Goal: Task Accomplishment & Management: Manage account settings

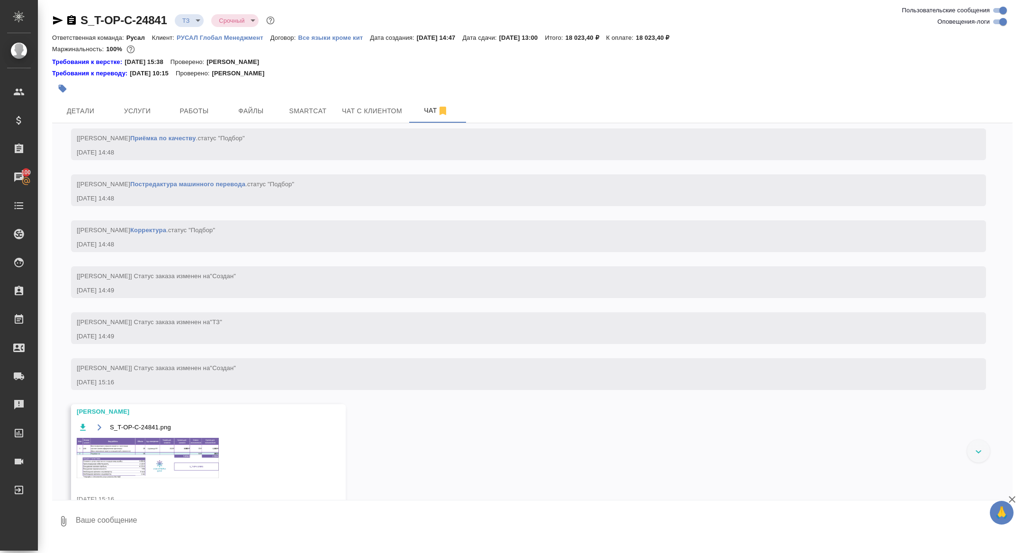
scroll to position [620, 0]
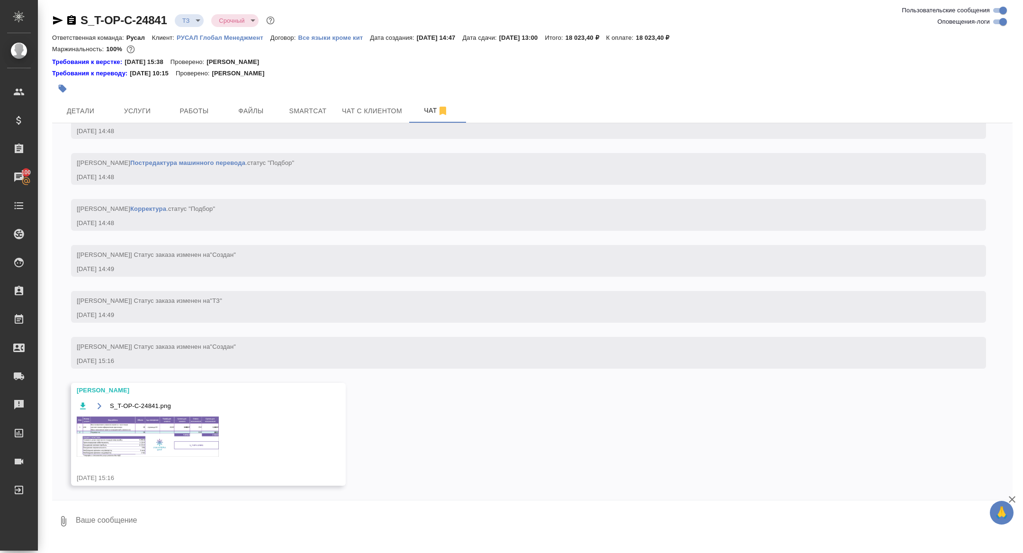
click at [149, 444] on img at bounding box center [148, 436] width 142 height 40
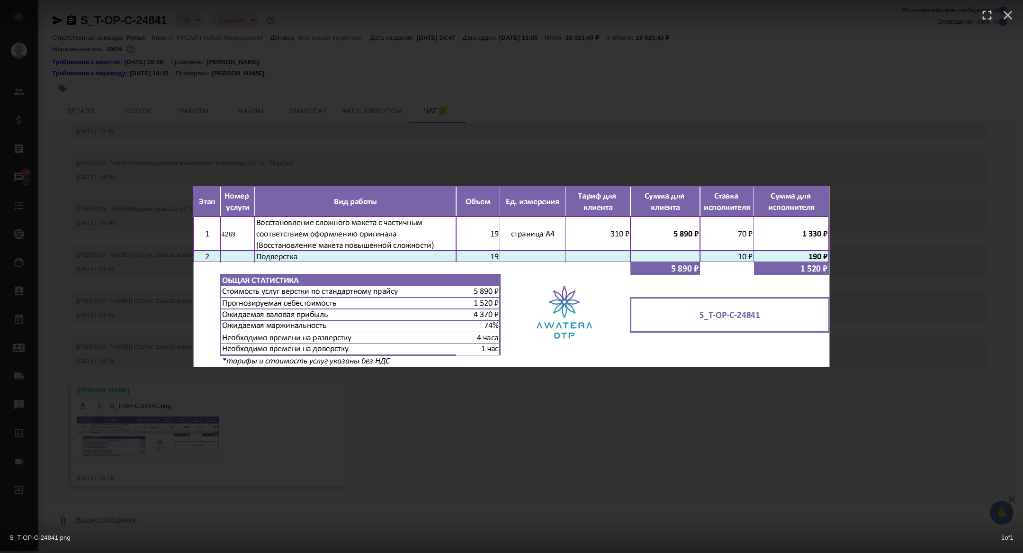
click at [149, 445] on div "S_T-OP-C-24841.png 1 of 1" at bounding box center [511, 276] width 1023 height 553
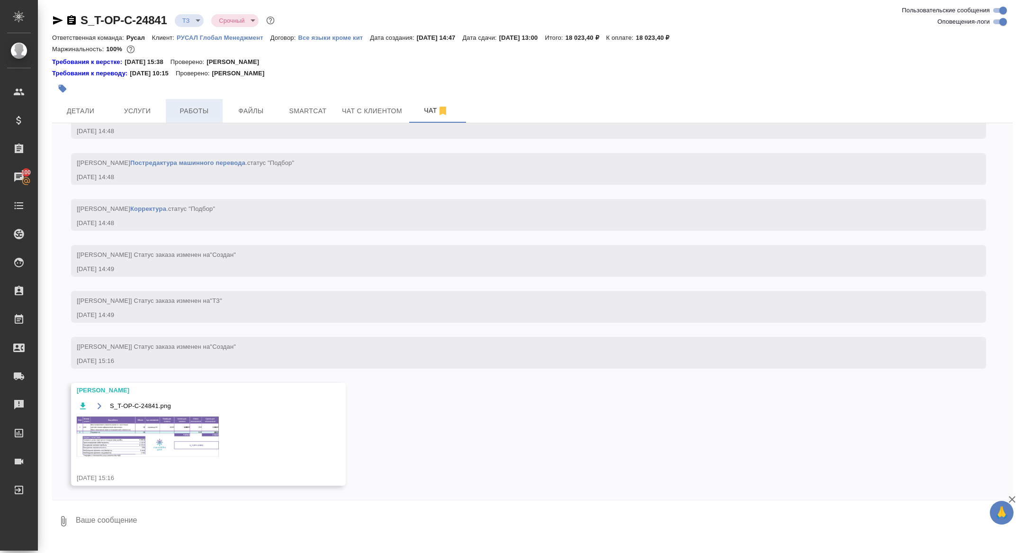
click at [199, 103] on button "Работы" at bounding box center [194, 111] width 57 height 24
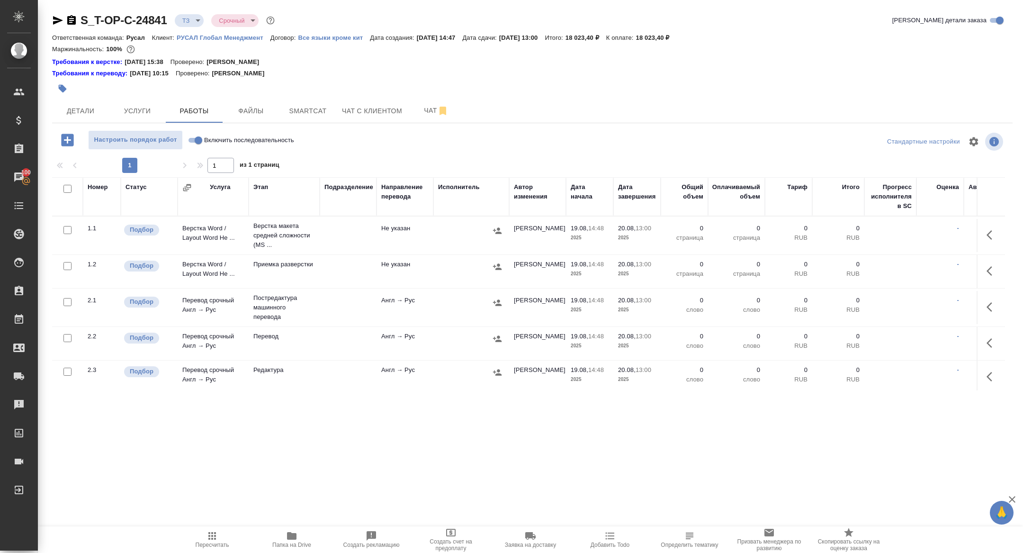
click at [981, 235] on td at bounding box center [991, 235] width 28 height 33
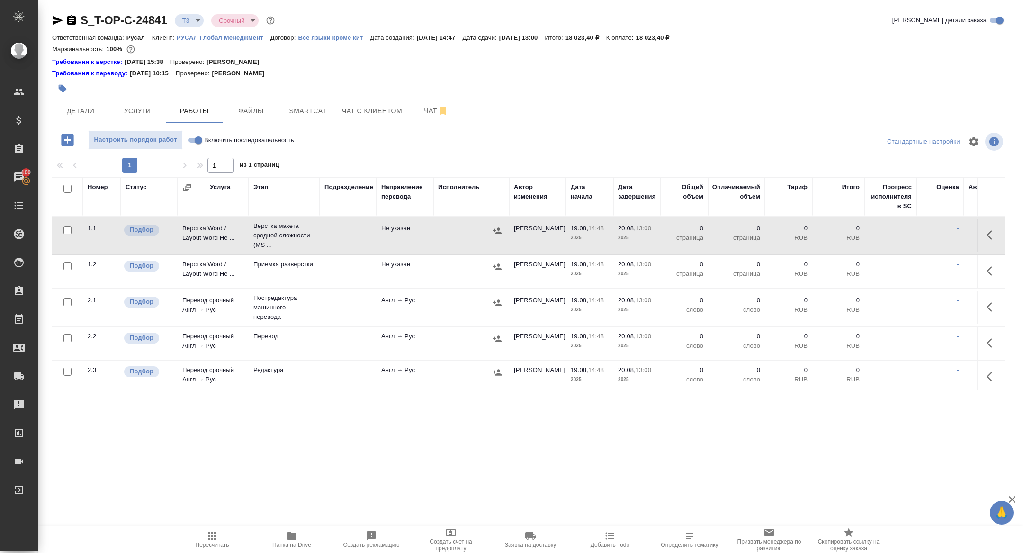
click at [987, 235] on icon "button" at bounding box center [992, 234] width 11 height 11
click at [973, 235] on icon "button" at bounding box center [972, 234] width 11 height 11
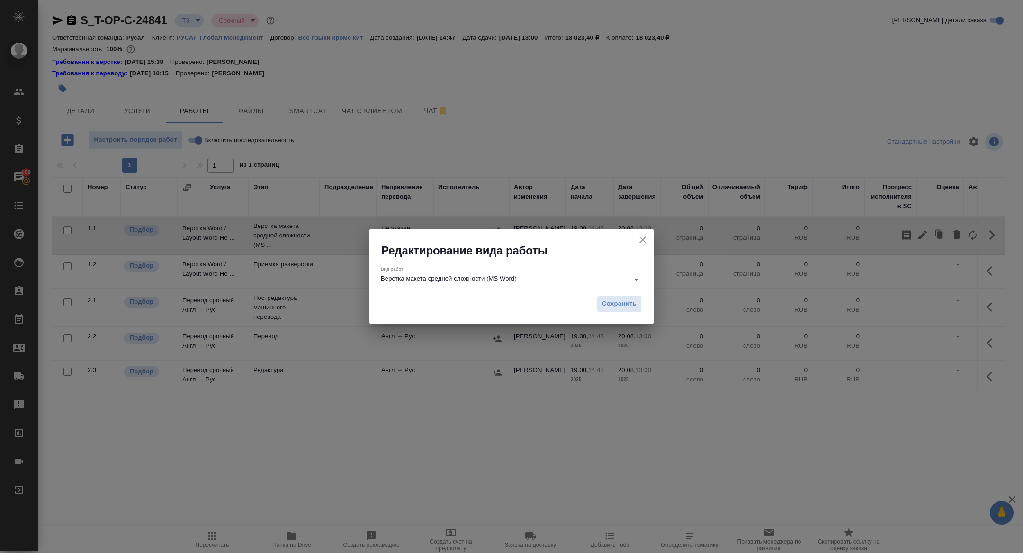
click at [524, 280] on input "Верстка макета средней сложности (MS Word)" at bounding box center [503, 278] width 244 height 11
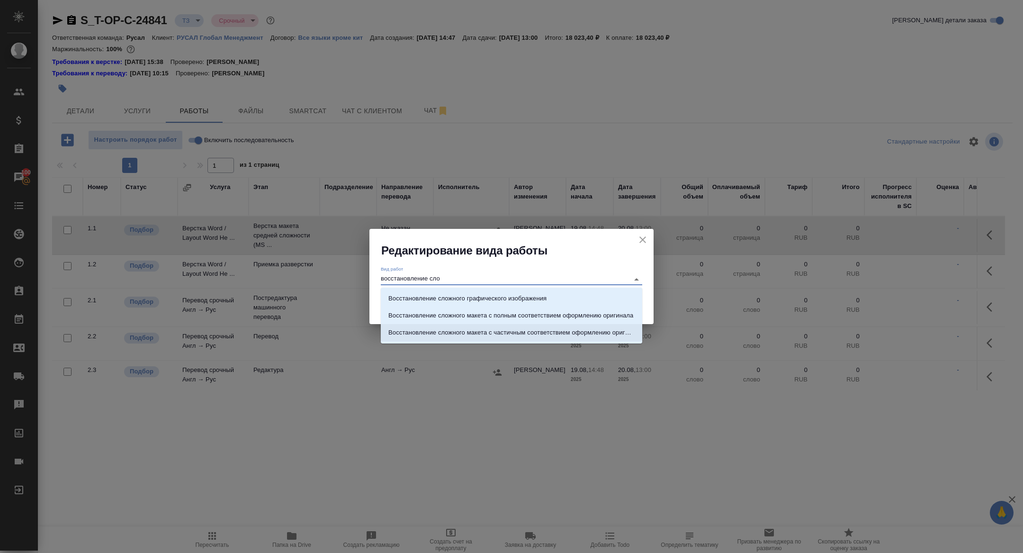
click at [561, 332] on p "Восстановление сложного макета с частичным соответствием оформлению оригинала" at bounding box center [511, 332] width 246 height 9
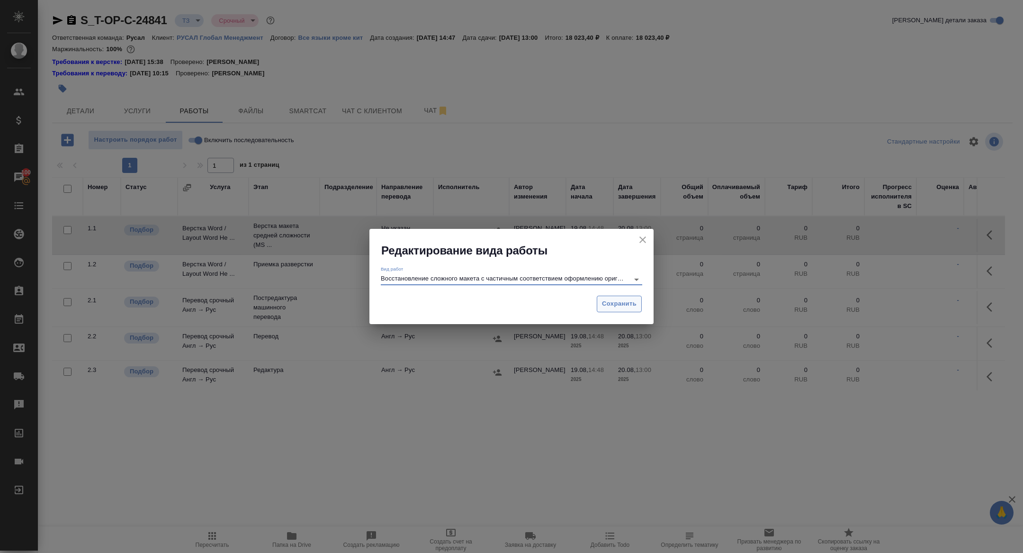
type input "Восстановление сложного макета с частичным соответствием оформлению оригинала"
click at [621, 308] on span "Сохранить" at bounding box center [619, 303] width 35 height 11
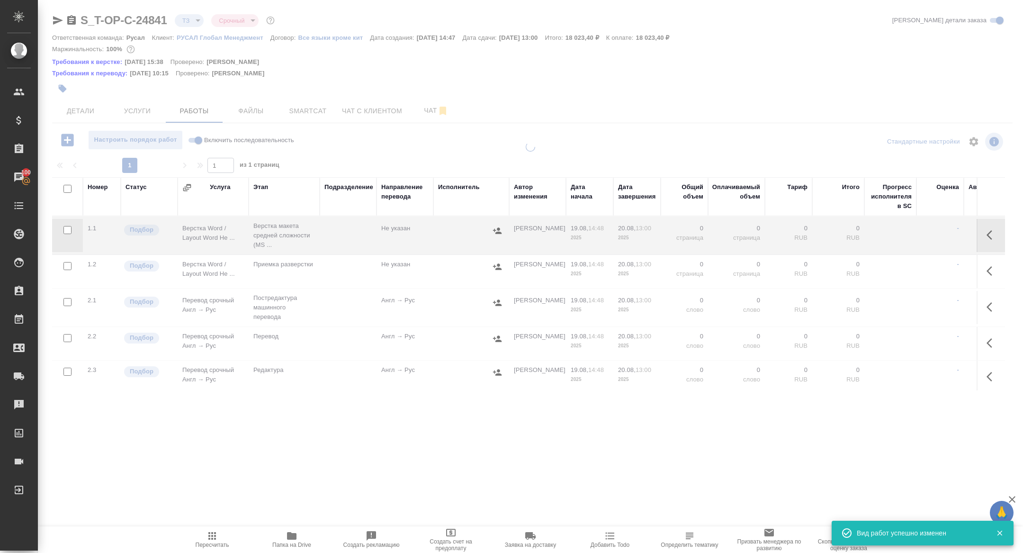
type input "new"
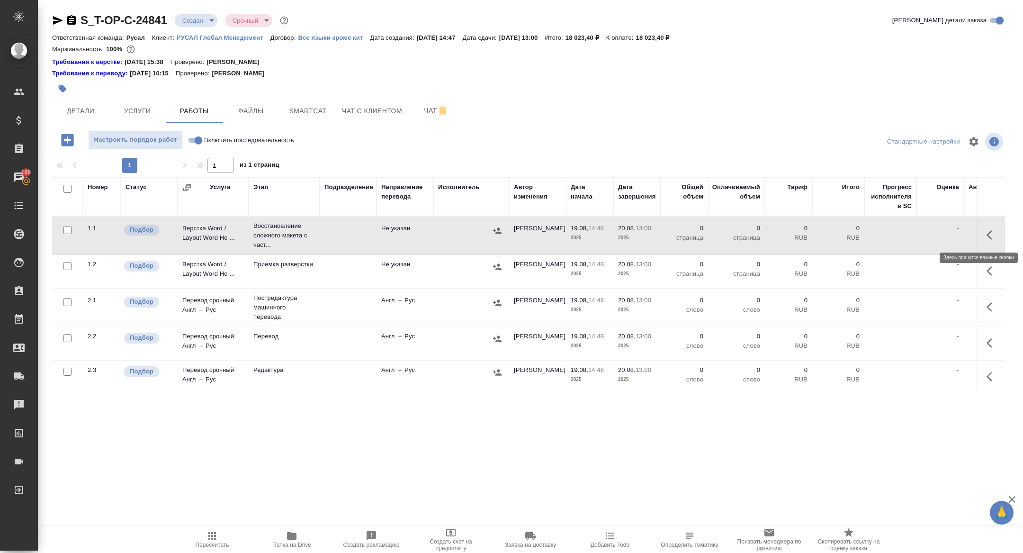
click at [993, 234] on icon "button" at bounding box center [992, 234] width 11 height 11
click at [926, 237] on icon "button" at bounding box center [922, 234] width 11 height 11
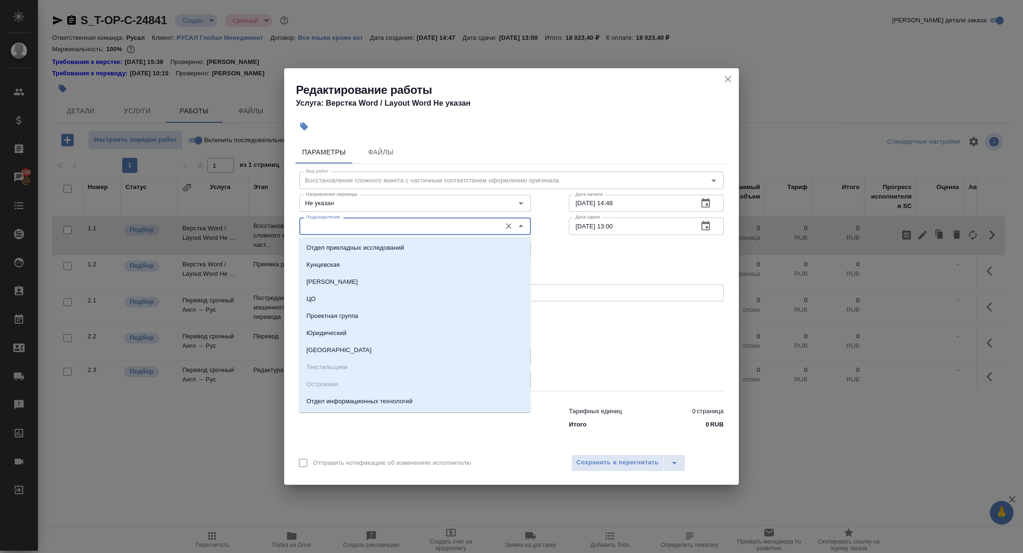
click at [331, 231] on input "Подразделение" at bounding box center [399, 225] width 194 height 11
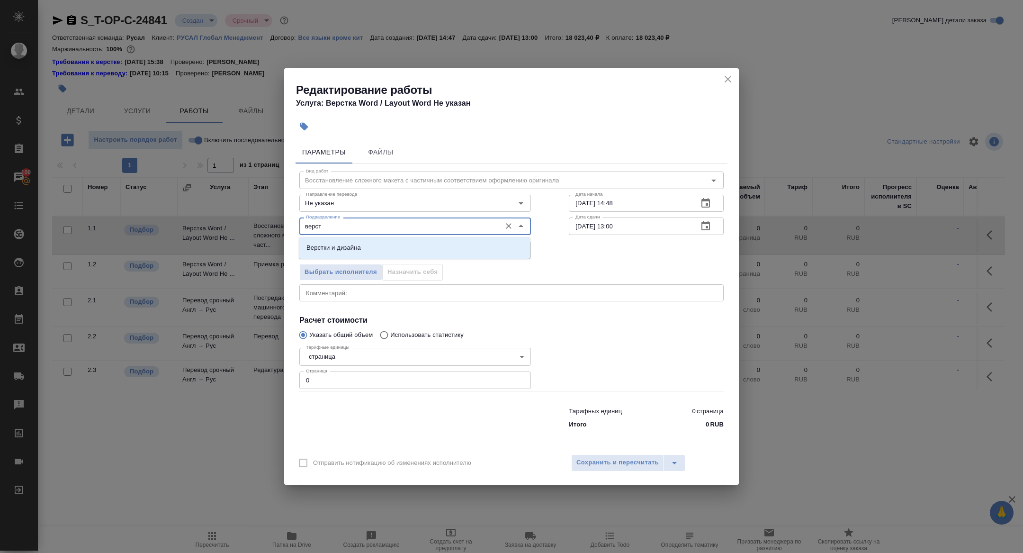
click at [340, 243] on p "Верстки и дизайна" at bounding box center [334, 247] width 54 height 9
type input "Верстки и дизайна"
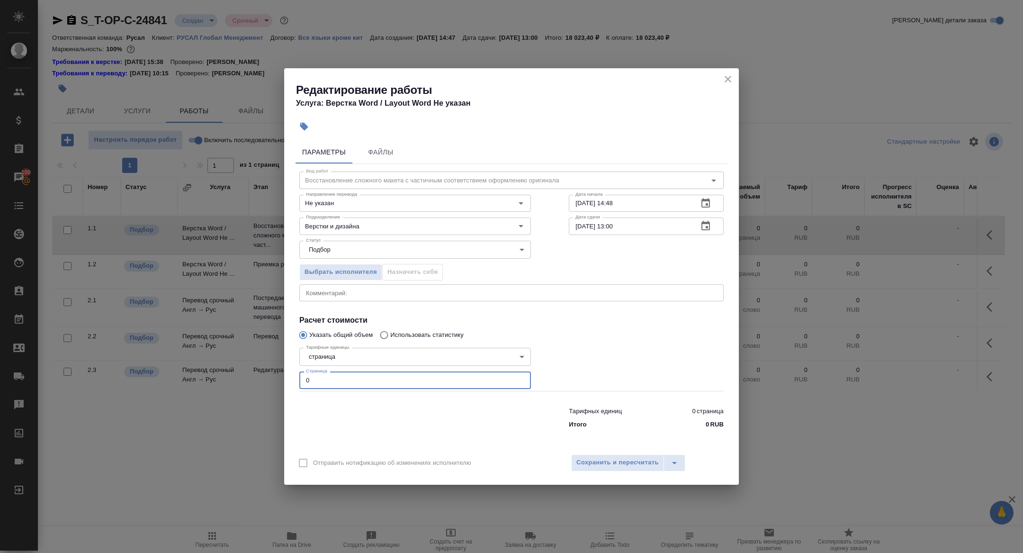
drag, startPoint x: 316, startPoint y: 381, endPoint x: 248, endPoint y: 369, distance: 69.2
click at [249, 369] on div "Редактирование работы Услуга: Верстка Word / Layout Word Не указан Параметры Фа…" at bounding box center [511, 276] width 1023 height 553
type input "4"
type input "19"
click at [704, 226] on icon "button" at bounding box center [705, 225] width 11 height 11
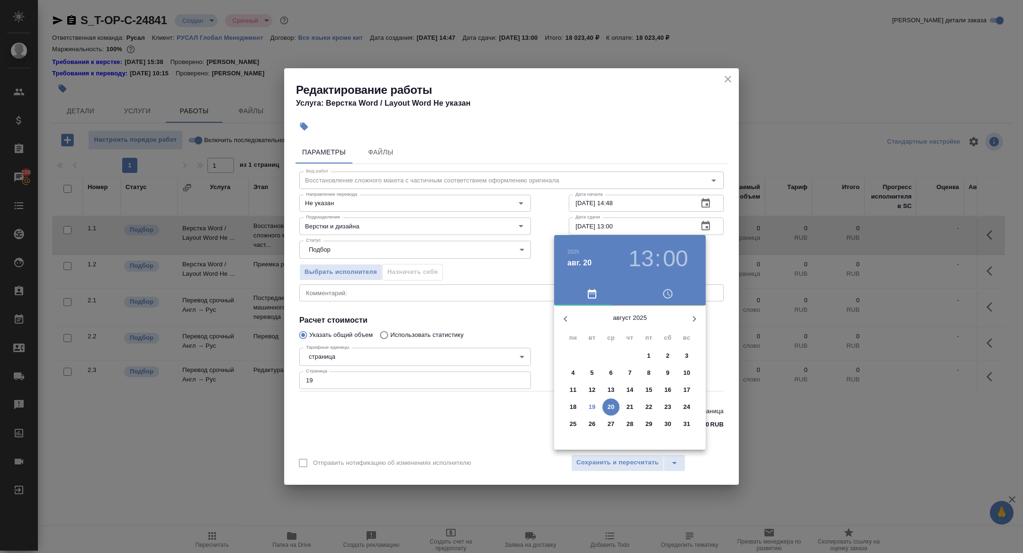
click at [588, 411] on button "19" at bounding box center [592, 406] width 17 height 17
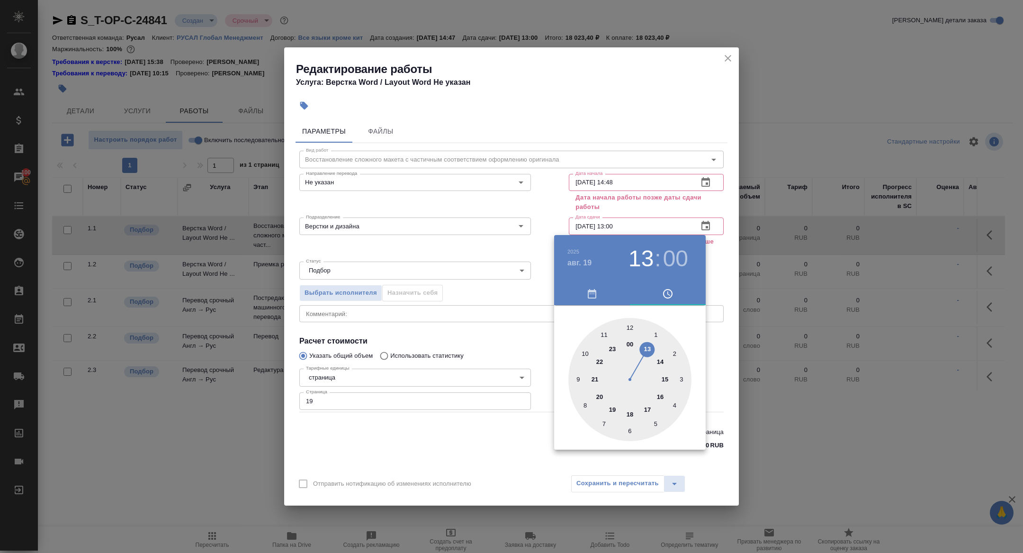
click at [602, 396] on div at bounding box center [629, 379] width 123 height 123
type input "19.08.2025 20:00"
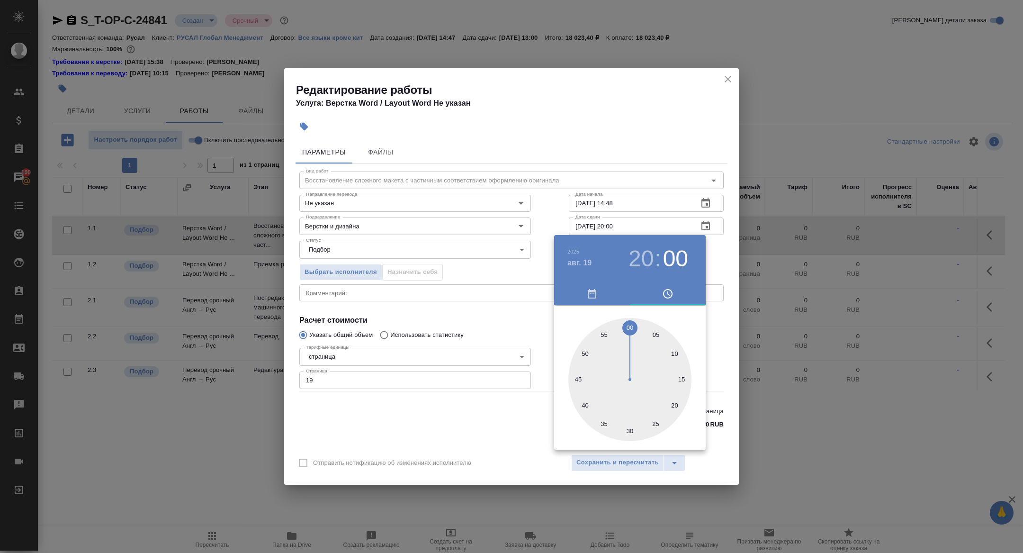
click at [486, 311] on div at bounding box center [511, 276] width 1023 height 553
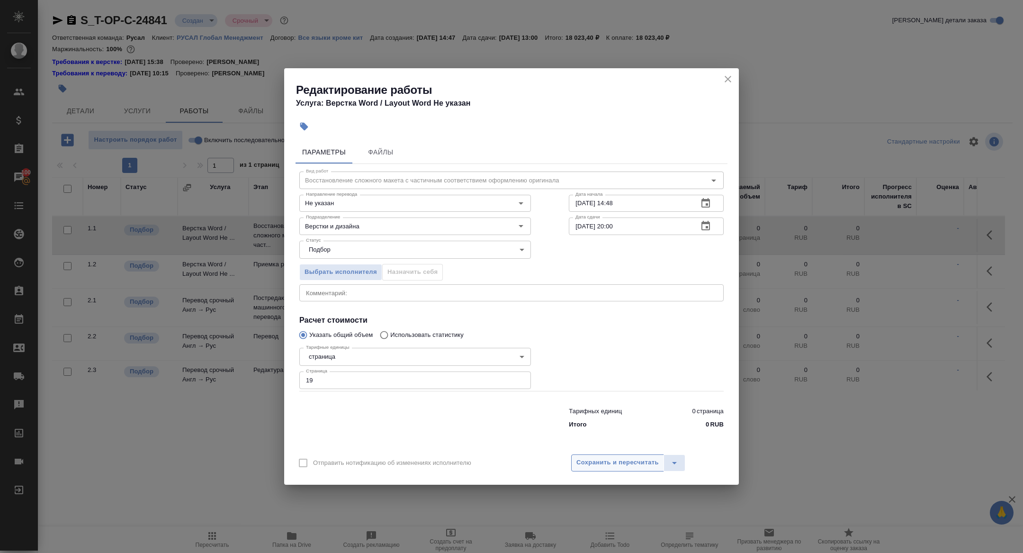
click at [611, 466] on span "Сохранить и пересчитать" at bounding box center [618, 462] width 82 height 11
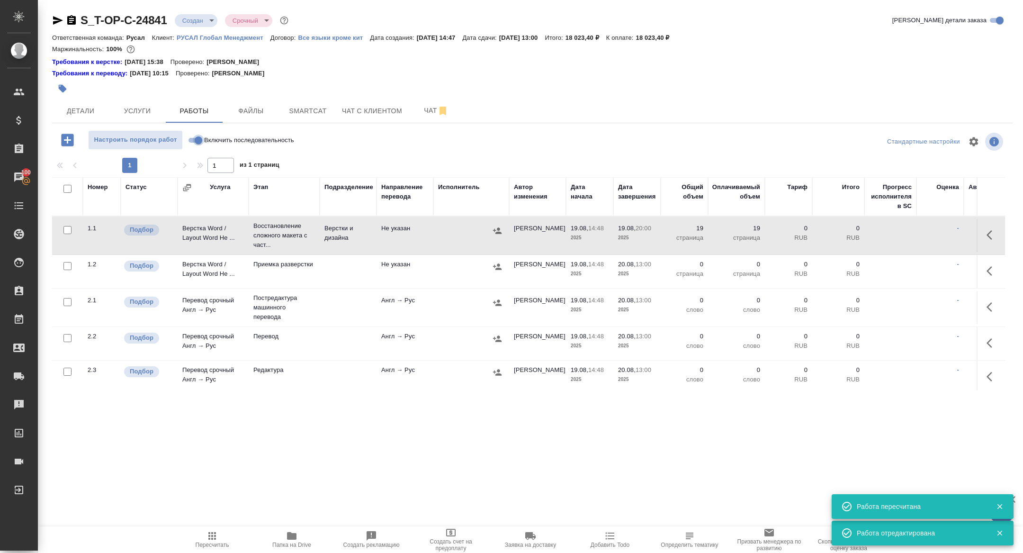
click at [199, 139] on input "Включить последовательность" at bounding box center [198, 140] width 34 height 11
checkbox input "true"
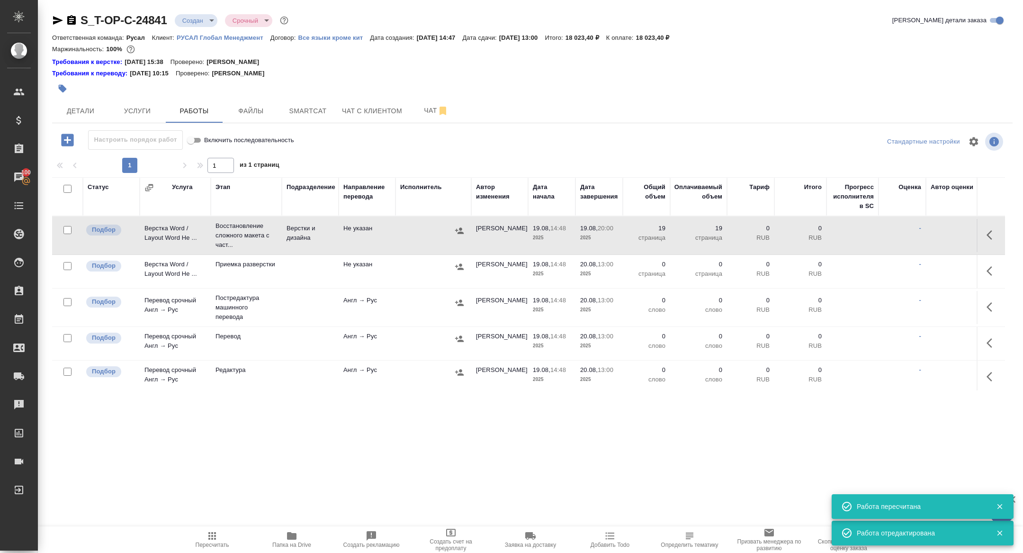
click at [191, 21] on body "🙏 .cls-1 fill:#fff; AWATERA Zhuravleva Alexandra Клиенты Спецификации Заказы 10…" at bounding box center [511, 276] width 1023 height 553
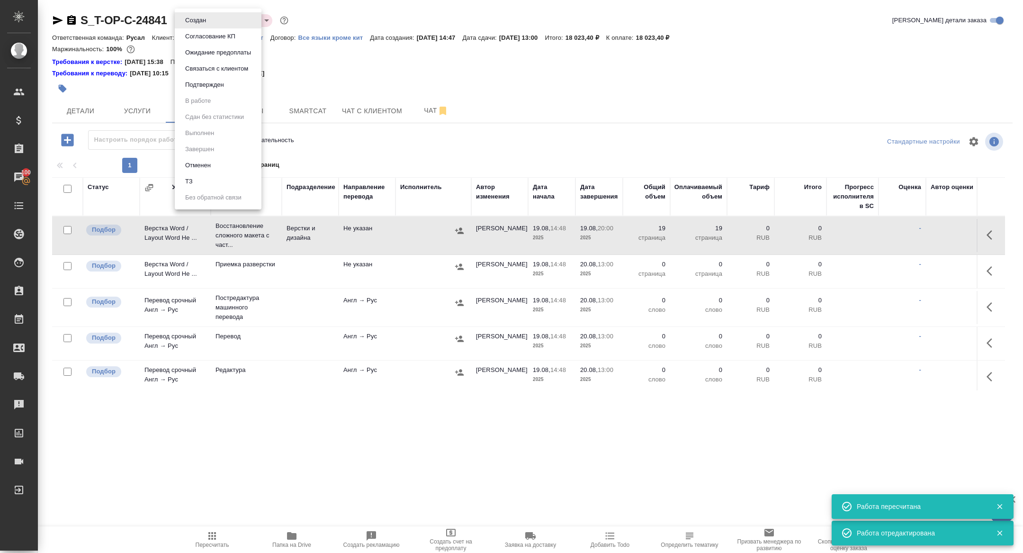
click at [191, 26] on button "Подтвержден" at bounding box center [195, 20] width 27 height 10
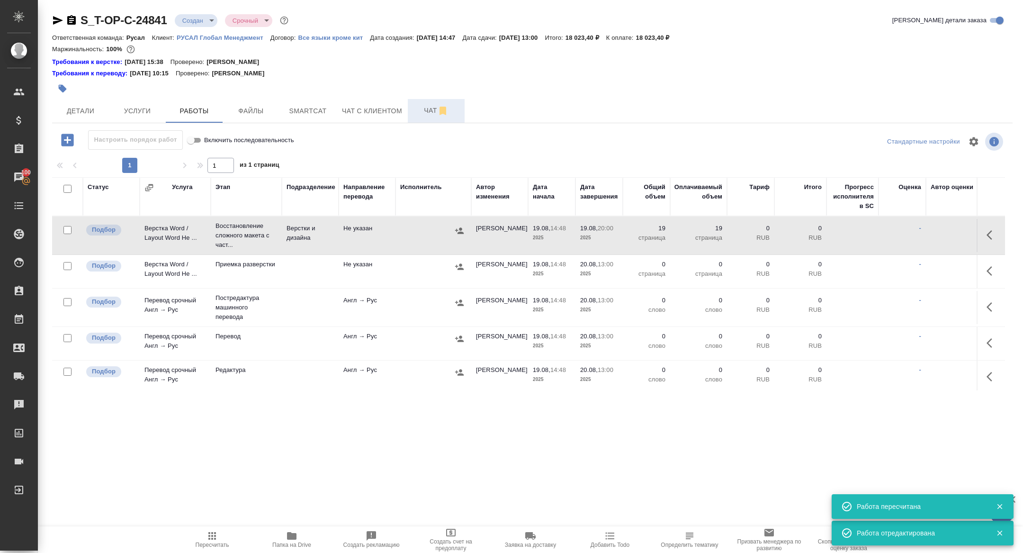
click at [424, 114] on span "Чат" at bounding box center [436, 111] width 45 height 12
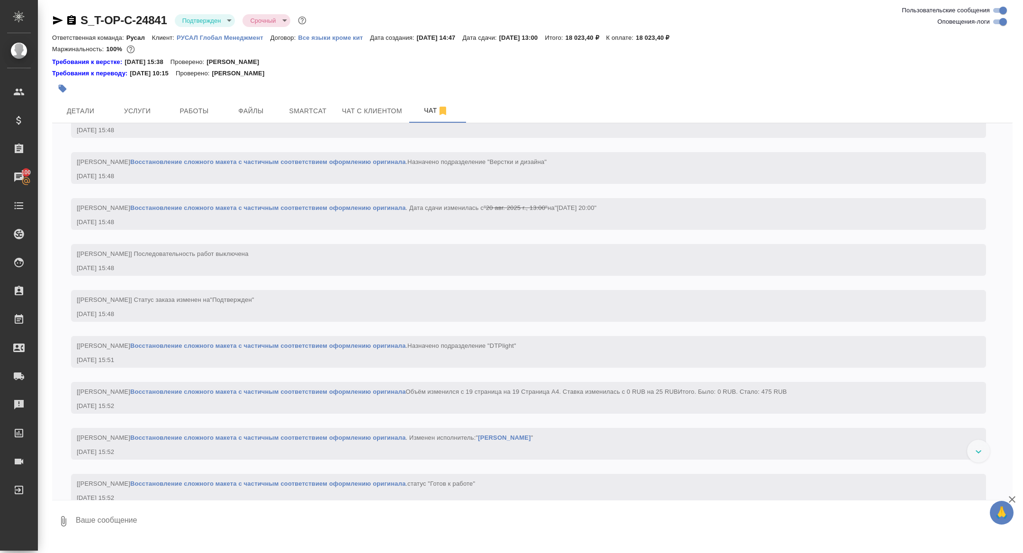
scroll to position [1144, 0]
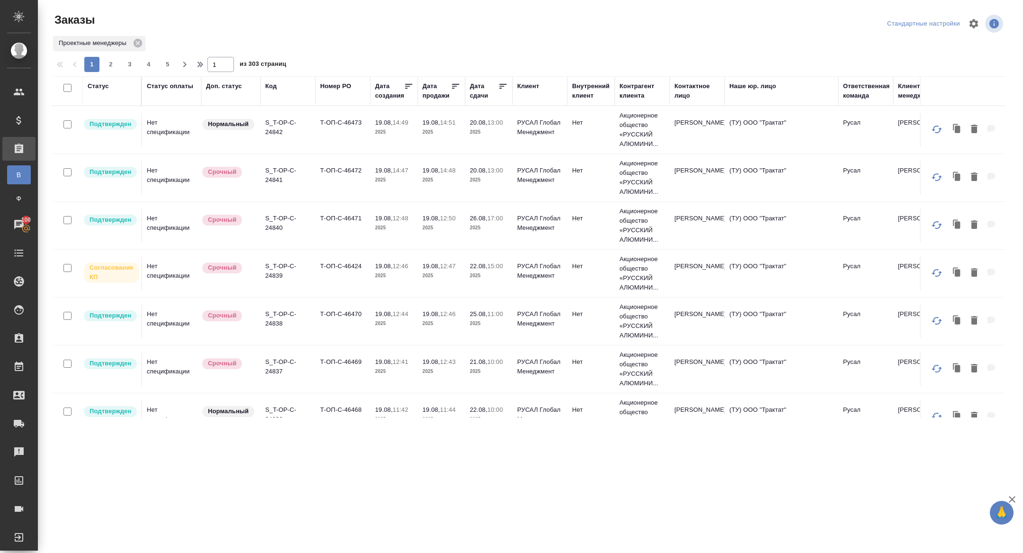
click at [479, 93] on div "Дата сдачи" at bounding box center [484, 90] width 28 height 19
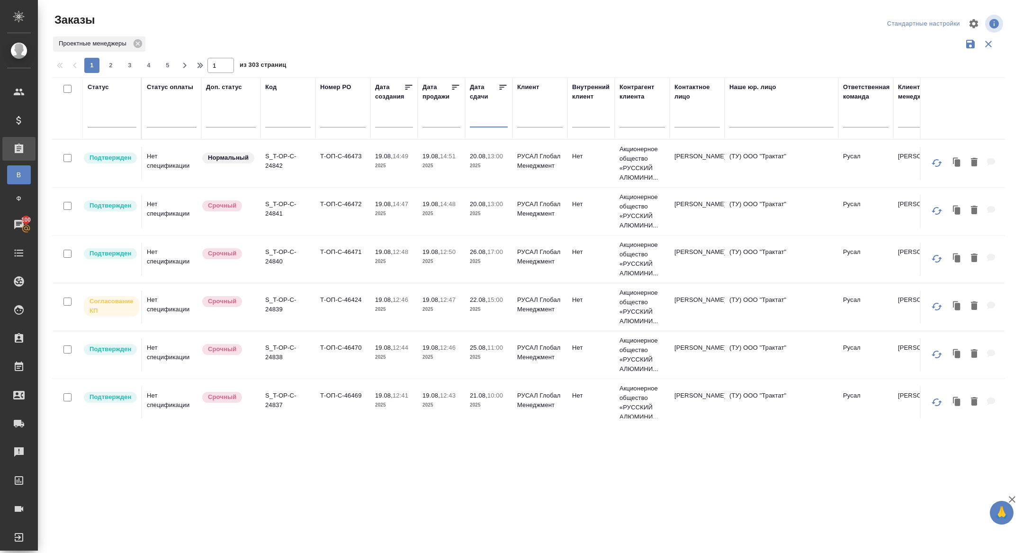
click at [484, 122] on input "text" at bounding box center [492, 119] width 32 height 13
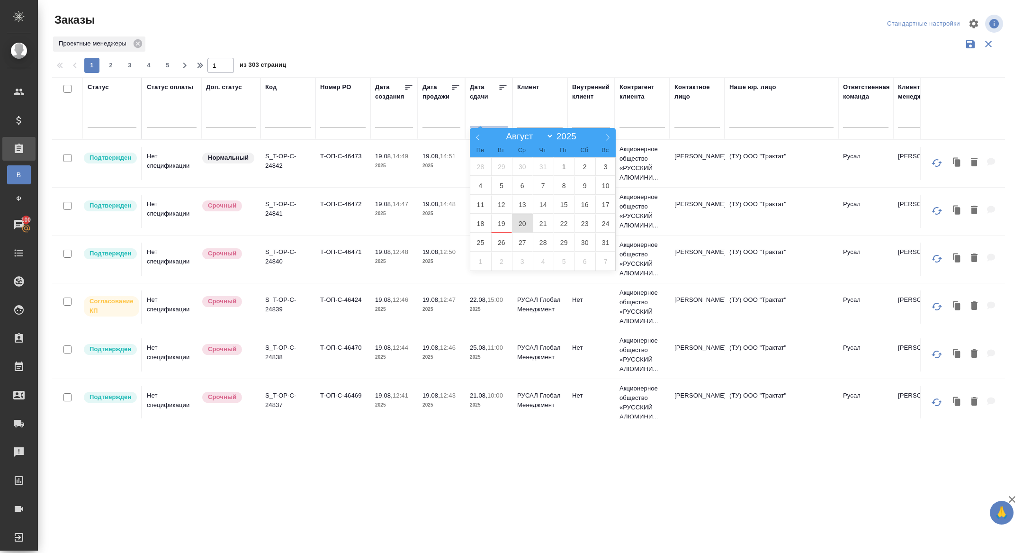
click at [521, 225] on span "20" at bounding box center [522, 223] width 21 height 18
type div "2025-08-19T21:00:00.000Z"
click at [544, 225] on span "21" at bounding box center [543, 223] width 21 height 18
click at [502, 88] on icon at bounding box center [502, 86] width 9 height 9
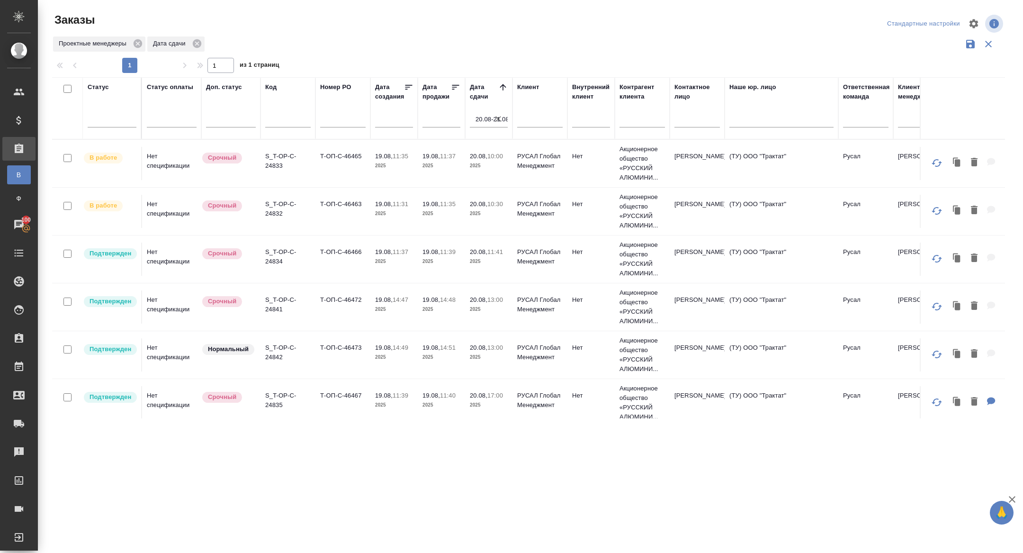
scroll to position [7, 0]
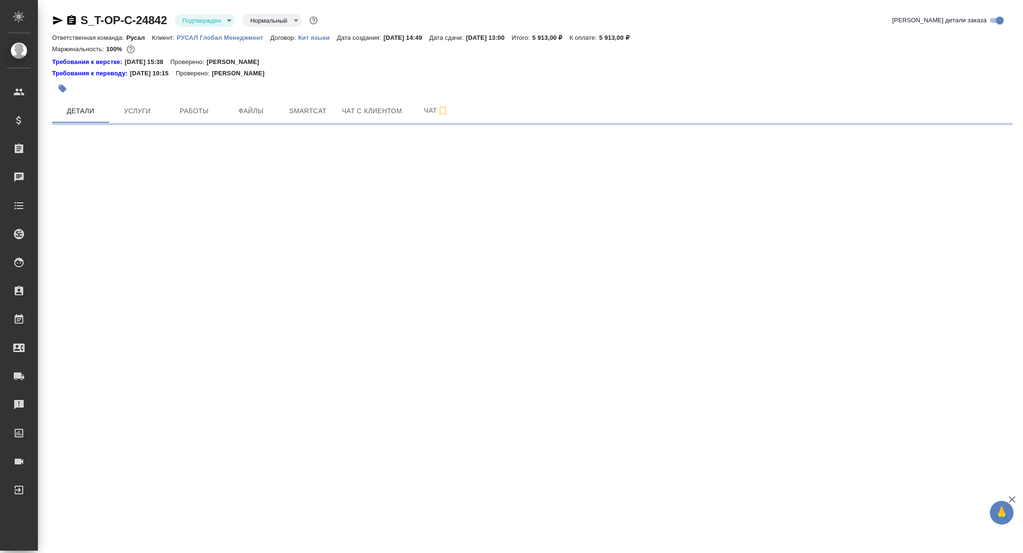
select select "RU"
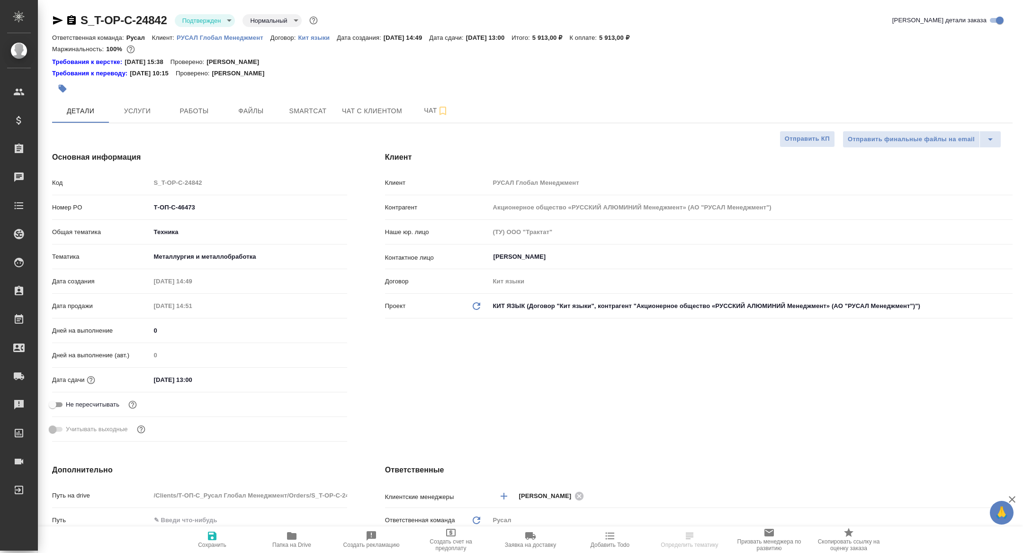
type textarea "x"
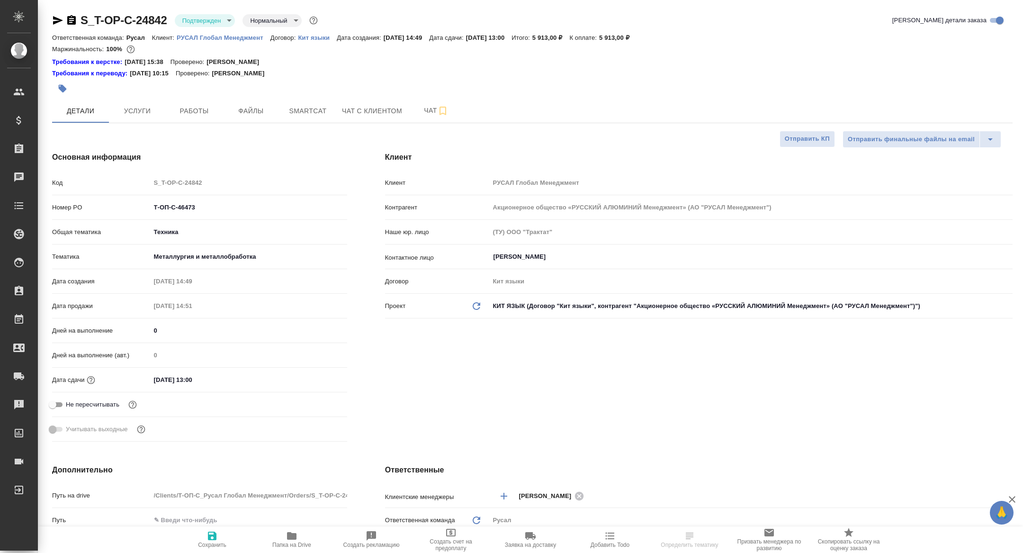
type textarea "x"
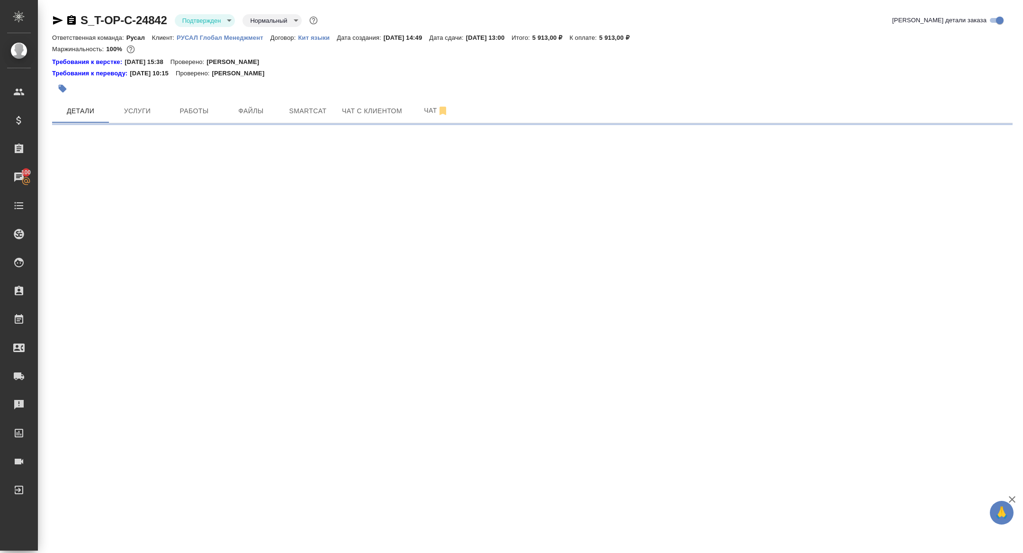
select select "RU"
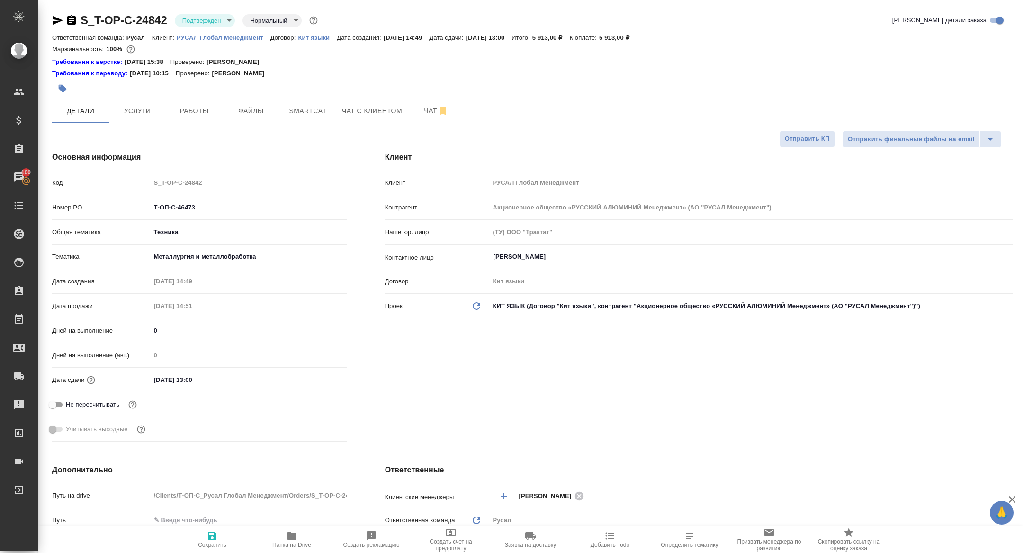
type textarea "x"
click at [217, 107] on button "Работы" at bounding box center [194, 111] width 57 height 24
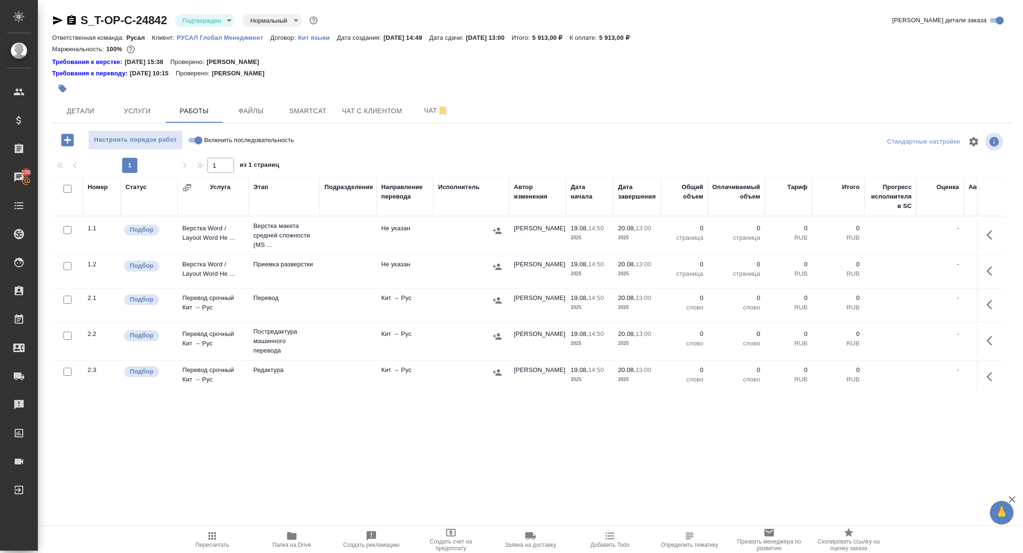
click at [300, 534] on span "Папка на Drive" at bounding box center [292, 539] width 68 height 18
click at [87, 116] on span "Детали" at bounding box center [80, 111] width 45 height 12
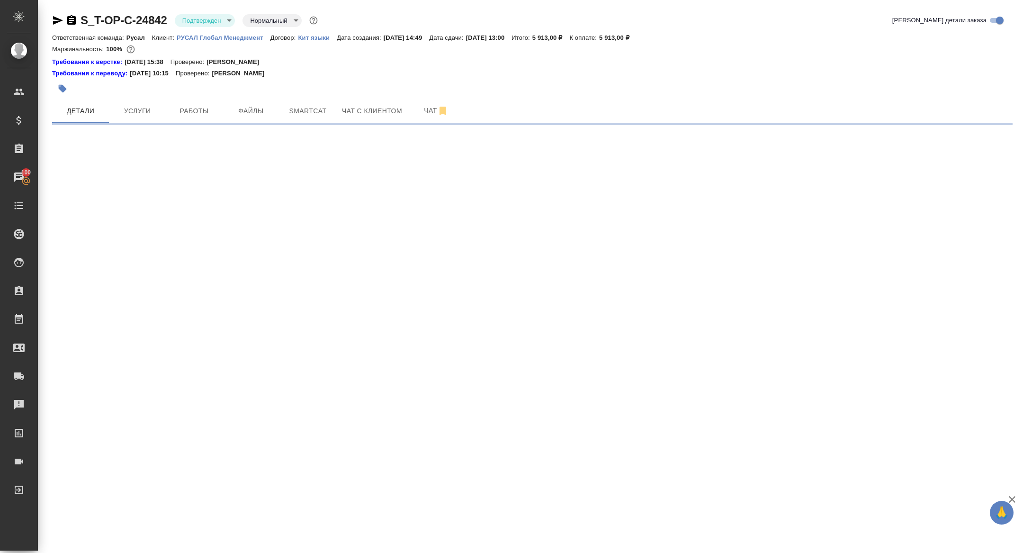
select select "RU"
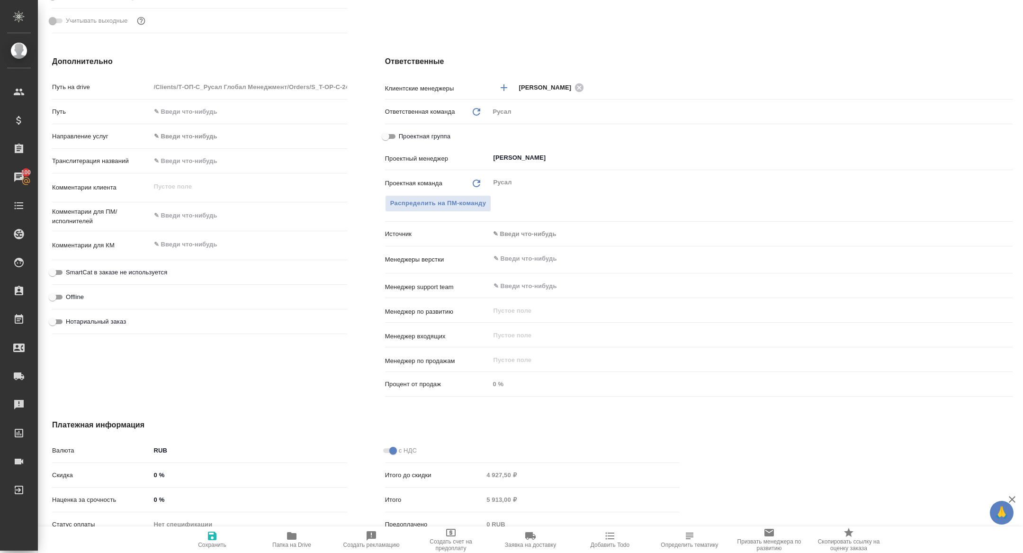
type textarea "x"
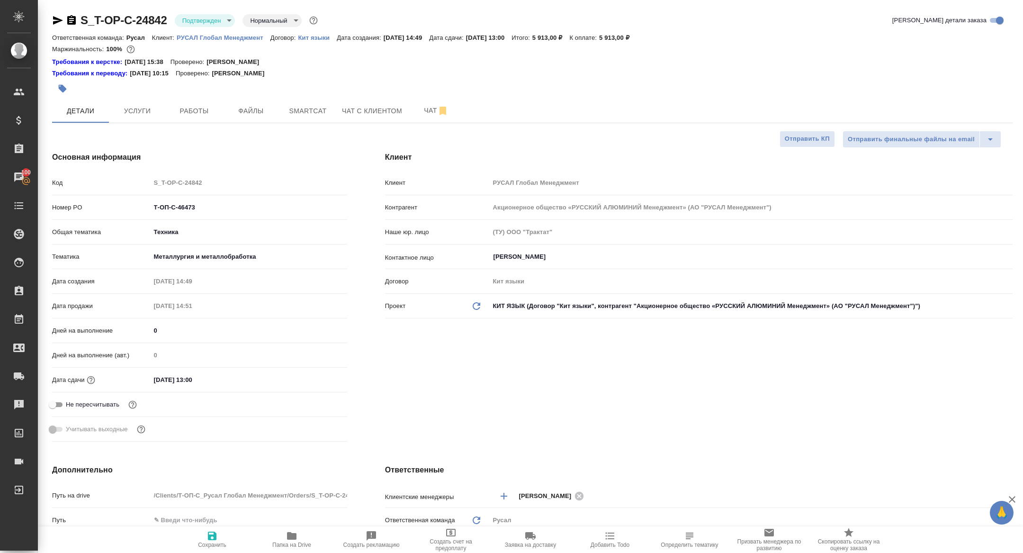
type textarea "x"
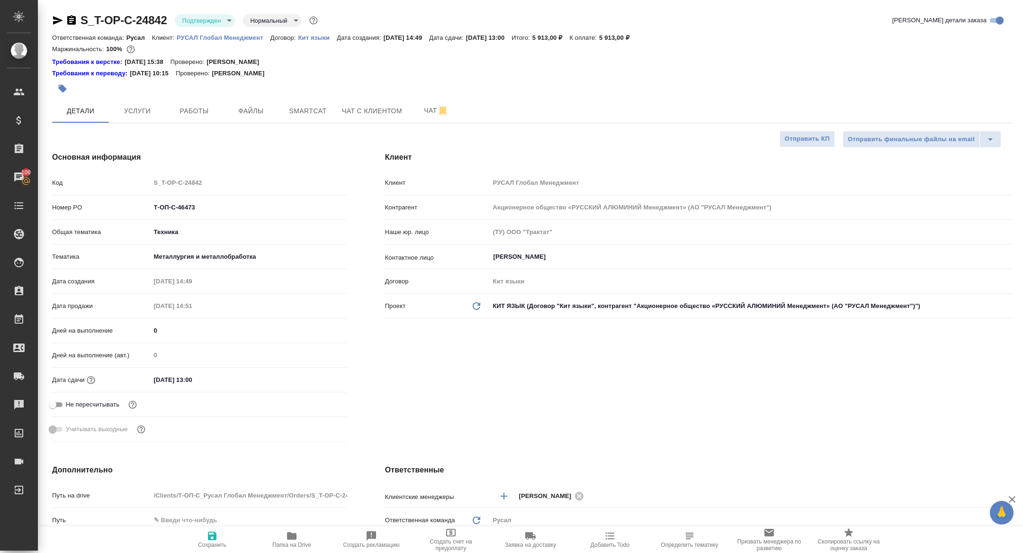
type textarea "x"
click at [71, 22] on icon "button" at bounding box center [71, 20] width 11 height 11
type textarea "x"
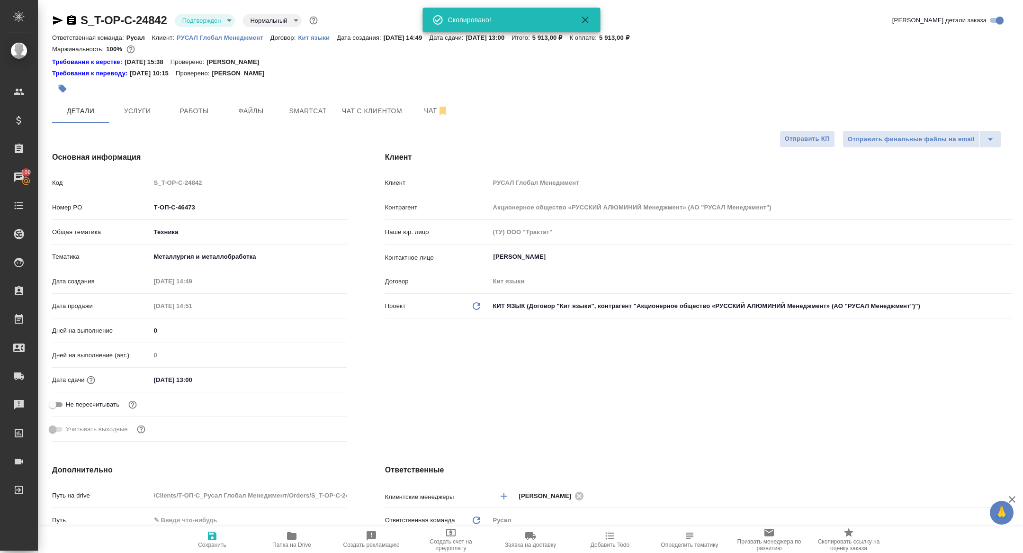
type textarea "x"
click at [134, 105] on button "Услуги" at bounding box center [137, 111] width 57 height 24
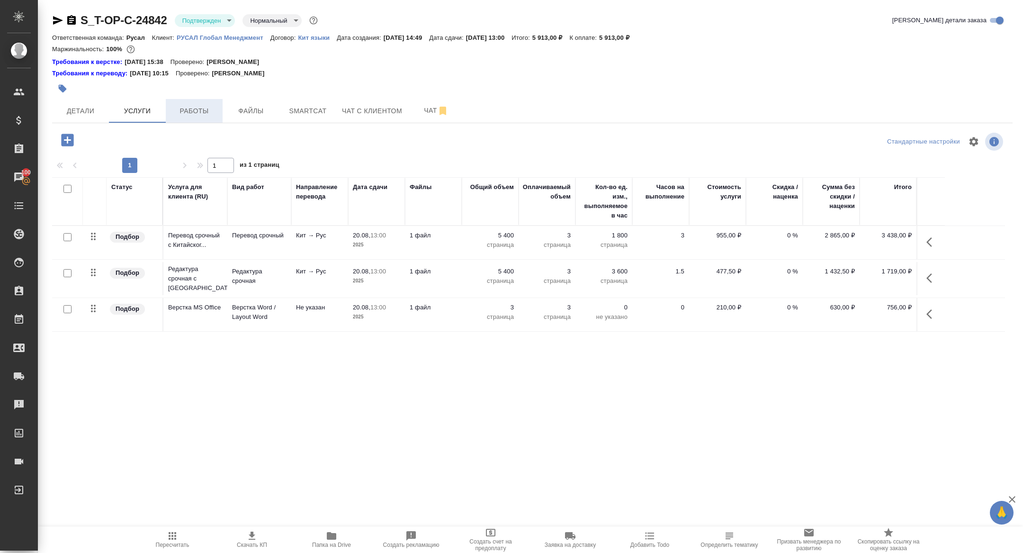
click at [192, 103] on button "Работы" at bounding box center [194, 111] width 57 height 24
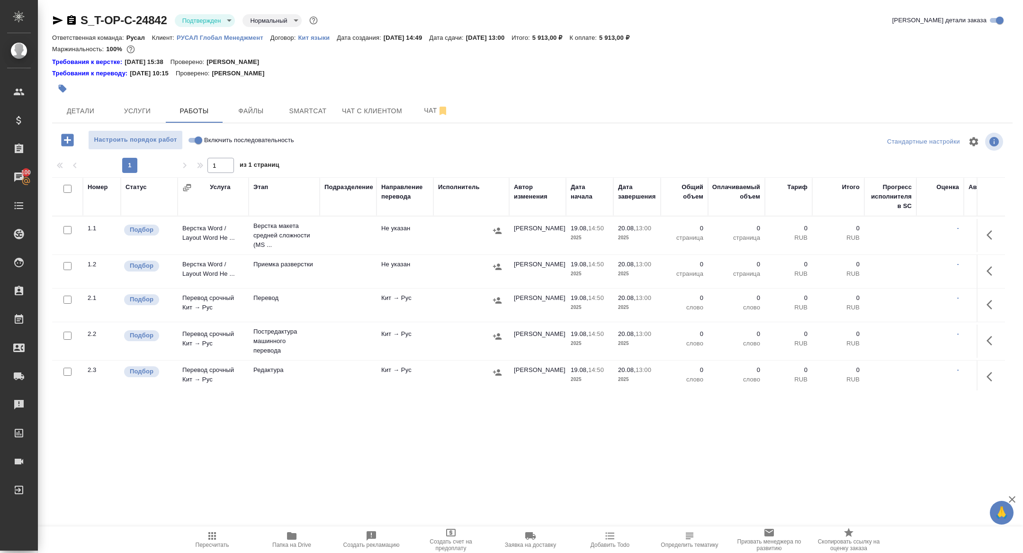
click at [67, 189] on input "checkbox" at bounding box center [67, 189] width 8 height 8
checkbox input "true"
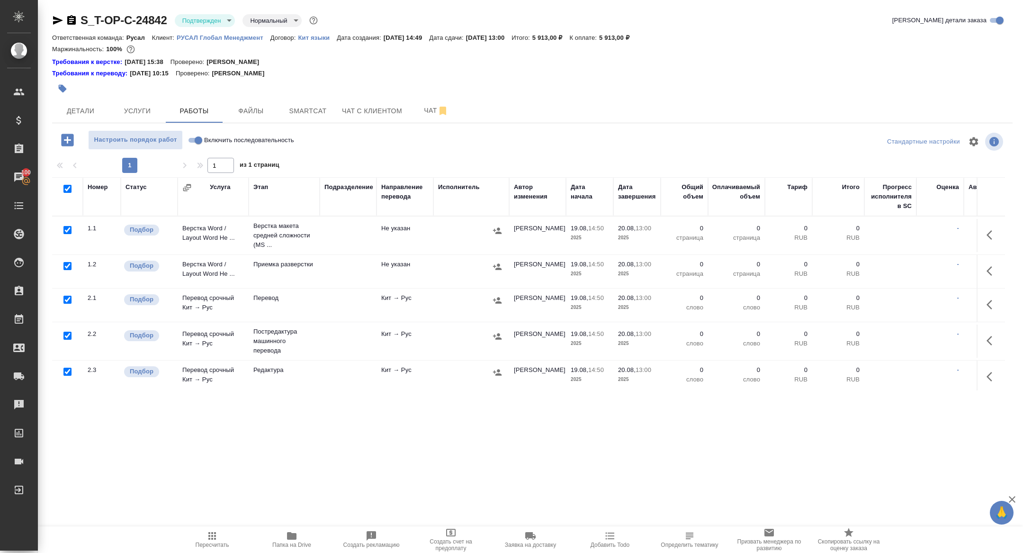
checkbox input "true"
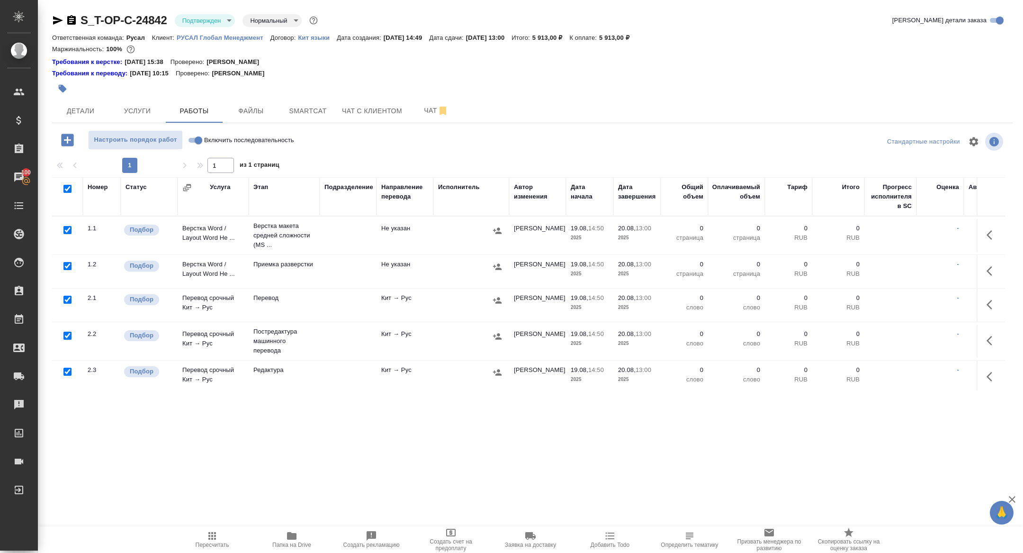
checkbox input "true"
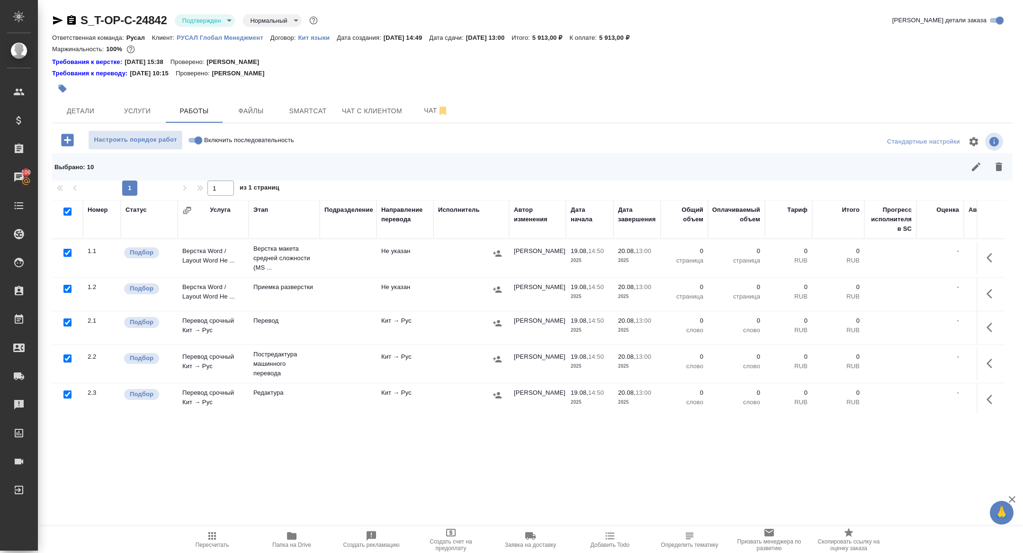
click at [67, 254] on input "checkbox" at bounding box center [67, 253] width 8 height 8
checkbox input "false"
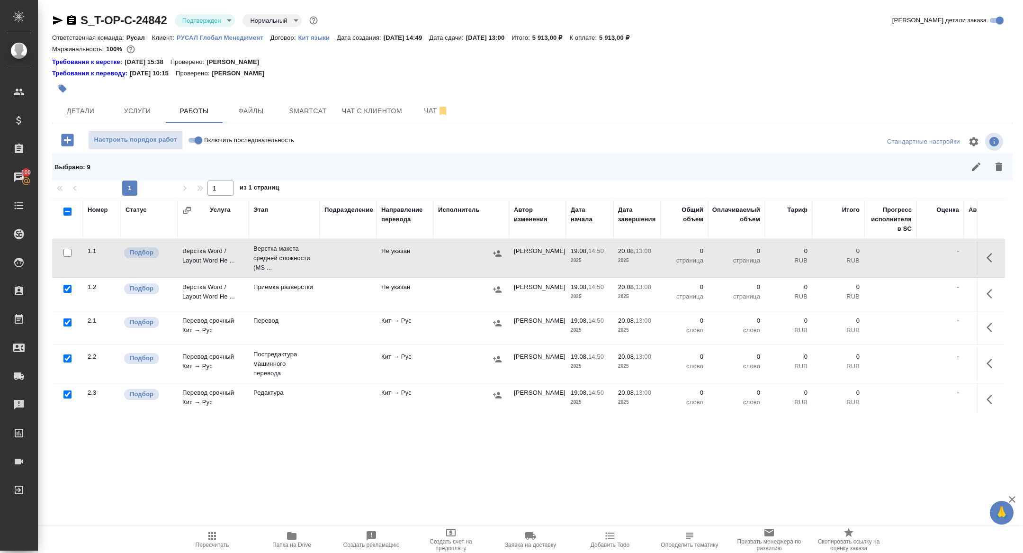
click at [65, 358] on input "checkbox" at bounding box center [67, 358] width 8 height 8
checkbox input "false"
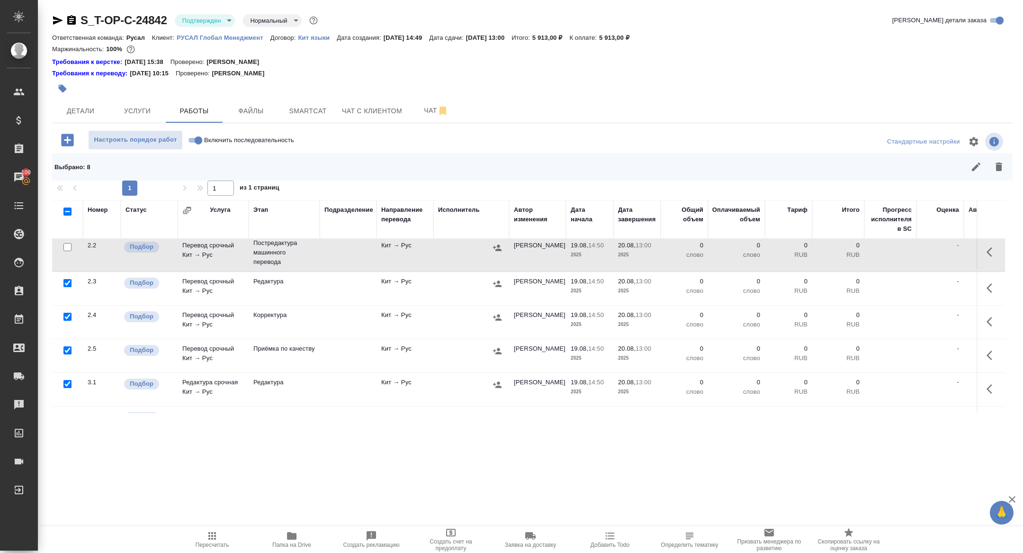
scroll to position [113, 0]
click at [68, 279] on input "checkbox" at bounding box center [67, 282] width 8 height 8
checkbox input "false"
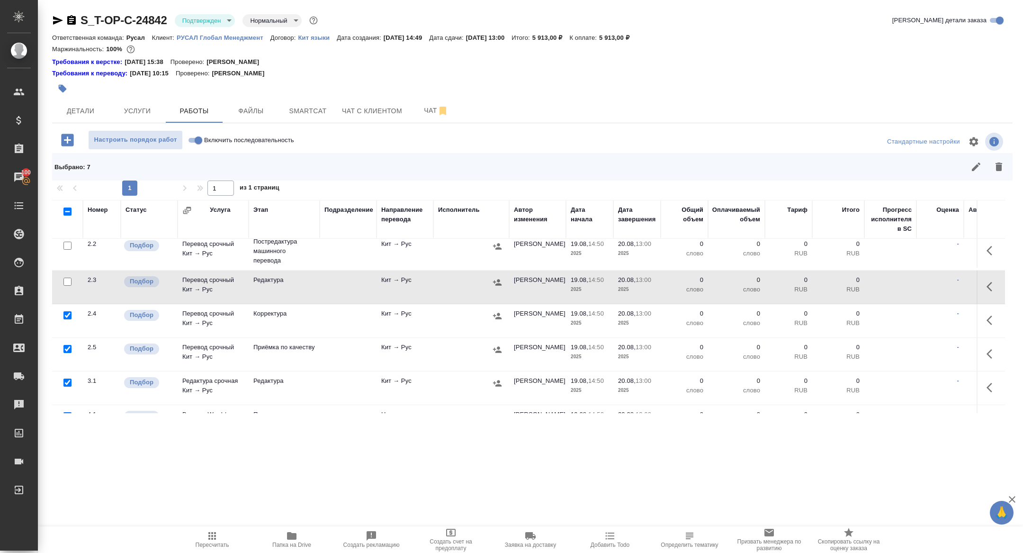
scroll to position [170, 0]
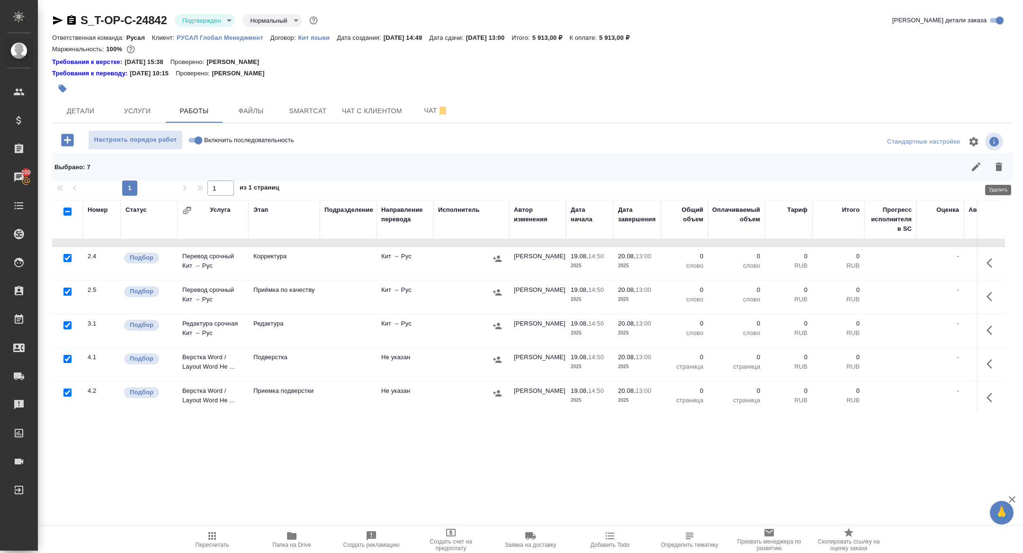
click at [997, 172] on icon "button" at bounding box center [998, 166] width 11 height 11
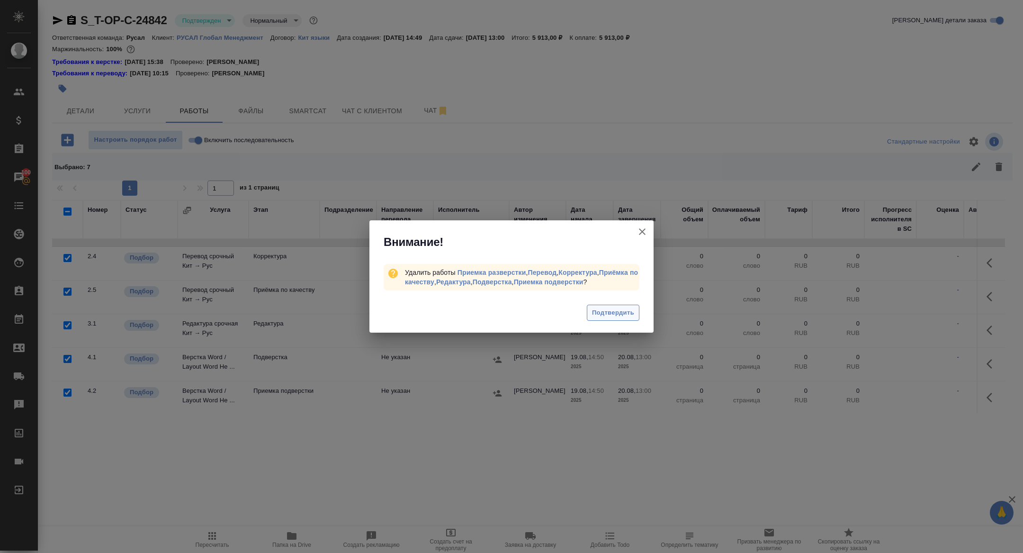
click at [622, 310] on span "Подтвердить" at bounding box center [613, 312] width 42 height 11
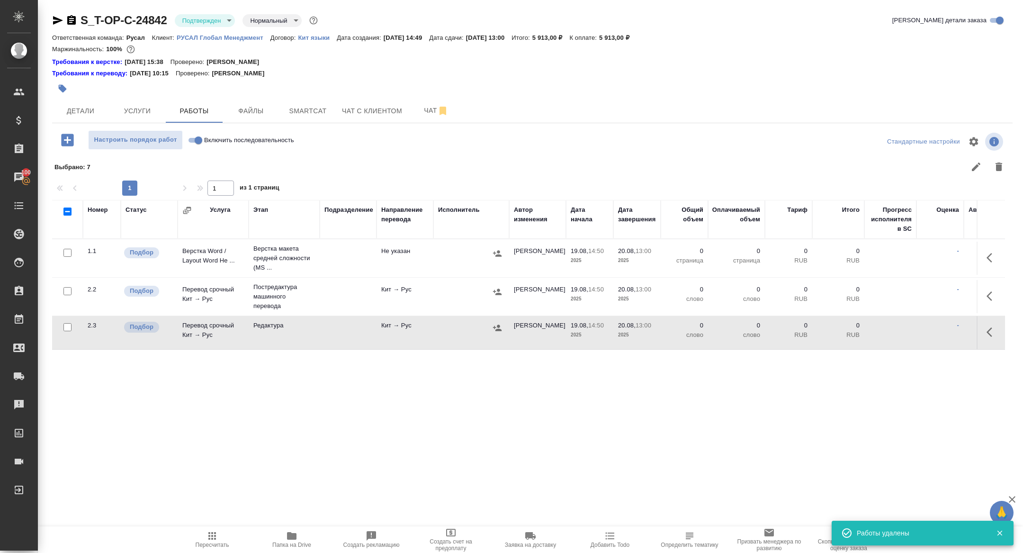
scroll to position [0, 0]
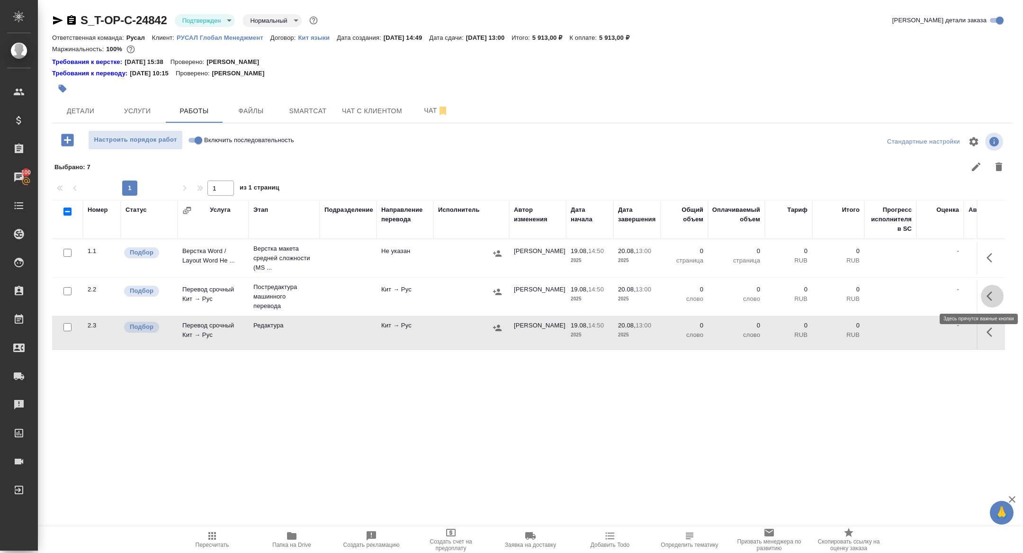
click at [988, 300] on icon "button" at bounding box center [992, 295] width 11 height 11
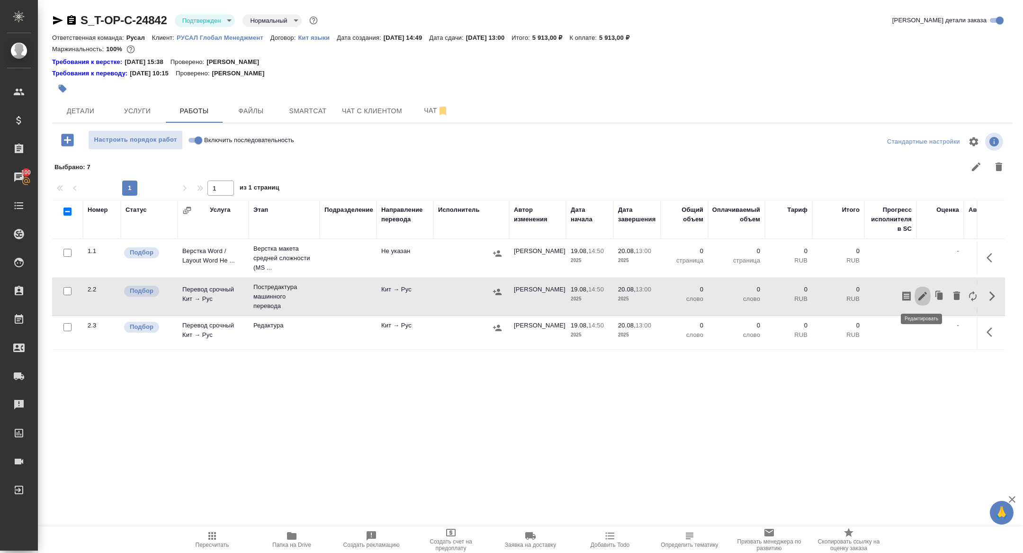
click at [922, 292] on icon "button" at bounding box center [922, 295] width 11 height 11
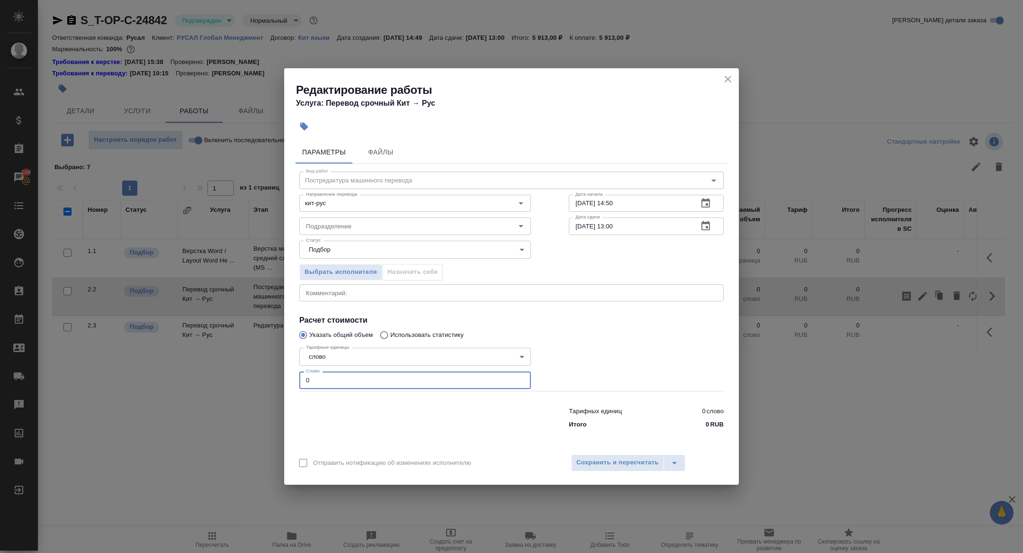
drag, startPoint x: 318, startPoint y: 381, endPoint x: 251, endPoint y: 375, distance: 67.1
click at [251, 375] on div "Редактирование работы Услуга: Перевод срочный Кит → Рус Параметры Файлы Вид раб…" at bounding box center [511, 276] width 1023 height 553
type input "560"
click at [707, 226] on icon "button" at bounding box center [706, 225] width 9 height 9
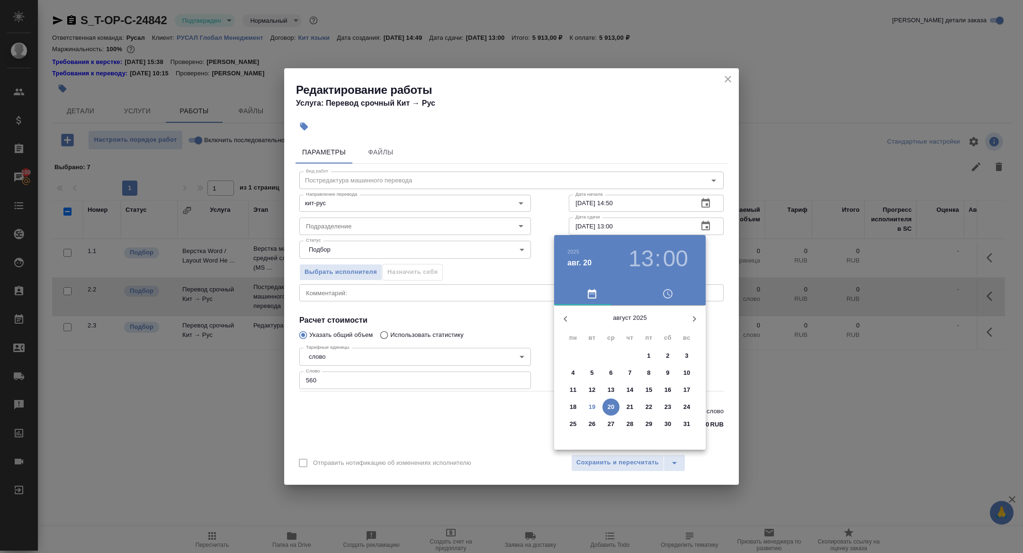
click at [642, 254] on h3 "13" at bounding box center [641, 258] width 25 height 27
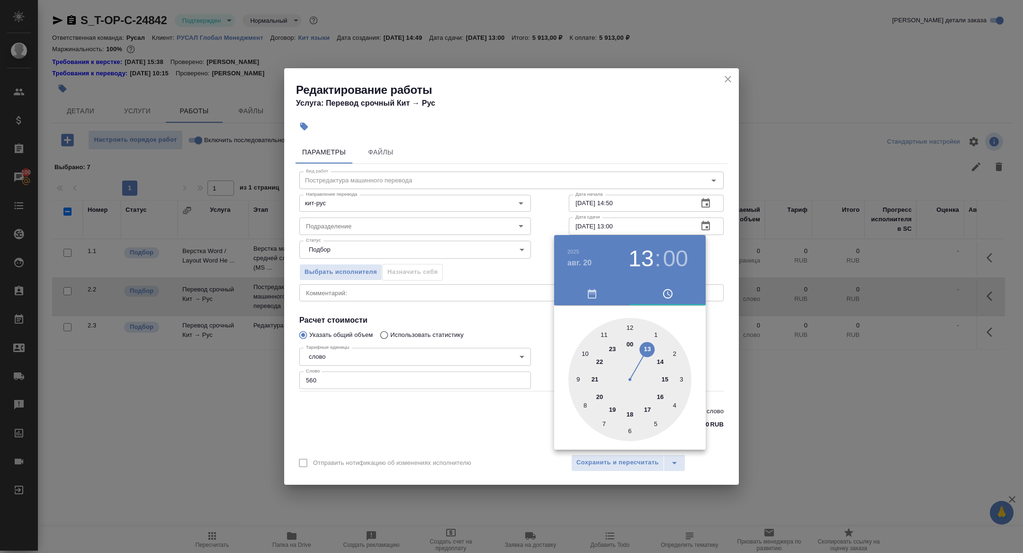
type input "20.08.2025 10:00"
drag, startPoint x: 585, startPoint y: 349, endPoint x: 593, endPoint y: 349, distance: 8.1
click at [585, 349] on div at bounding box center [629, 379] width 123 height 123
click at [495, 332] on div at bounding box center [511, 276] width 1023 height 553
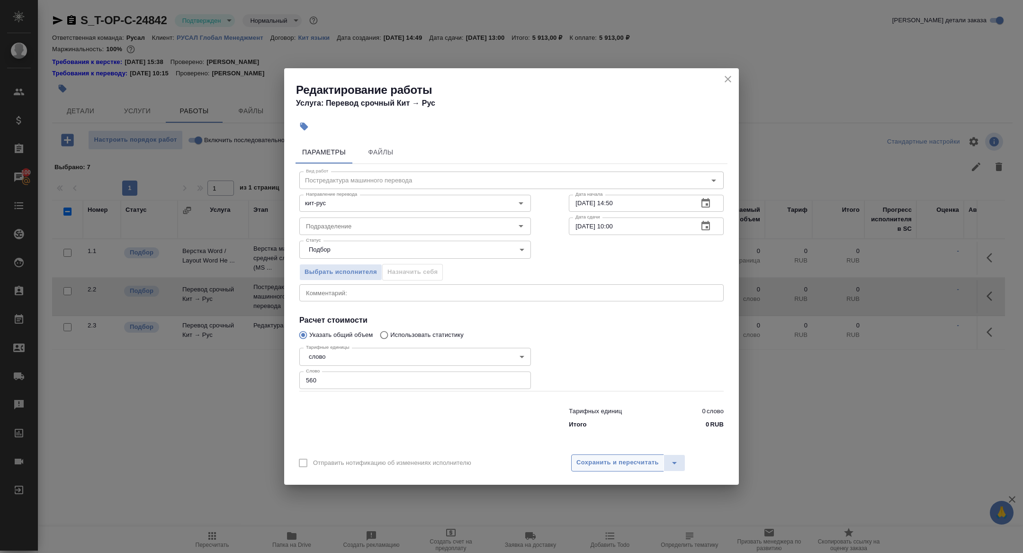
click at [591, 459] on span "Сохранить и пересчитать" at bounding box center [618, 462] width 82 height 11
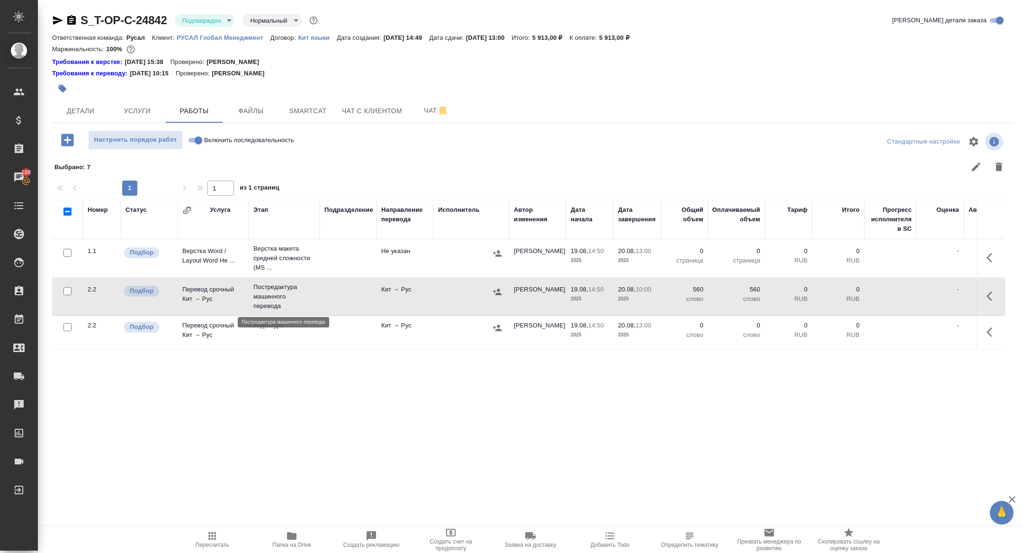
click at [283, 293] on p "Постредактура машинного перевода" at bounding box center [284, 296] width 62 height 28
click at [198, 136] on input "Включить последовательность" at bounding box center [198, 140] width 34 height 11
checkbox input "true"
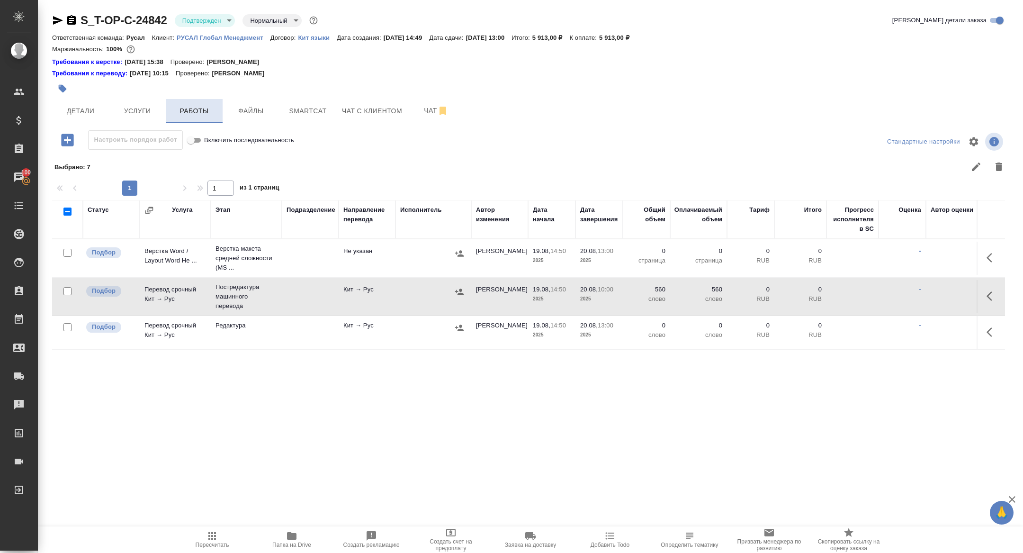
click at [190, 112] on span "Работы" at bounding box center [193, 111] width 45 height 12
click at [82, 109] on span "Детали" at bounding box center [80, 111] width 45 height 12
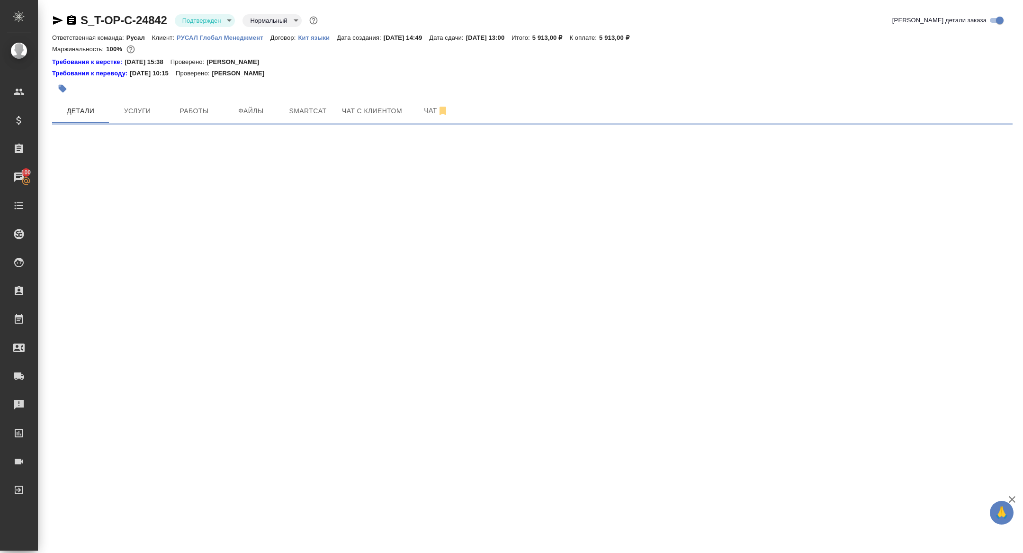
select select "RU"
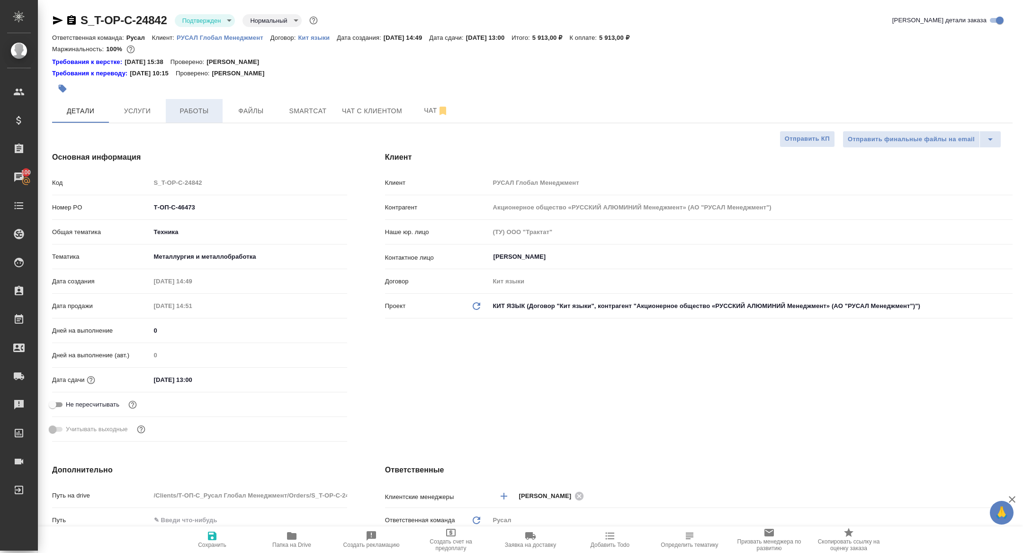
type textarea "x"
click at [186, 111] on span "Работы" at bounding box center [193, 111] width 45 height 12
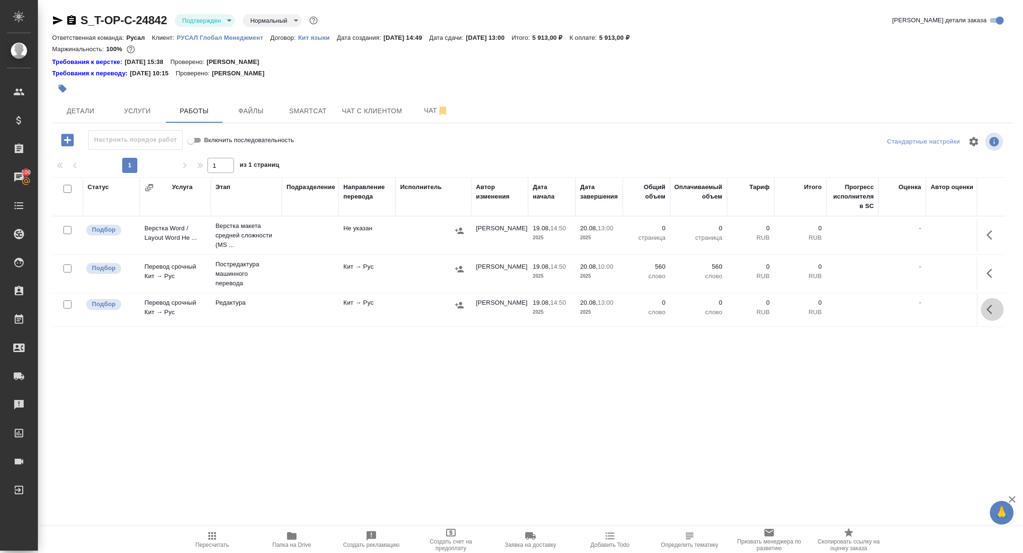
click at [995, 307] on icon "button" at bounding box center [992, 309] width 11 height 11
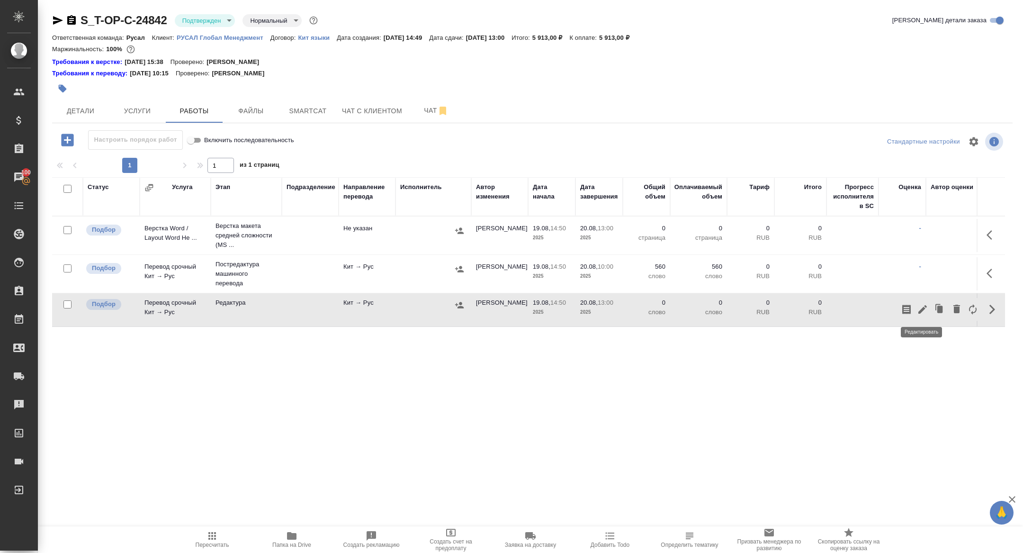
click at [921, 315] on button "button" at bounding box center [923, 309] width 16 height 23
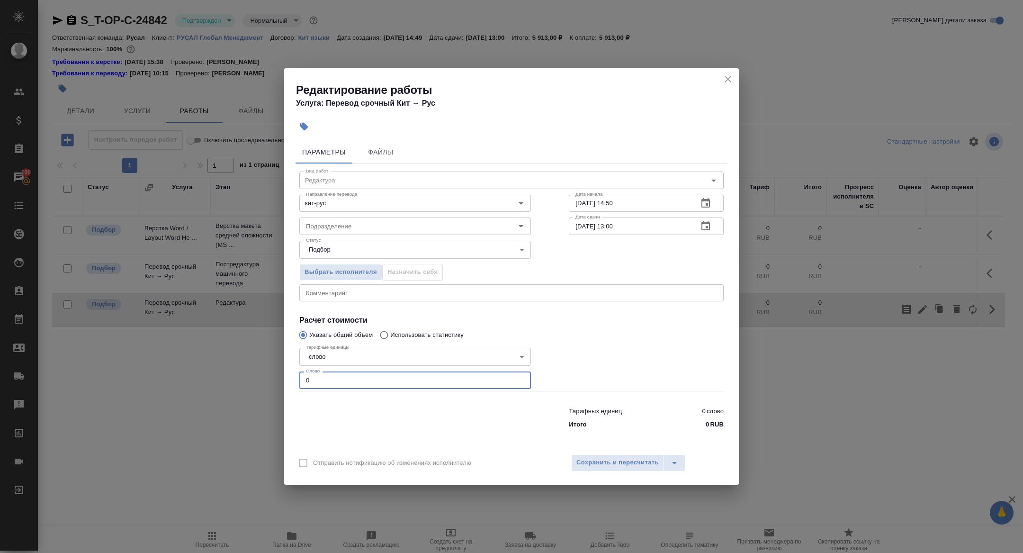
drag, startPoint x: 309, startPoint y: 383, endPoint x: 256, endPoint y: 378, distance: 53.3
click at [257, 378] on div "Редактирование работы Услуга: Перевод срочный Кит → Рус Параметры Файлы Вид раб…" at bounding box center [511, 276] width 1023 height 553
type input "720"
click at [584, 469] on button "Сохранить и пересчитать" at bounding box center [617, 462] width 93 height 17
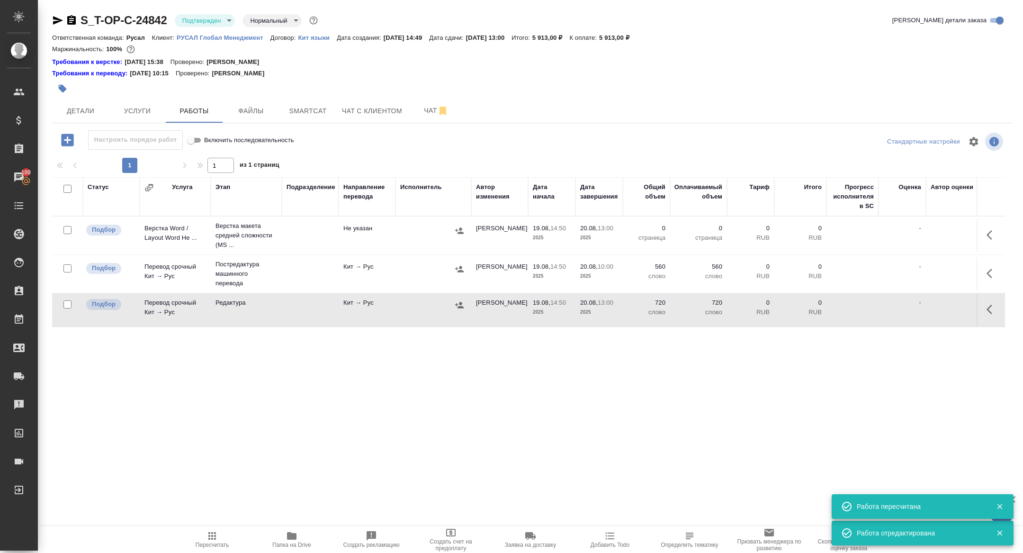
click at [180, 252] on td "Перевод срочный Кит → Рус" at bounding box center [175, 235] width 71 height 33
click at [190, 10] on div "S_T-OP-C-24842 Подтвержден confirmed Нормальный normal Кратко детали заказа Отв…" at bounding box center [532, 207] width 971 height 415
click at [190, 21] on body "🙏 .cls-1 fill:#fff; AWATERA Zhuravleva Alexandra Клиенты Спецификации Заказы 10…" at bounding box center [511, 276] width 1023 height 553
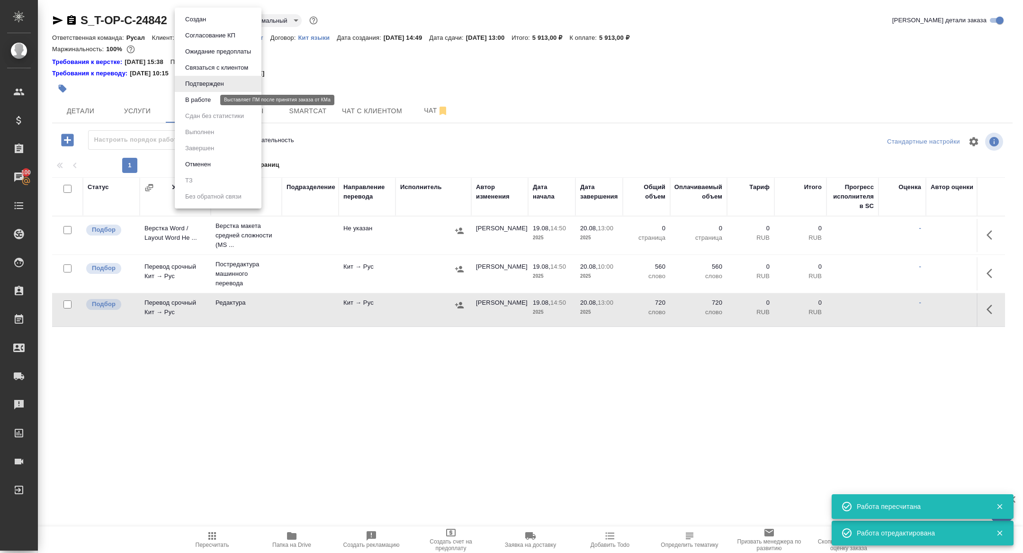
click at [193, 98] on button "В работе" at bounding box center [197, 100] width 31 height 10
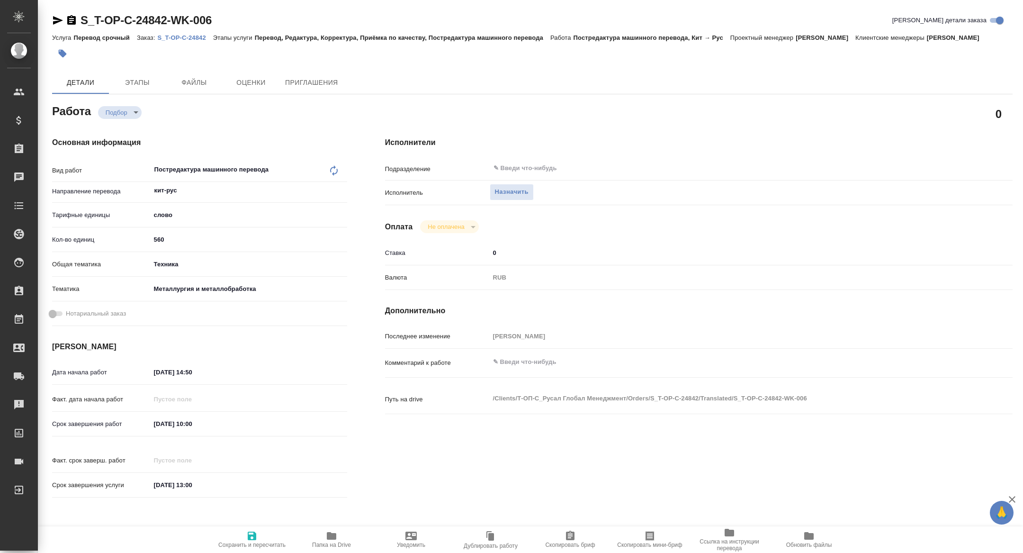
type textarea "x"
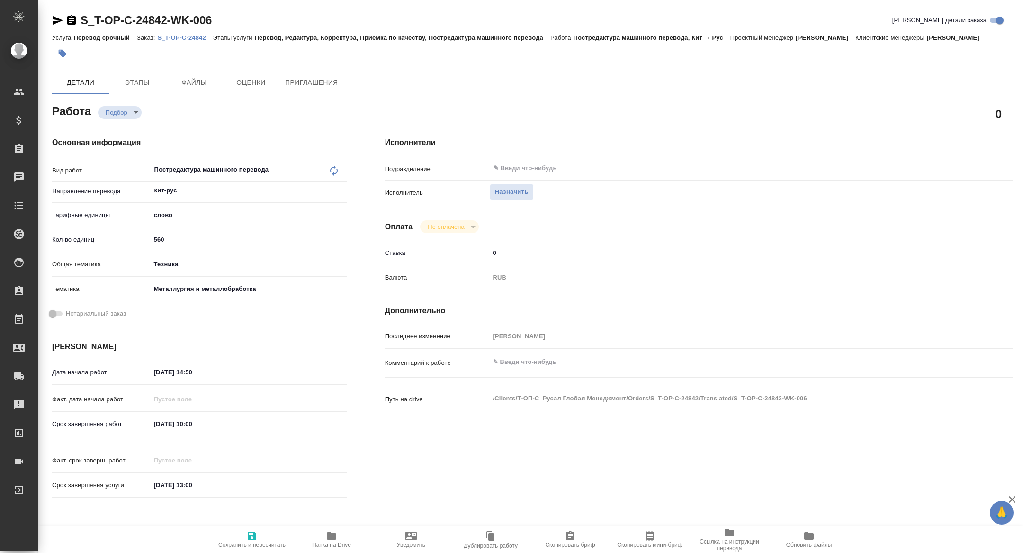
type textarea "x"
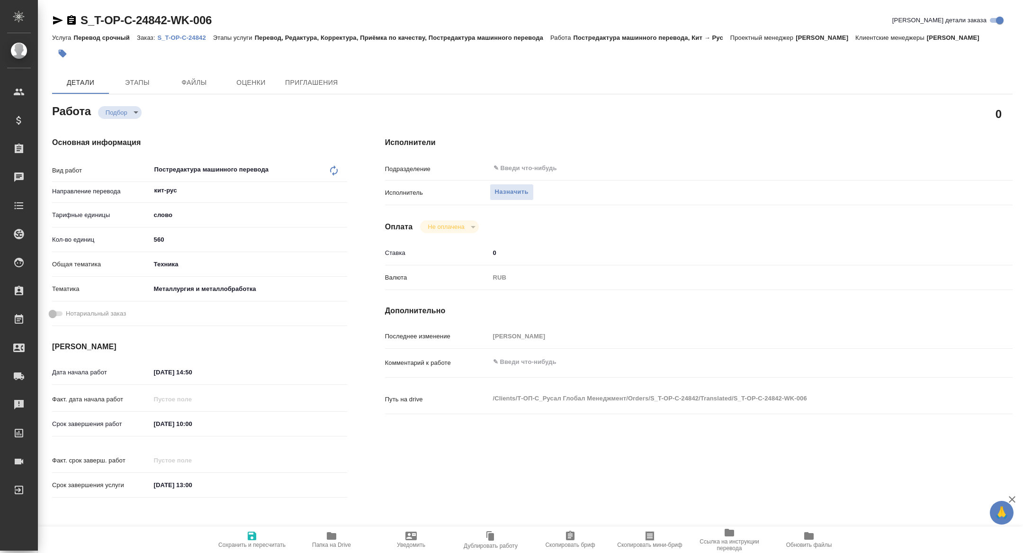
type textarea "x"
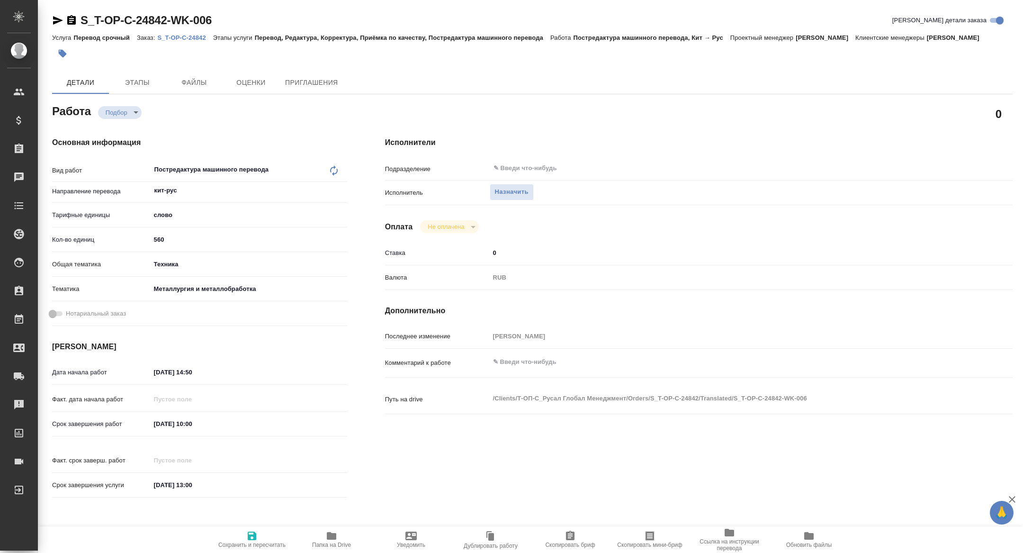
type textarea "x"
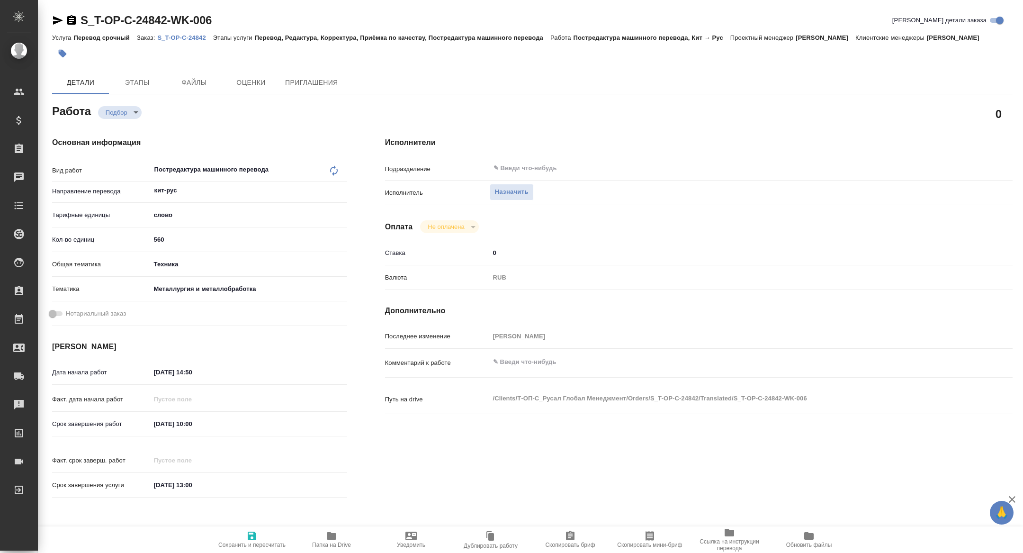
type textarea "x"
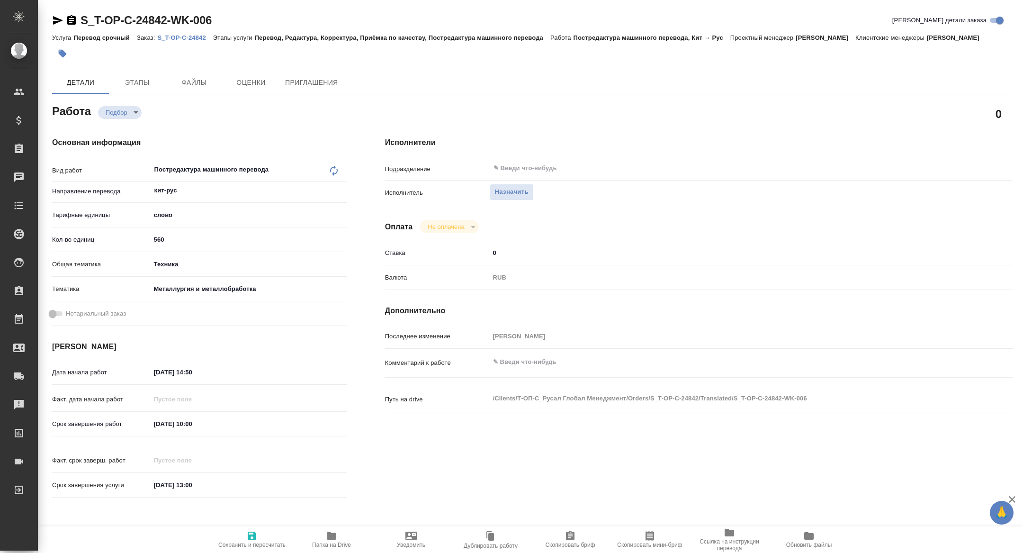
type textarea "x"
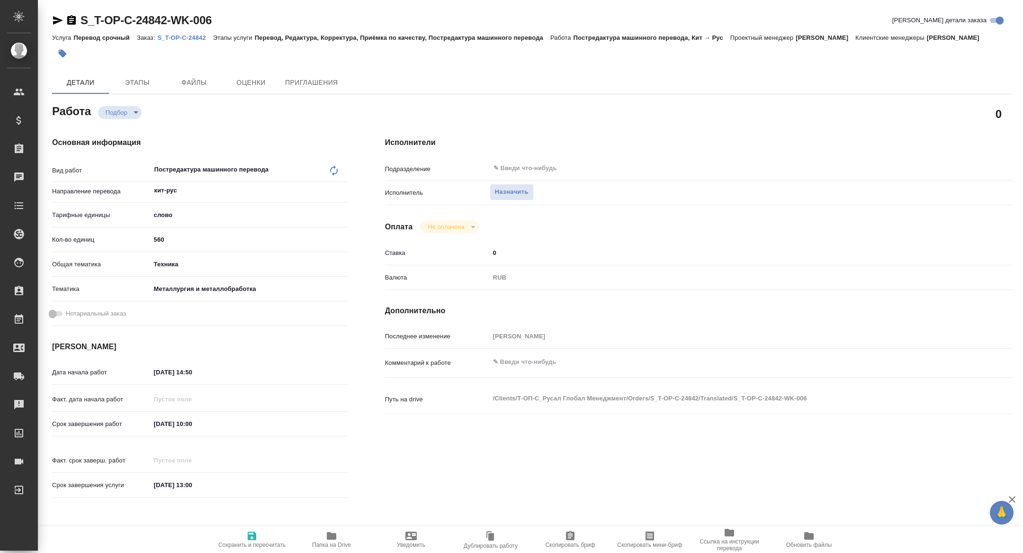
type textarea "x"
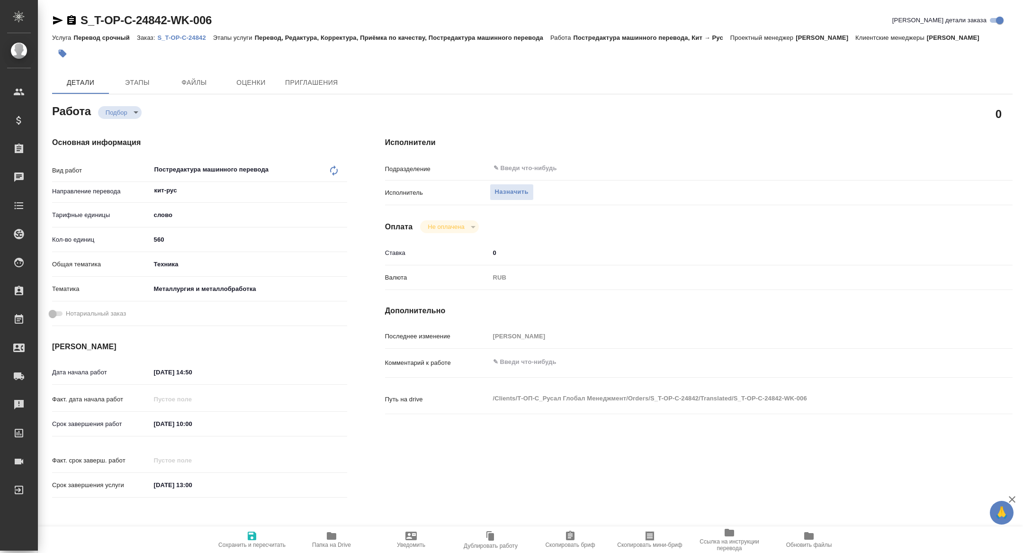
type textarea "x"
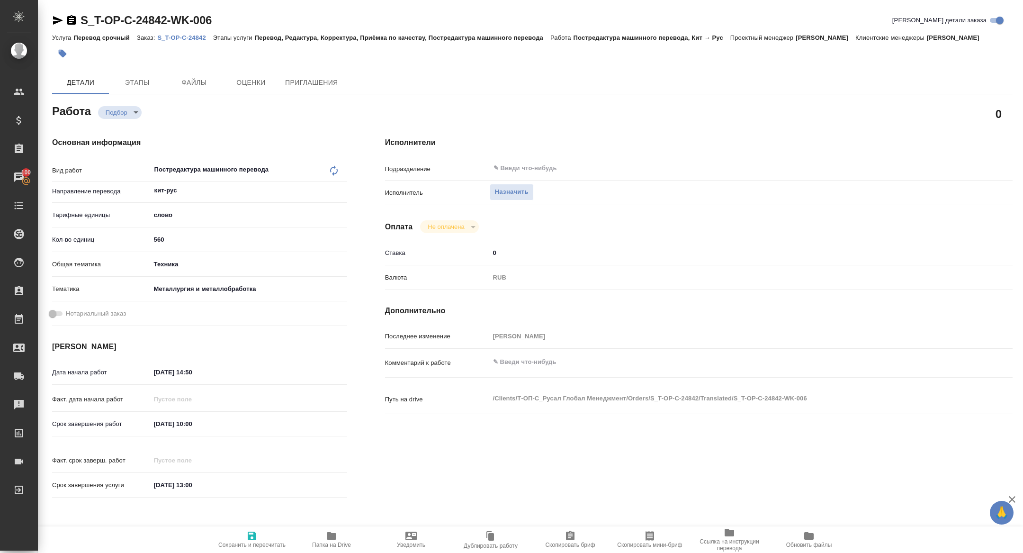
type textarea "x"
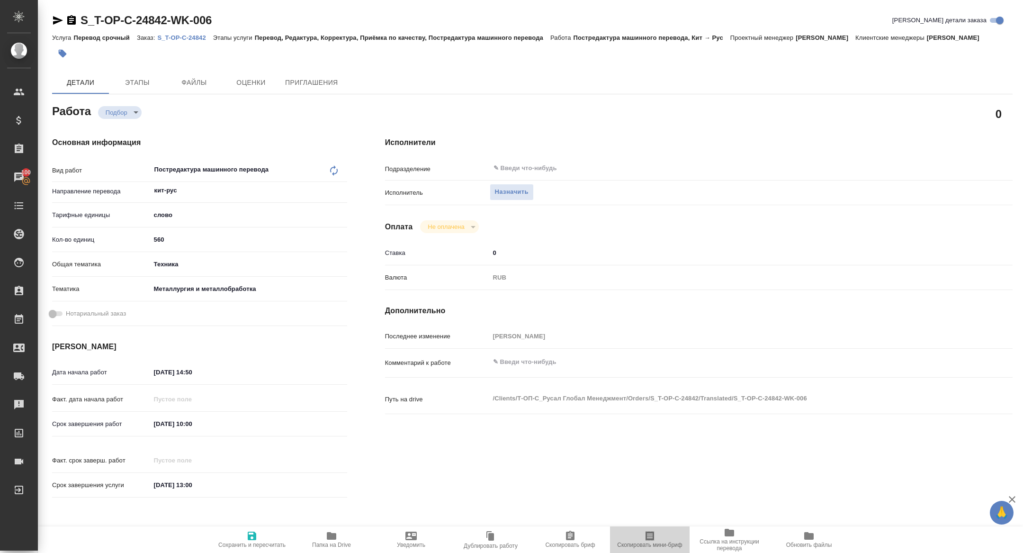
click at [645, 540] on icon "button" at bounding box center [649, 535] width 11 height 11
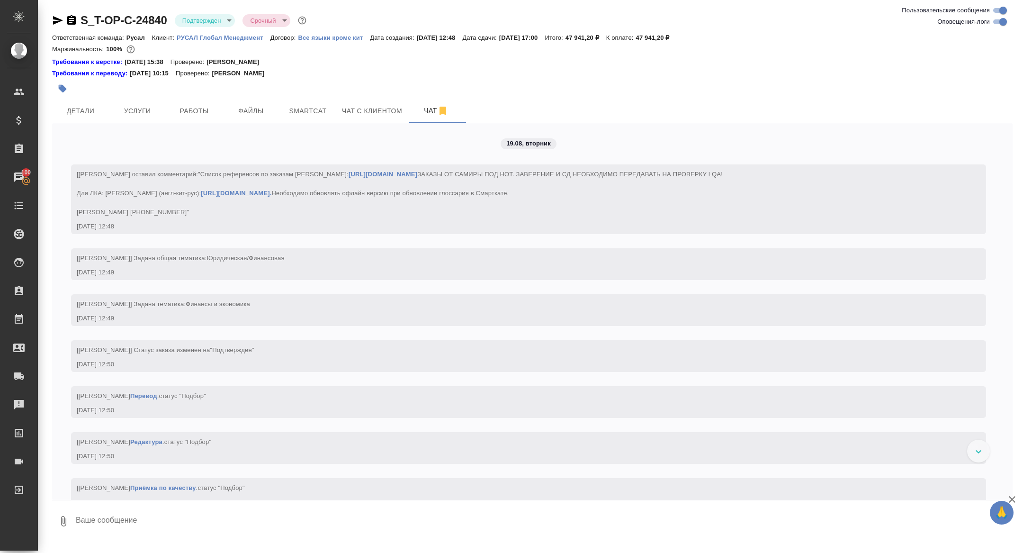
scroll to position [1043, 0]
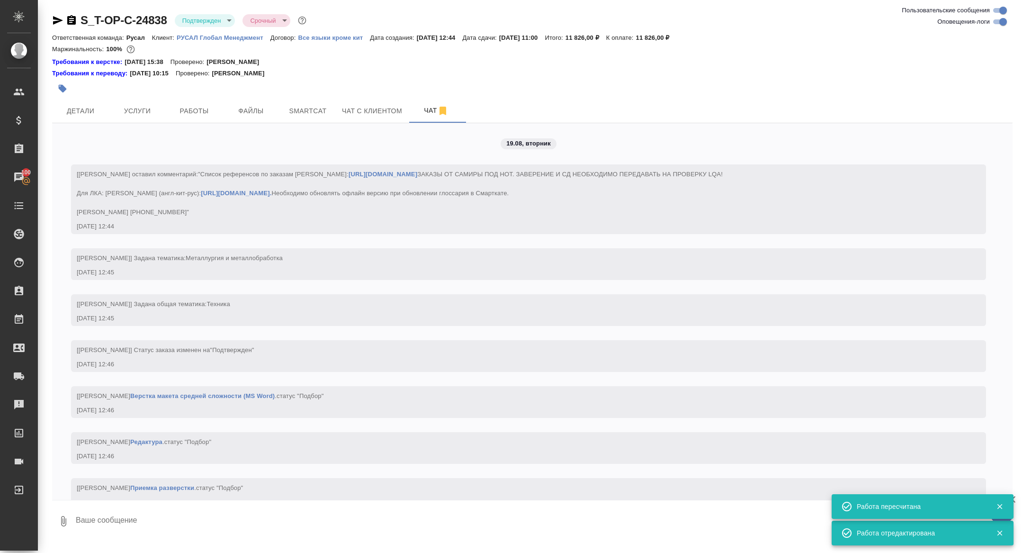
scroll to position [1190, 0]
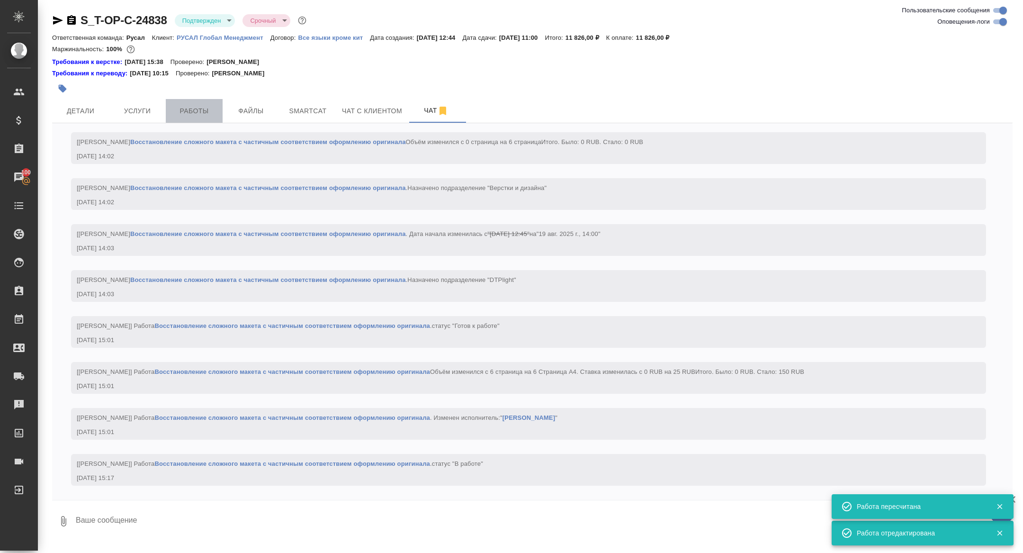
click at [201, 104] on button "Работы" at bounding box center [194, 111] width 57 height 24
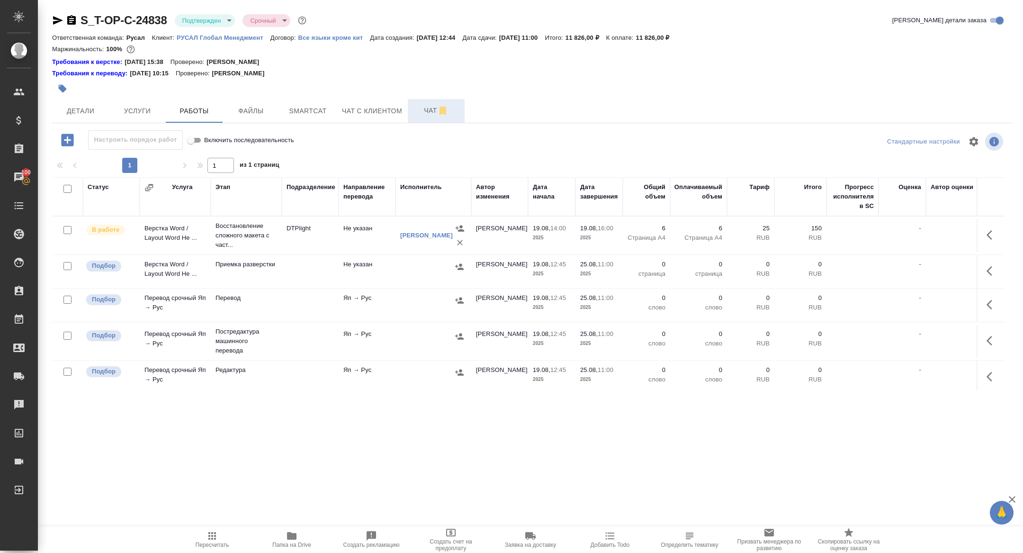
click at [427, 103] on button "Чат" at bounding box center [436, 111] width 57 height 24
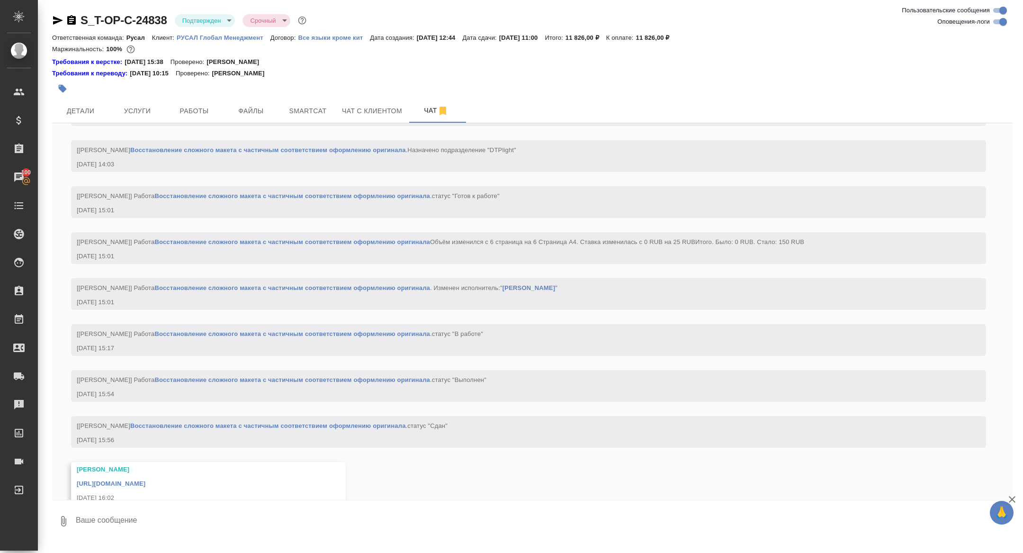
scroll to position [1359, 0]
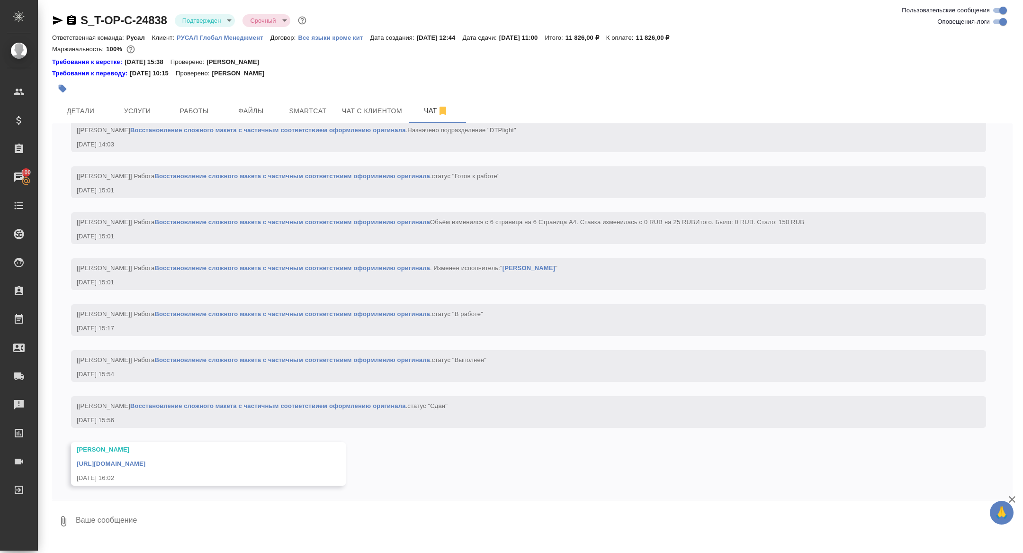
click at [145, 465] on link "https://drive.awatera.com/apps/files/files/10144299?dir=/Shares/%D0%A2-%D0%9E%D…" at bounding box center [111, 463] width 69 height 7
click at [73, 19] on icon "button" at bounding box center [71, 19] width 9 height 9
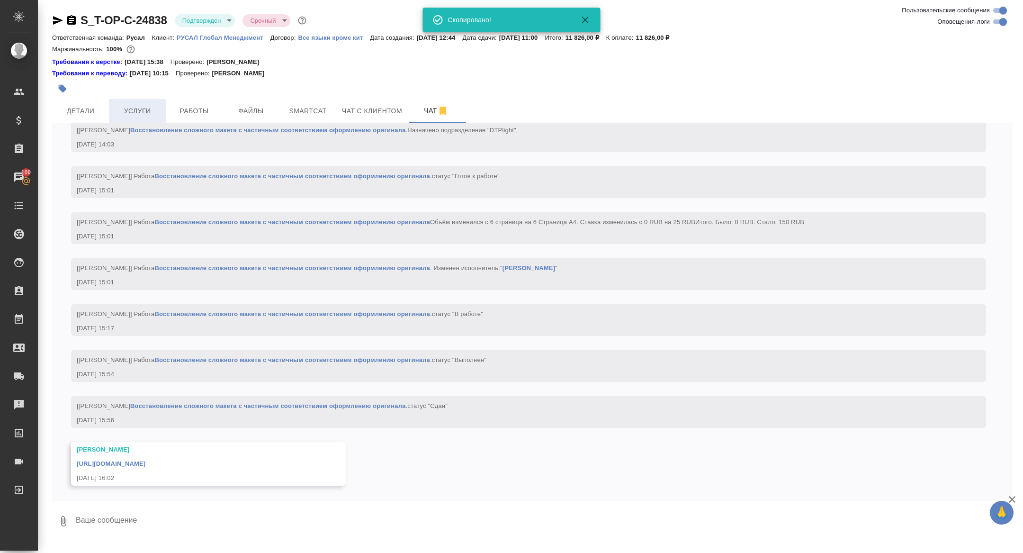
click at [140, 108] on span "Услуги" at bounding box center [137, 111] width 45 height 12
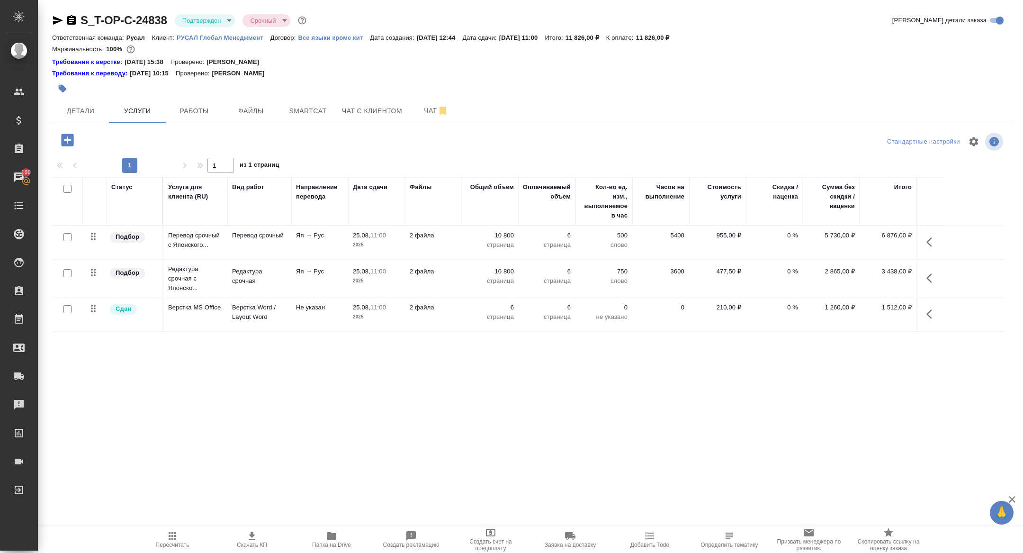
click at [73, 14] on div "S_T-OP-C-24838 Подтвержден confirmed Срочный urgent" at bounding box center [180, 20] width 256 height 15
click at [68, 23] on icon "button" at bounding box center [71, 19] width 9 height 9
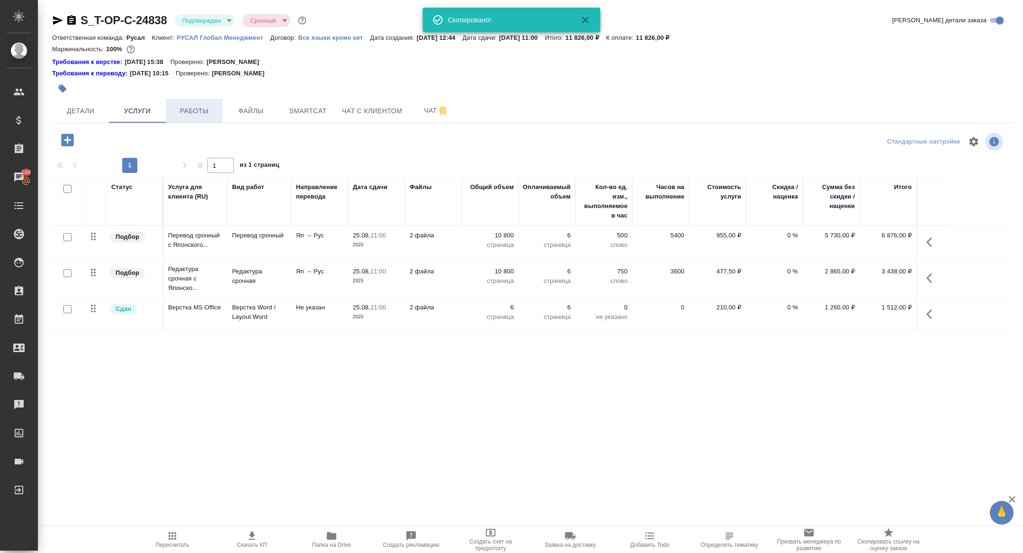
click at [183, 112] on span "Работы" at bounding box center [193, 111] width 45 height 12
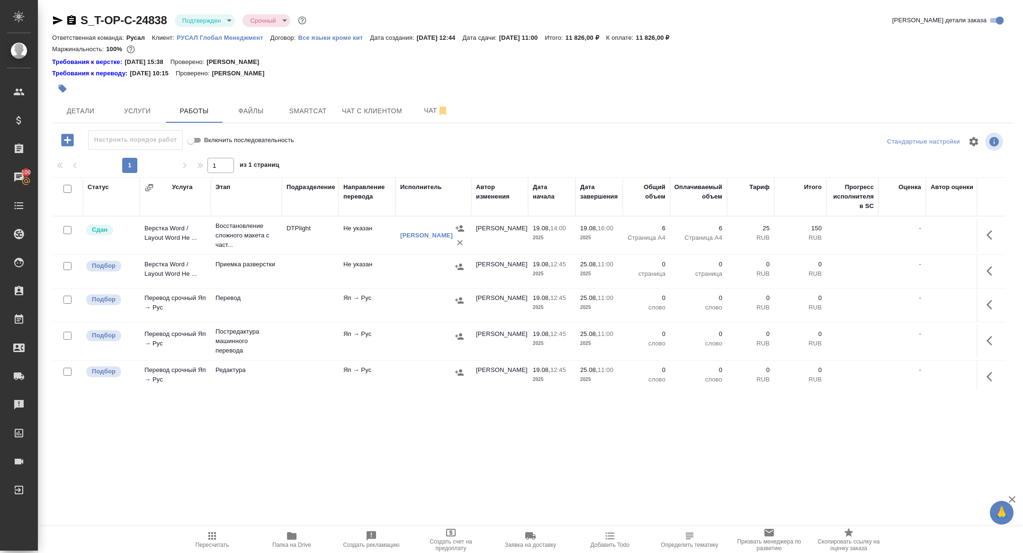
click at [65, 190] on input "checkbox" at bounding box center [67, 189] width 8 height 8
checkbox input "true"
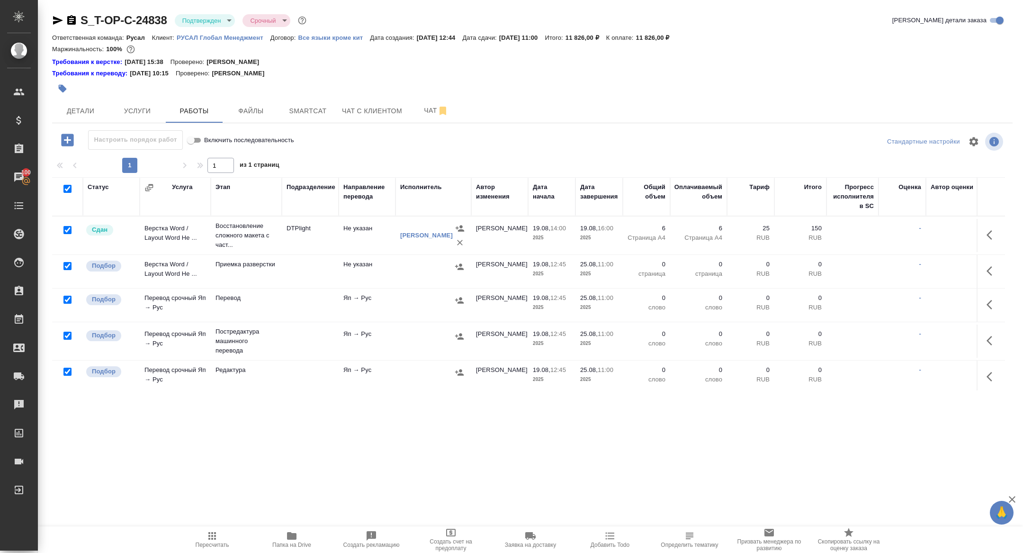
checkbox input "true"
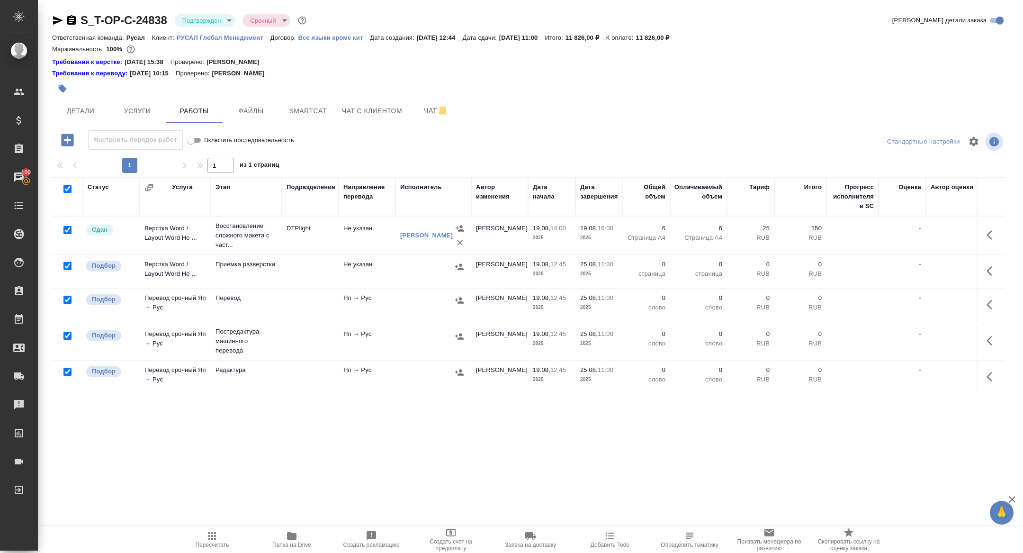
checkbox input "true"
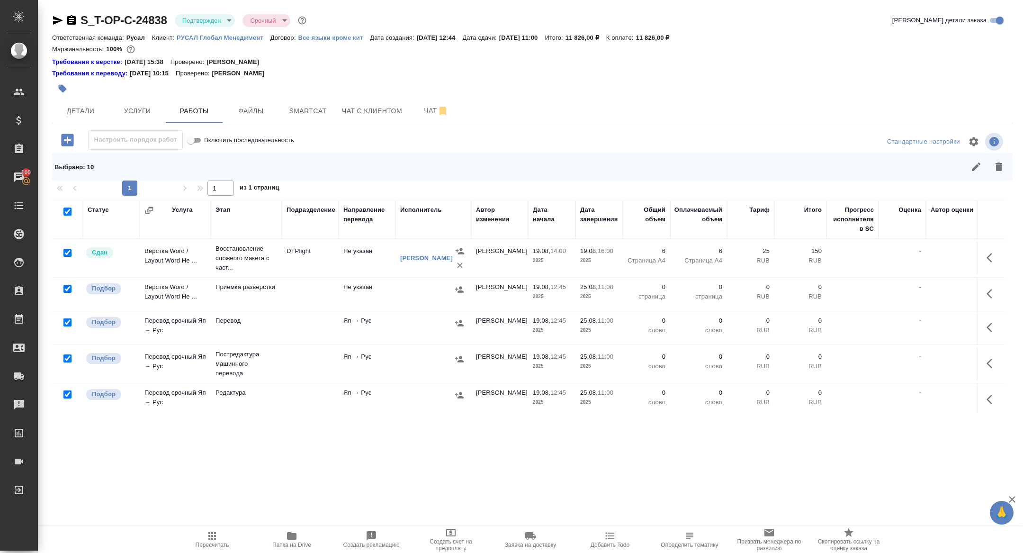
click at [67, 253] on input "checkbox" at bounding box center [67, 253] width 8 height 8
checkbox input "false"
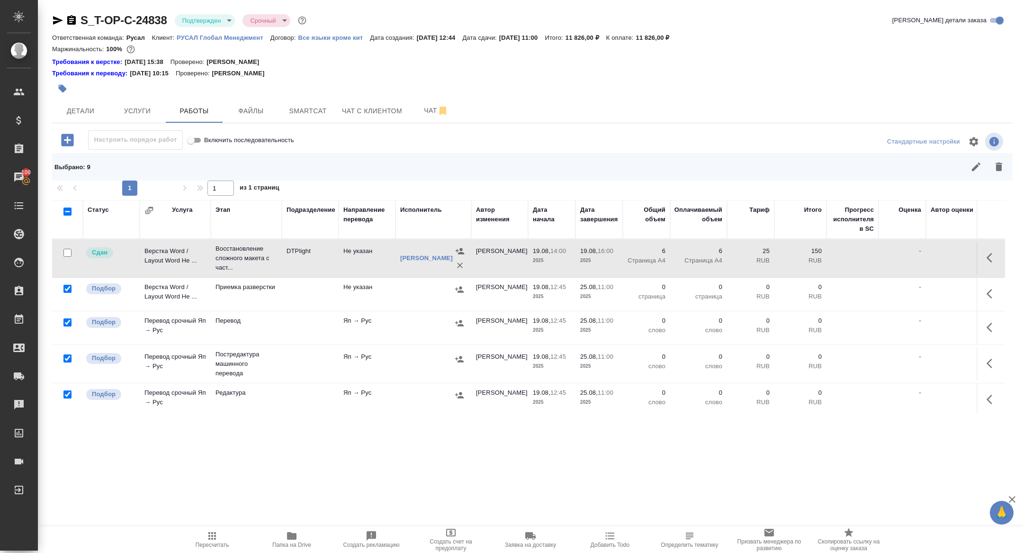
click at [65, 355] on input "checkbox" at bounding box center [67, 358] width 8 height 8
checkbox input "false"
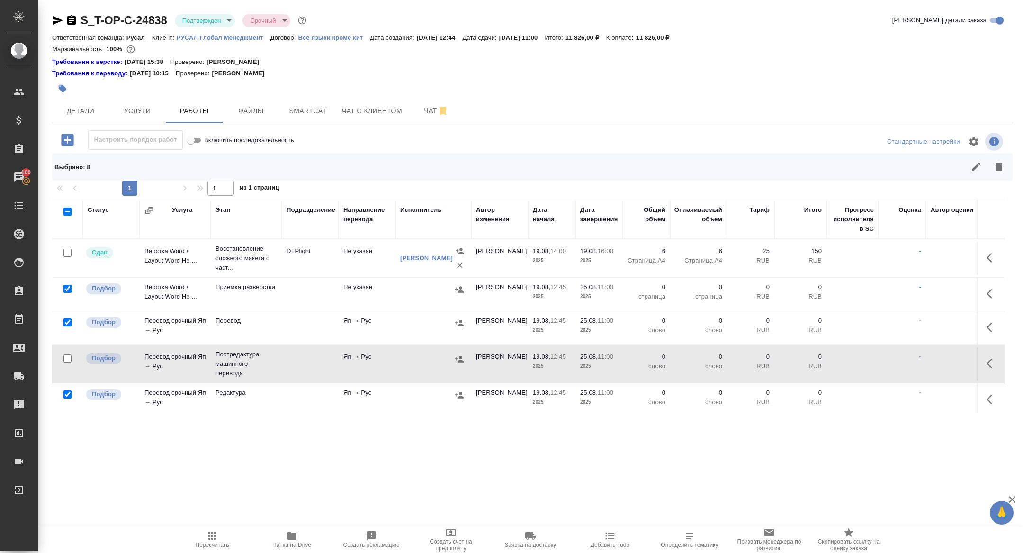
scroll to position [47, 0]
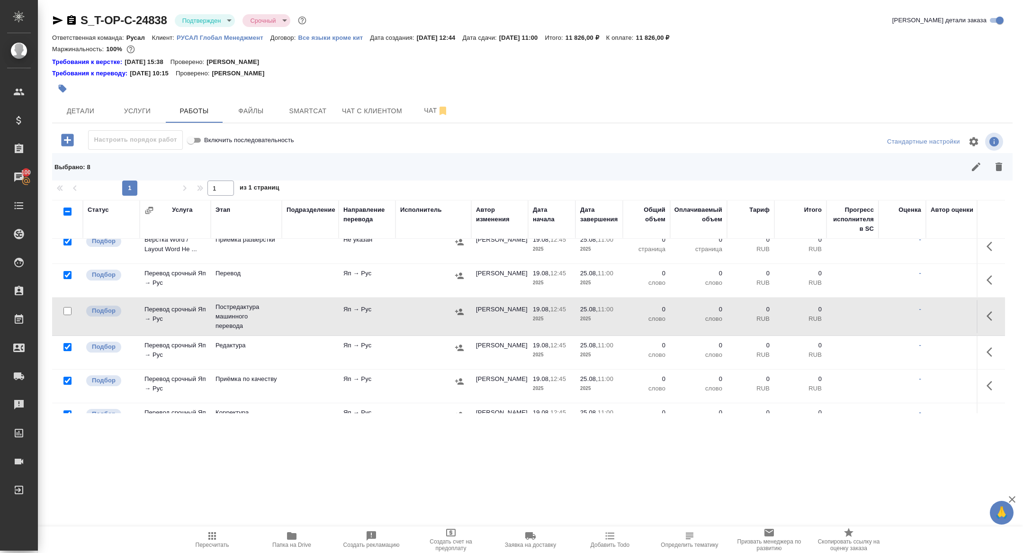
click at [65, 348] on input "checkbox" at bounding box center [67, 347] width 8 height 8
checkbox input "false"
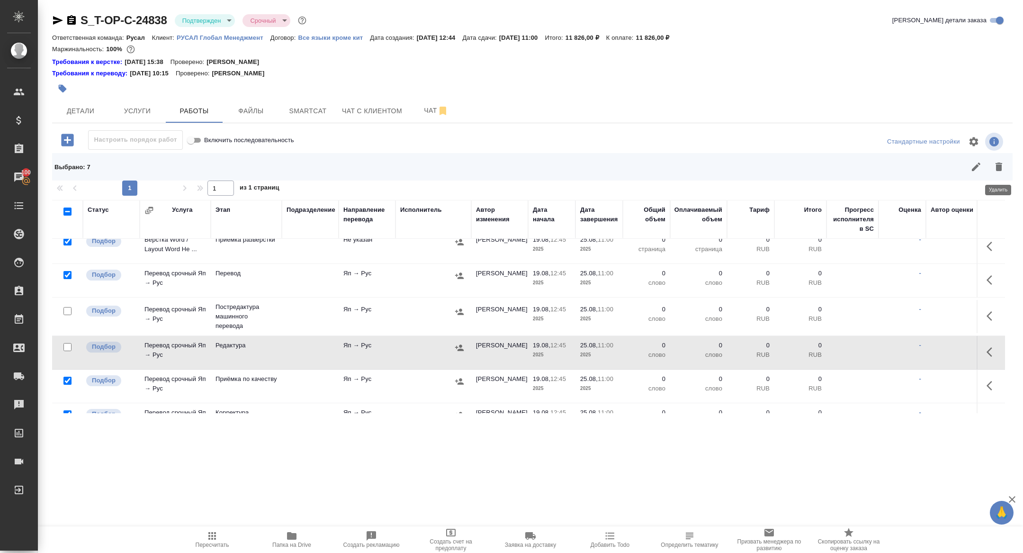
click at [1004, 171] on icon "button" at bounding box center [998, 166] width 11 height 11
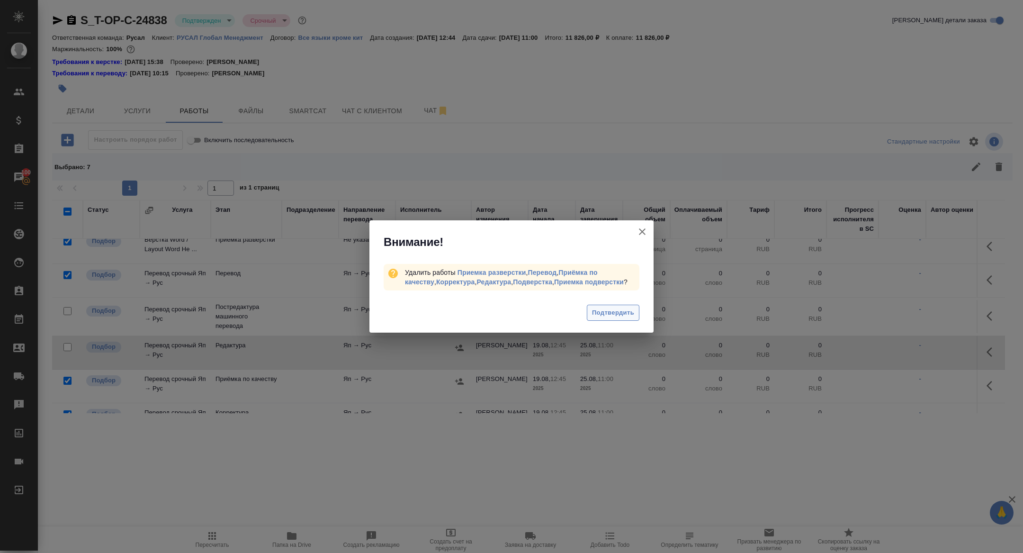
click at [631, 312] on span "Подтвердить" at bounding box center [613, 312] width 42 height 11
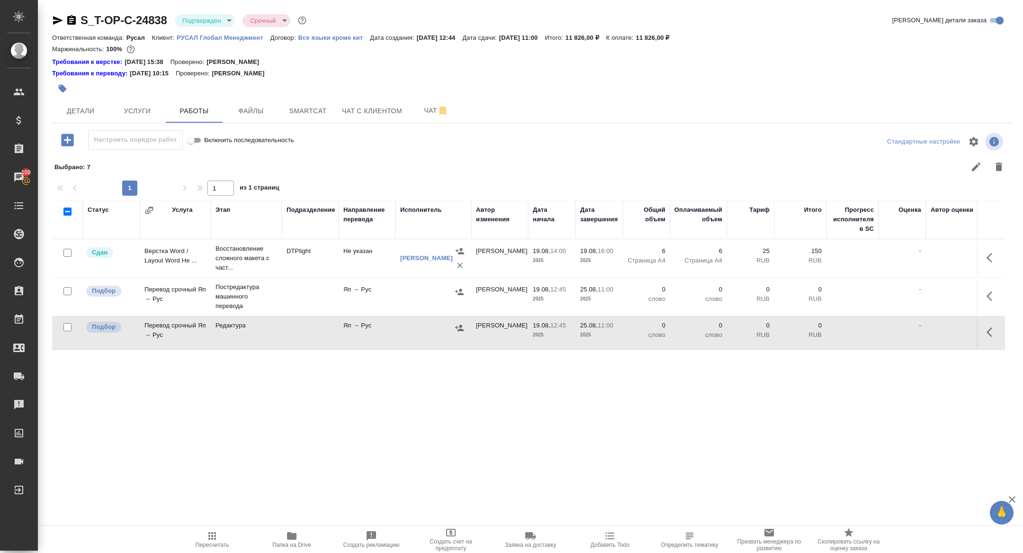
scroll to position [0, 0]
click at [987, 302] on button "button" at bounding box center [992, 296] width 23 height 23
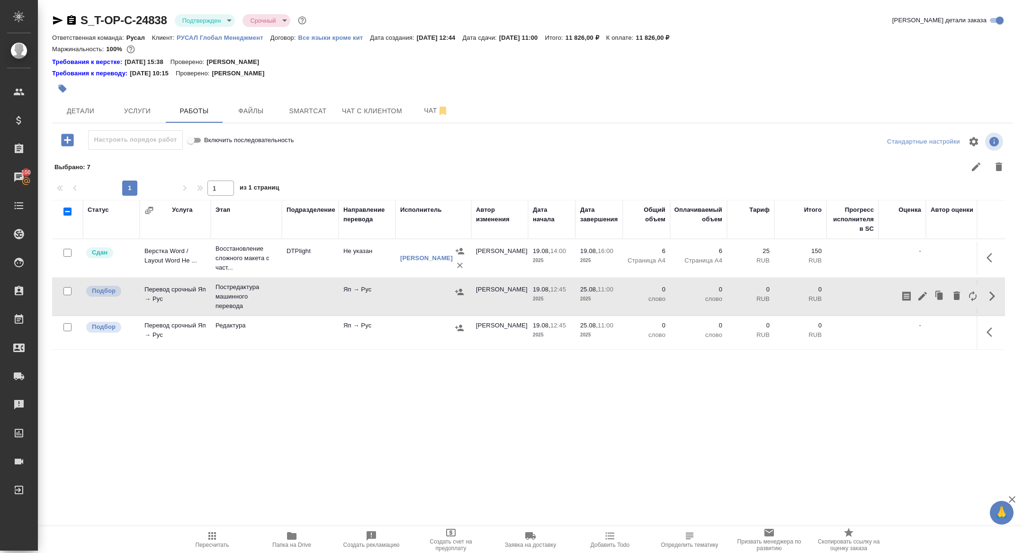
click at [921, 296] on icon "button" at bounding box center [923, 296] width 9 height 9
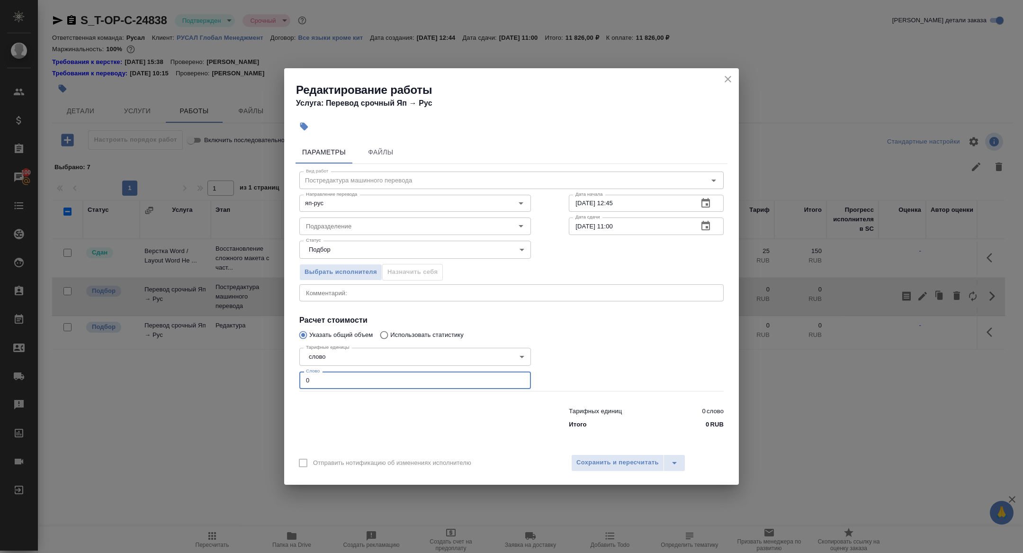
drag, startPoint x: 319, startPoint y: 387, endPoint x: 275, endPoint y: 376, distance: 45.7
click at [275, 376] on div "Редактирование работы Услуга: Перевод срочный Яп → Рус Параметры Файлы Вид рабо…" at bounding box center [511, 276] width 1023 height 553
type input "530"
click at [707, 224] on icon "button" at bounding box center [706, 225] width 9 height 9
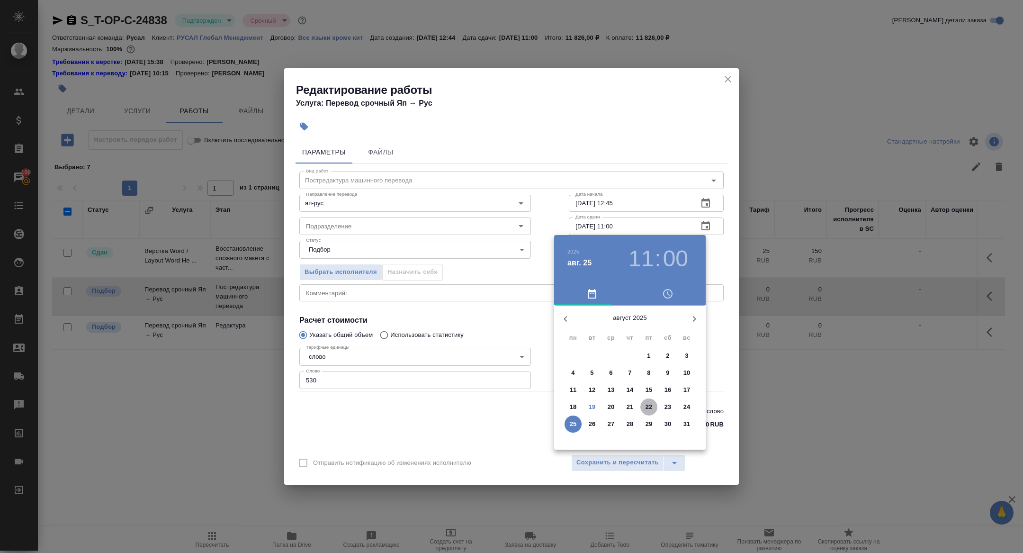
click at [644, 408] on span "22" at bounding box center [649, 406] width 17 height 9
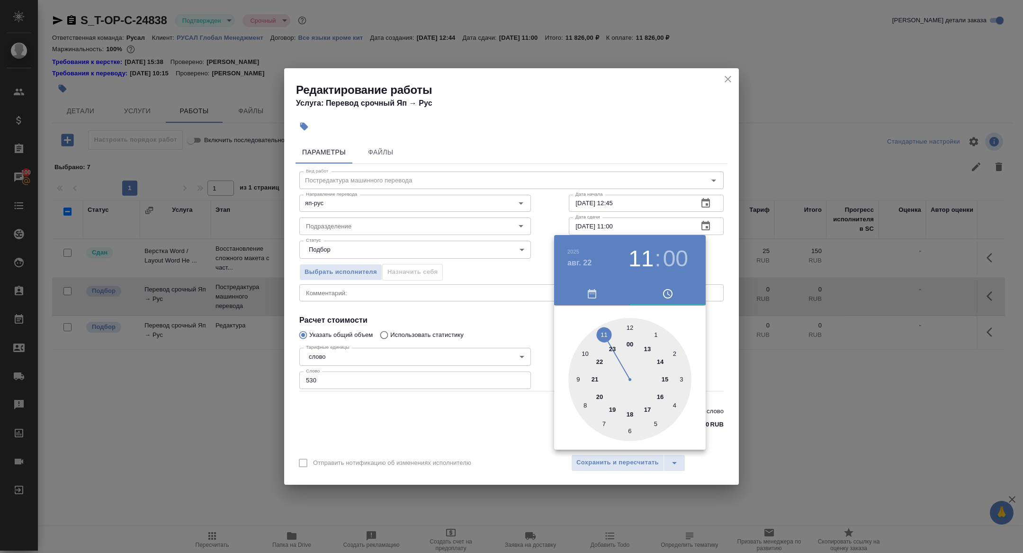
click at [585, 352] on div at bounding box center [629, 379] width 123 height 123
type input "22.08.2025 10:00"
drag, startPoint x: 496, startPoint y: 267, endPoint x: 511, endPoint y: 293, distance: 29.3
click at [496, 268] on div at bounding box center [511, 276] width 1023 height 553
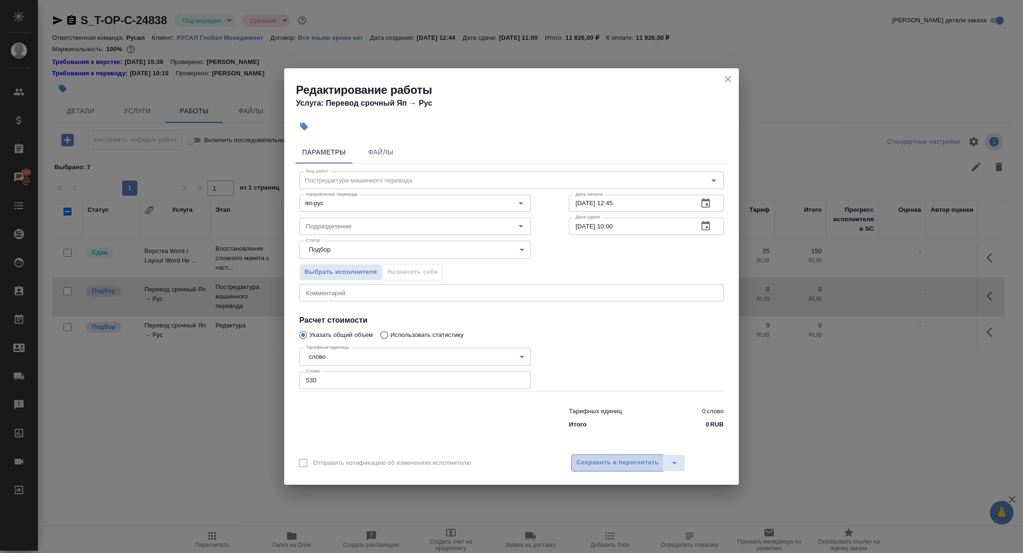
click at [622, 466] on span "Сохранить и пересчитать" at bounding box center [618, 462] width 82 height 11
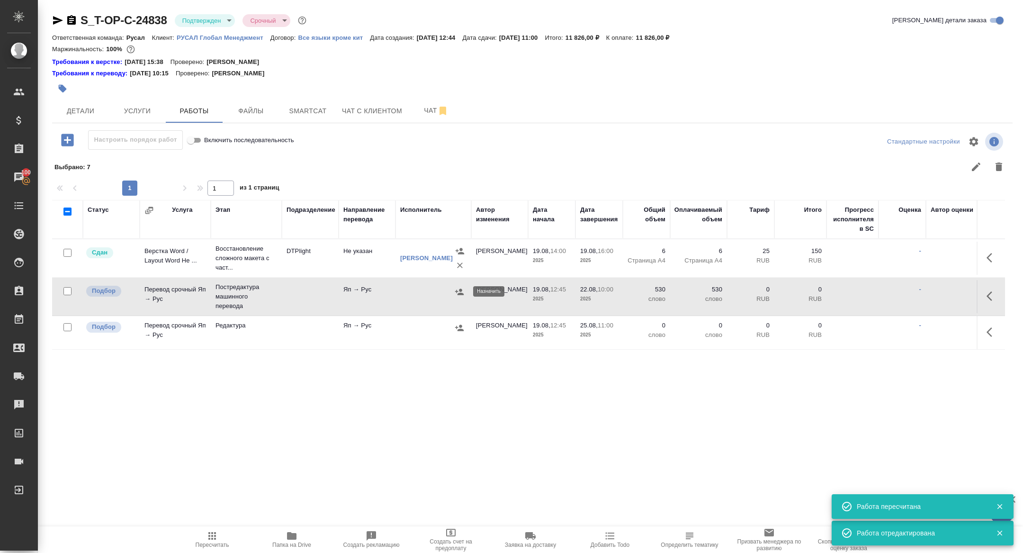
click at [459, 292] on icon "button" at bounding box center [459, 291] width 9 height 9
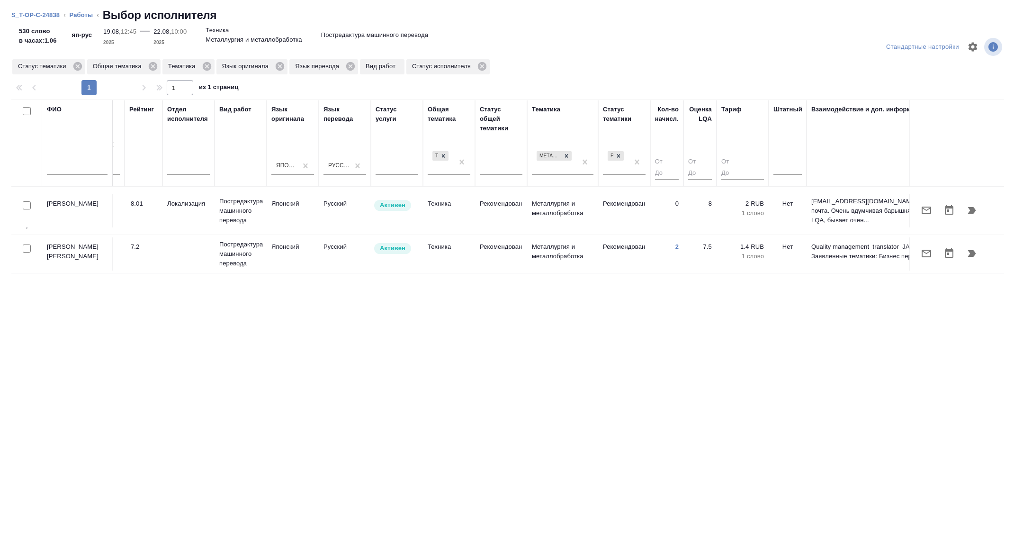
scroll to position [0, 360]
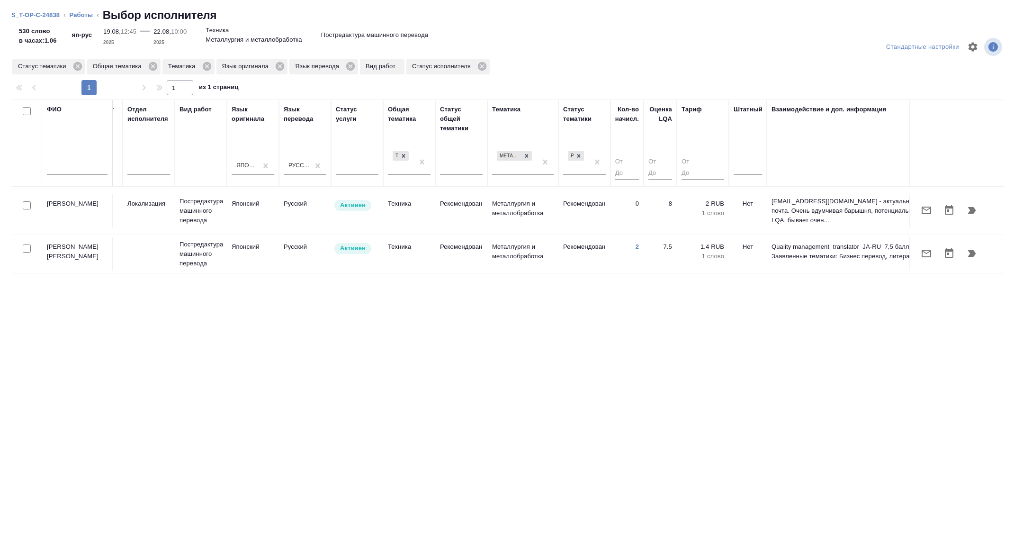
click at [915, 210] on div at bounding box center [957, 210] width 84 height 23
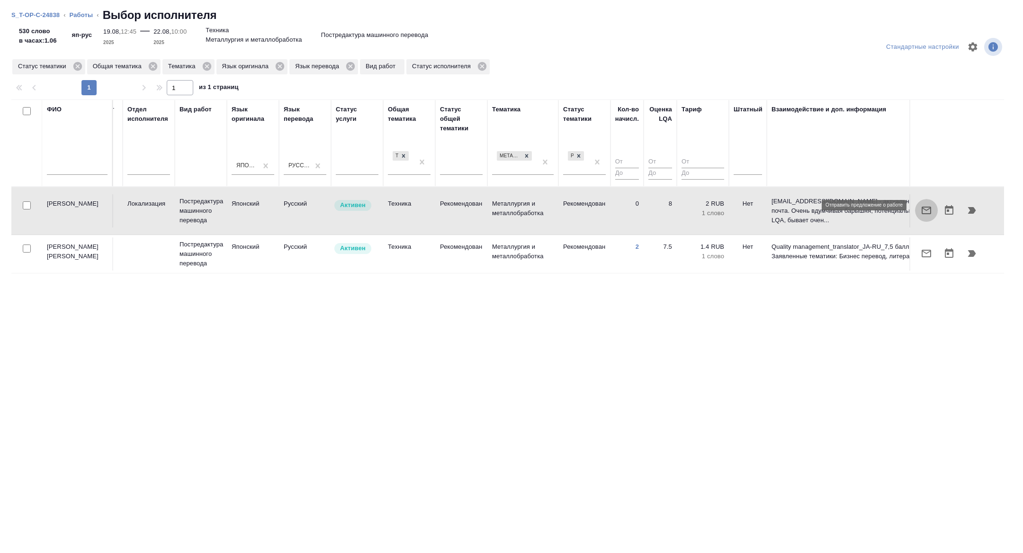
click at [920, 209] on button "button" at bounding box center [926, 210] width 23 height 23
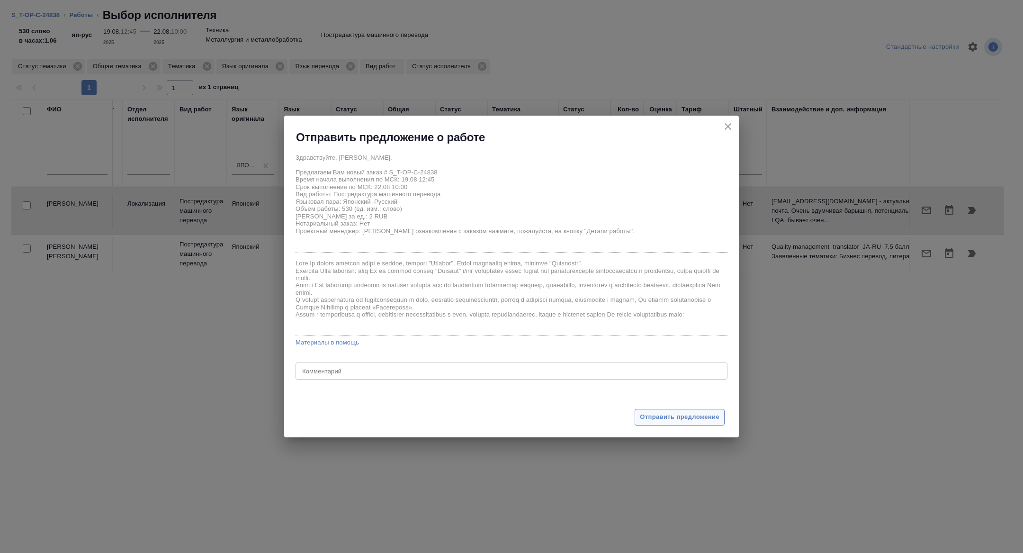
click at [701, 410] on button "Отправить предложение" at bounding box center [680, 417] width 90 height 17
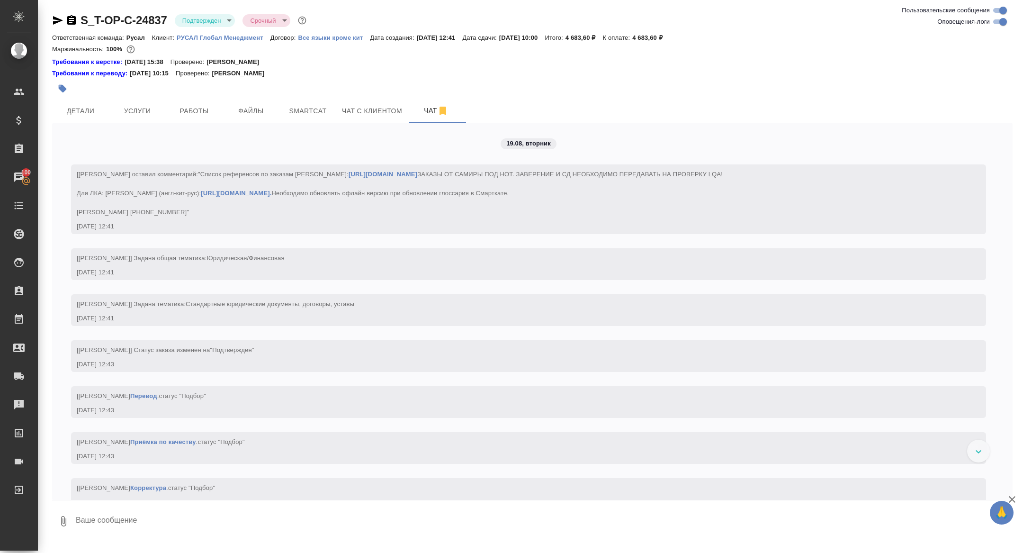
scroll to position [1399, 0]
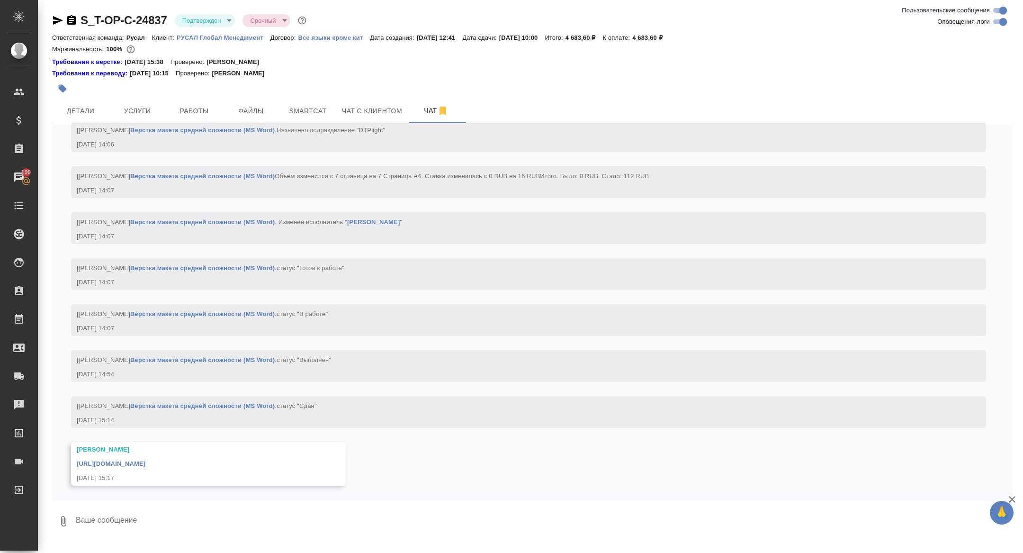
click at [214, 525] on textarea at bounding box center [544, 521] width 938 height 32
type textarea "спасибочки"
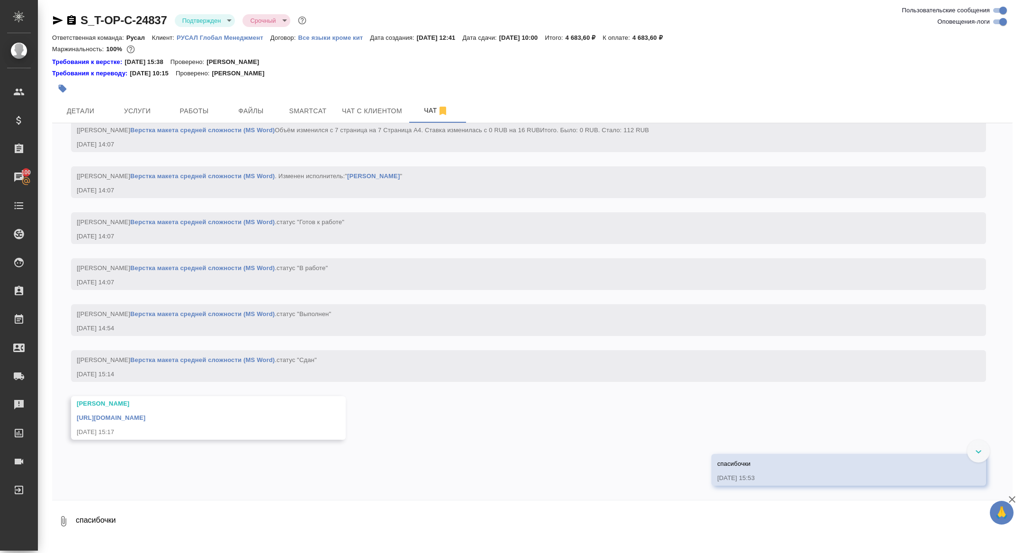
scroll to position [1445, 0]
click at [145, 415] on link "[URL][DOMAIN_NAME]" at bounding box center [111, 417] width 69 height 7
click at [74, 18] on icon "button" at bounding box center [71, 19] width 9 height 9
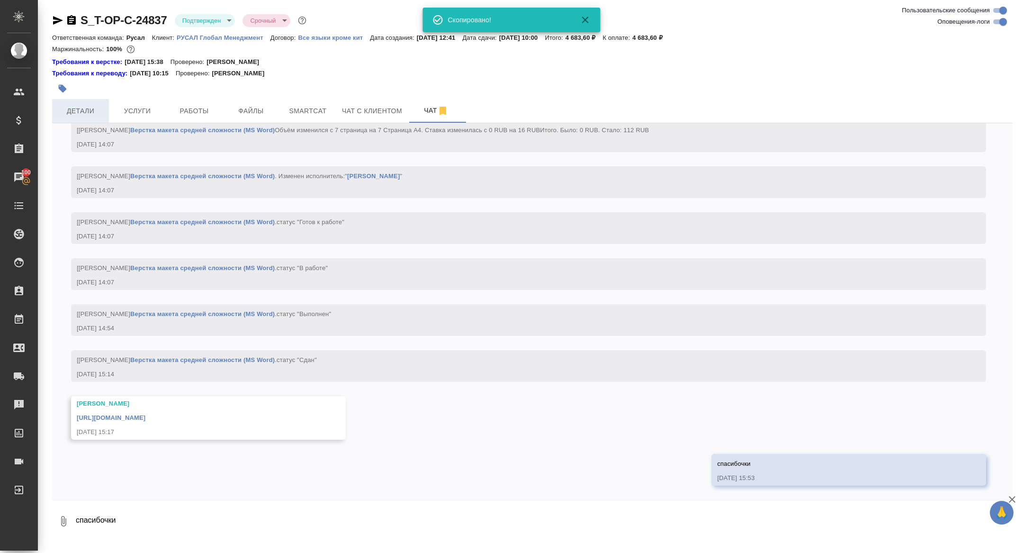
click at [71, 102] on button "Детали" at bounding box center [80, 111] width 57 height 24
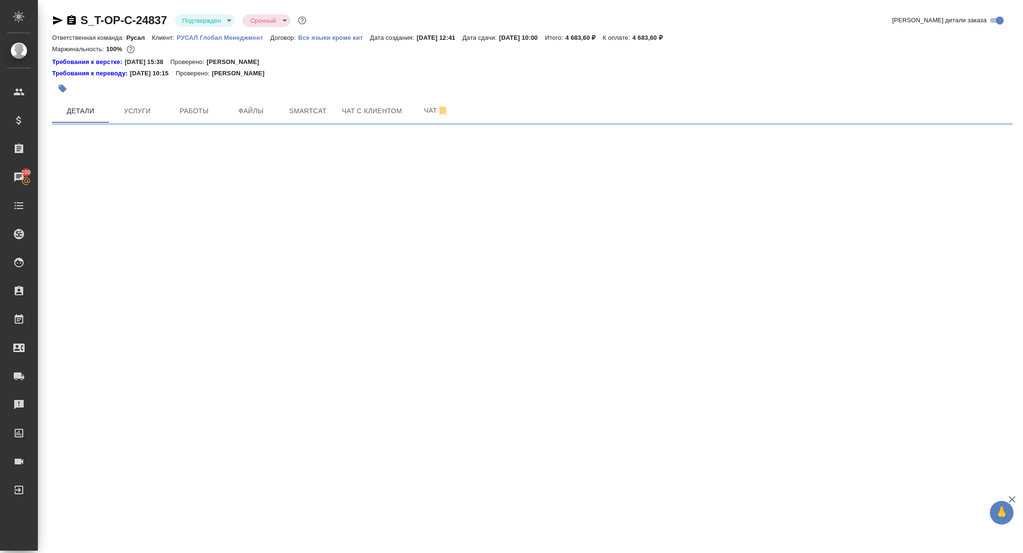
select select "RU"
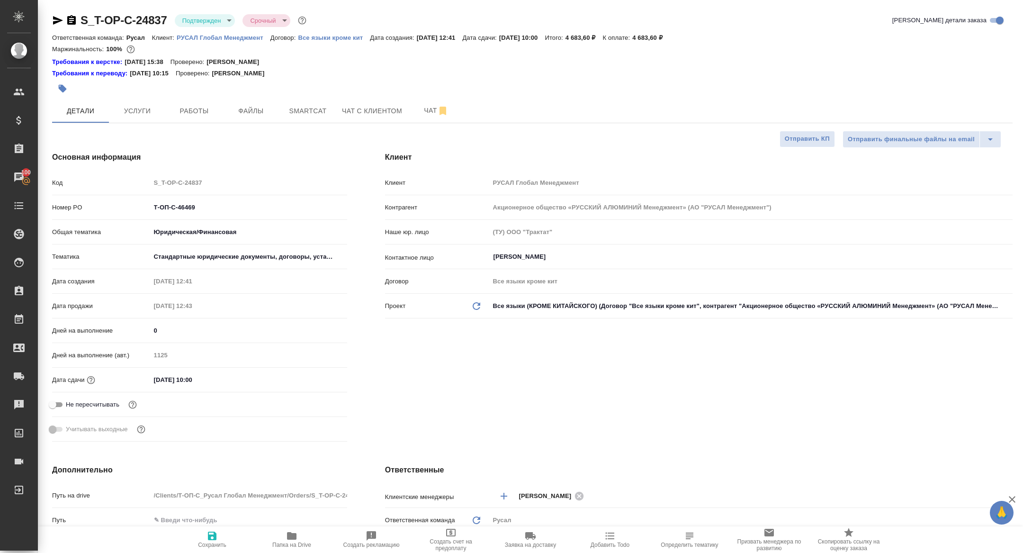
type textarea "x"
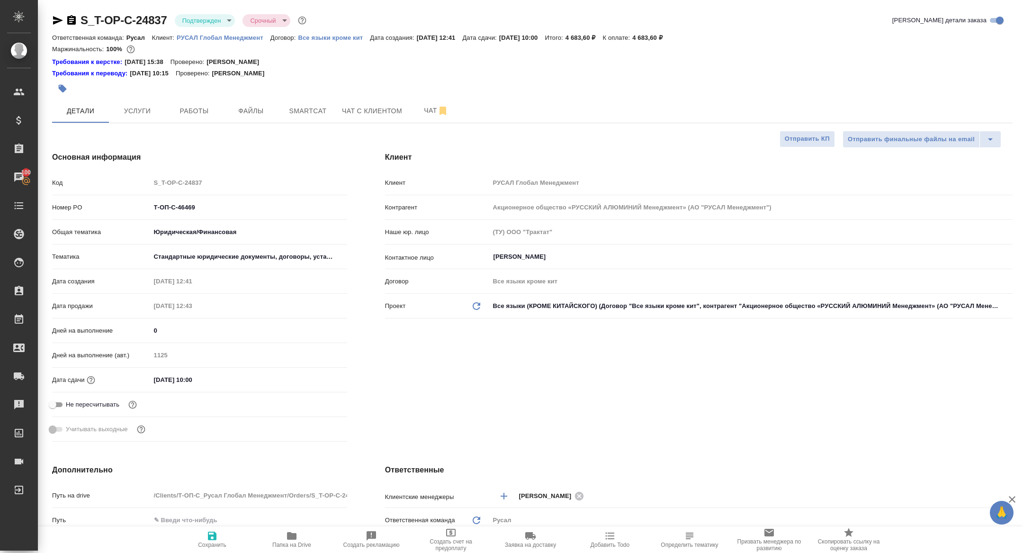
type textarea "x"
click at [191, 108] on span "Работы" at bounding box center [193, 111] width 45 height 12
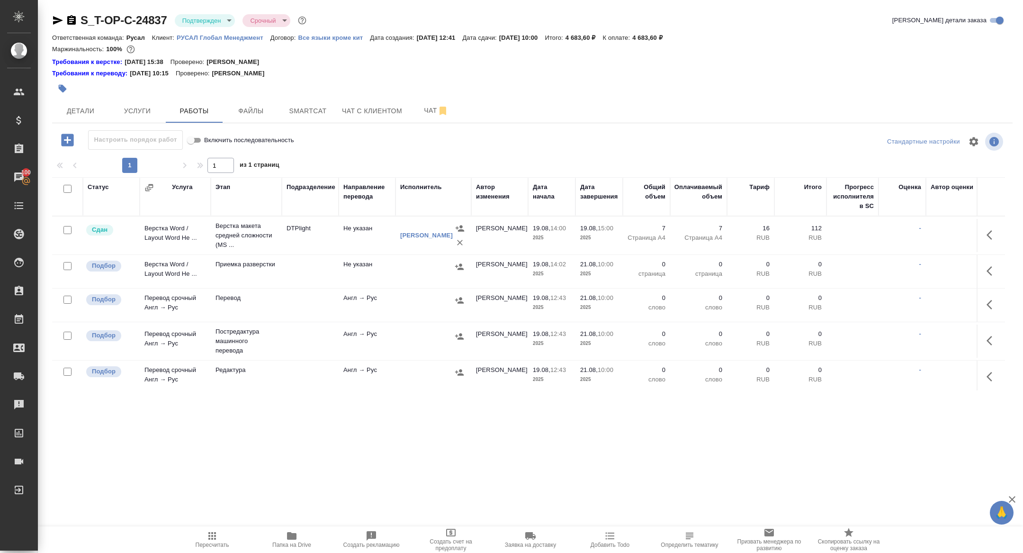
click at [66, 191] on input "checkbox" at bounding box center [67, 189] width 8 height 8
checkbox input "true"
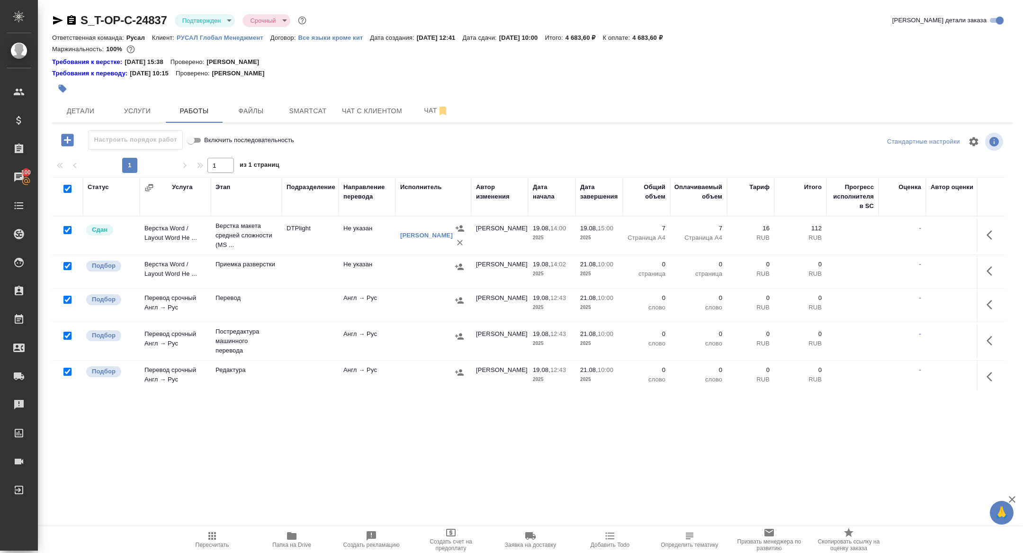
checkbox input "true"
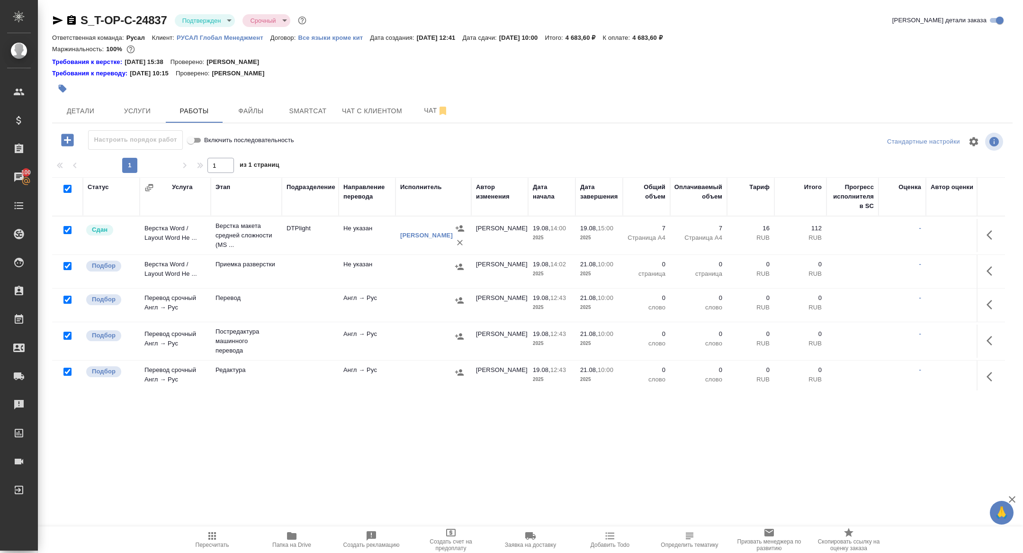
checkbox input "true"
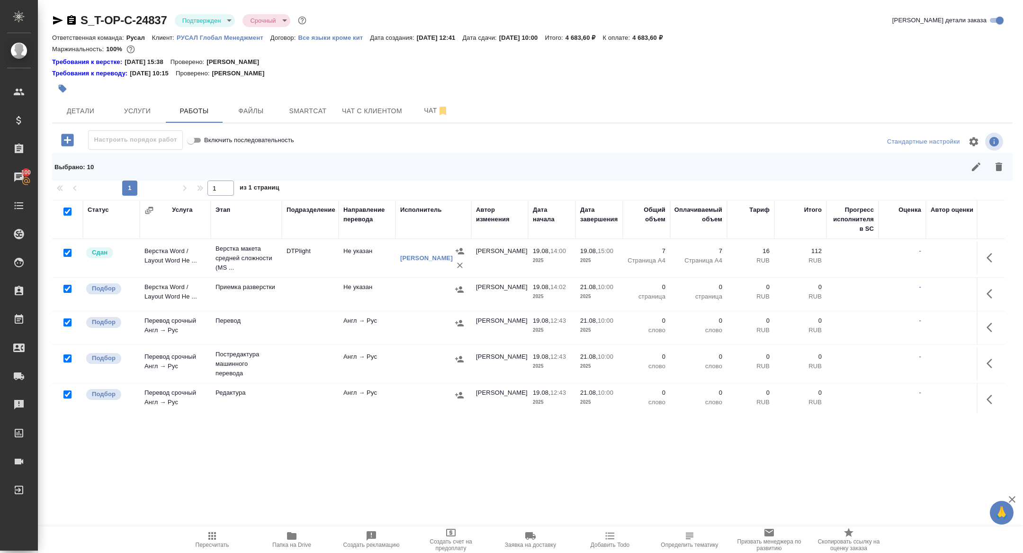
click at [65, 253] on input "checkbox" at bounding box center [67, 253] width 8 height 8
checkbox input "false"
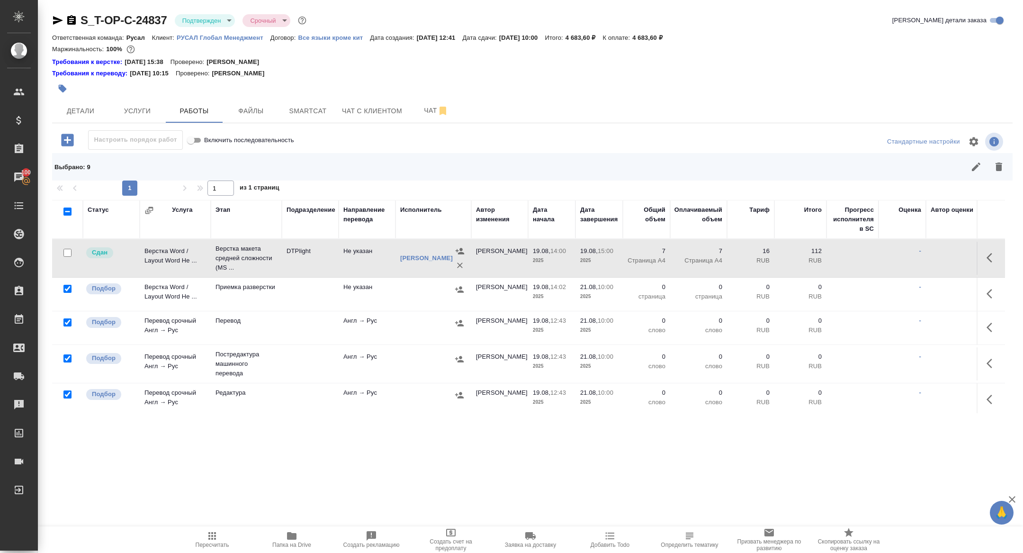
click at [69, 358] on input "checkbox" at bounding box center [67, 358] width 8 height 8
checkbox input "false"
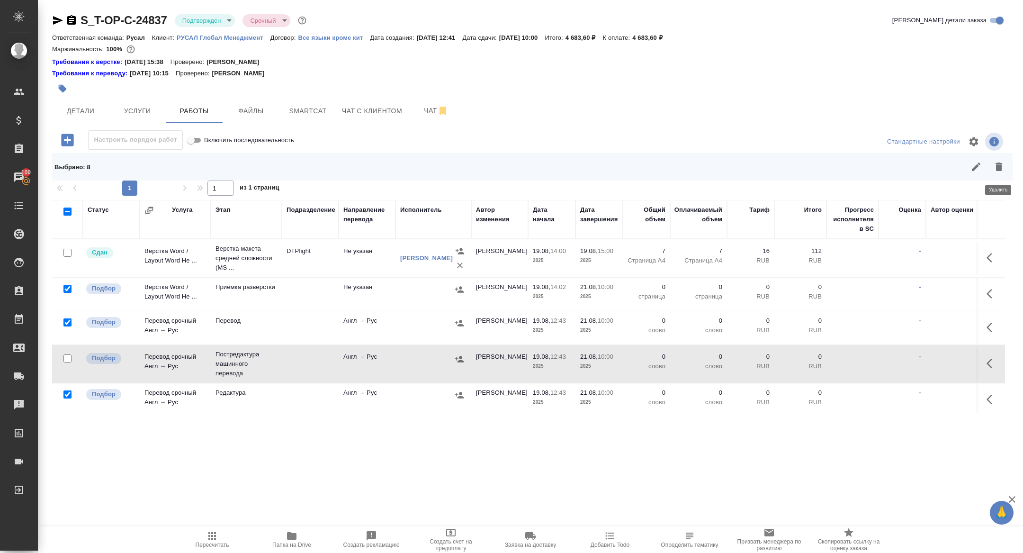
click at [995, 165] on icon "button" at bounding box center [998, 166] width 11 height 11
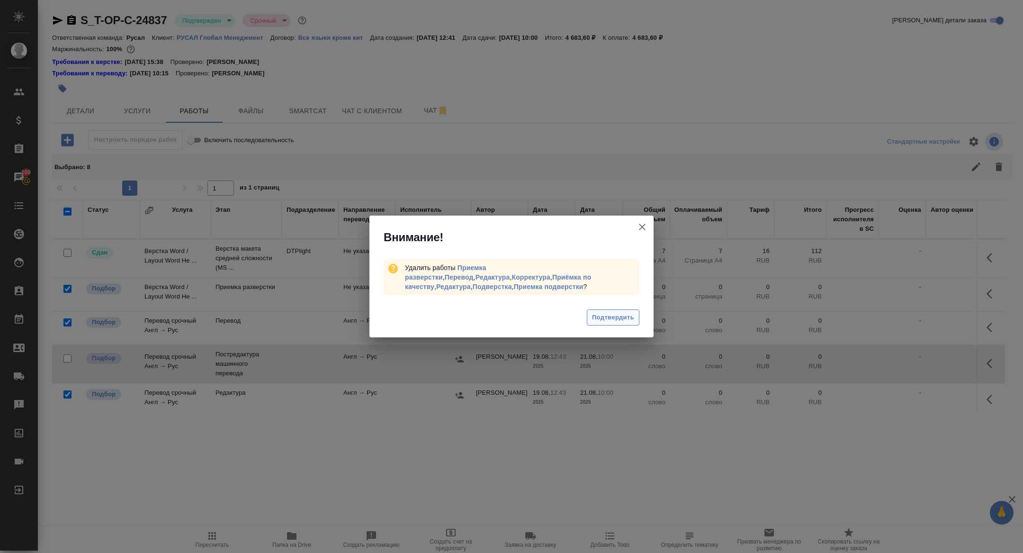
click at [609, 323] on button "Подтвердить" at bounding box center [613, 317] width 53 height 17
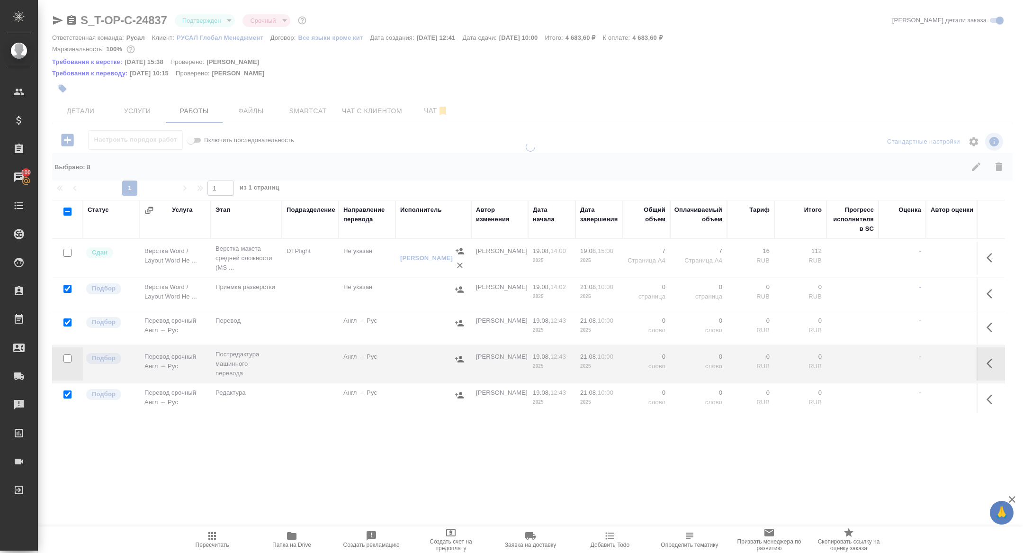
click at [992, 359] on icon "button" at bounding box center [990, 363] width 6 height 9
click at [923, 364] on icon "button" at bounding box center [922, 363] width 11 height 11
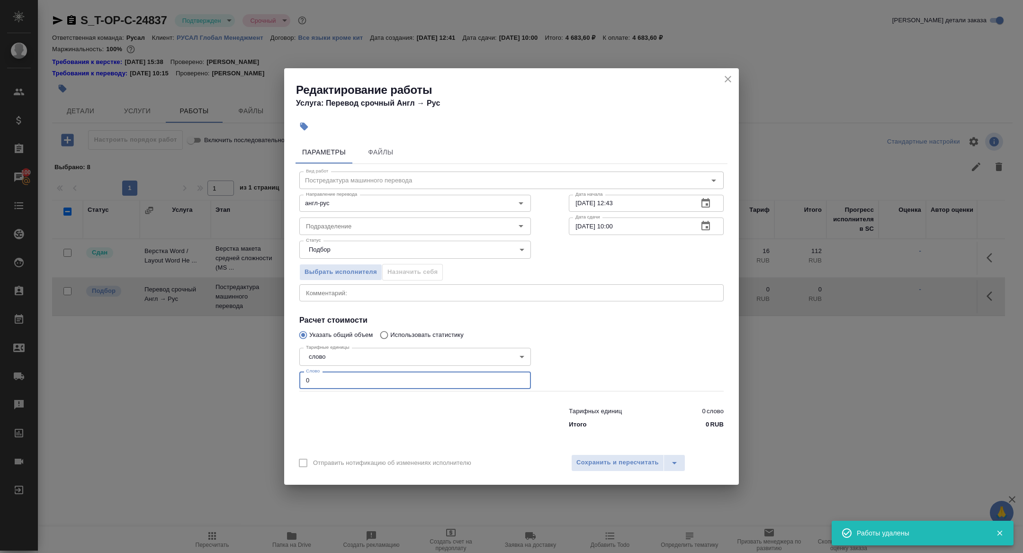
drag, startPoint x: 311, startPoint y: 380, endPoint x: 266, endPoint y: 378, distance: 45.1
click at [267, 379] on div "Редактирование работы Услуга: Перевод срочный Англ → Рус Параметры Файлы Вид ра…" at bounding box center [511, 276] width 1023 height 553
type input "1200"
click at [614, 464] on span "Сохранить и пересчитать" at bounding box center [618, 462] width 82 height 11
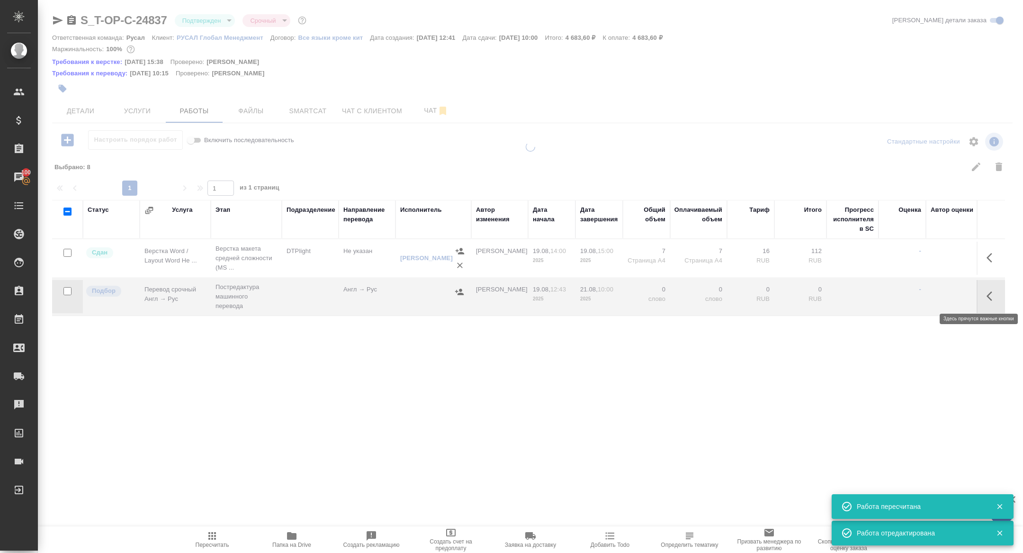
click at [992, 297] on icon "button" at bounding box center [992, 295] width 11 height 11
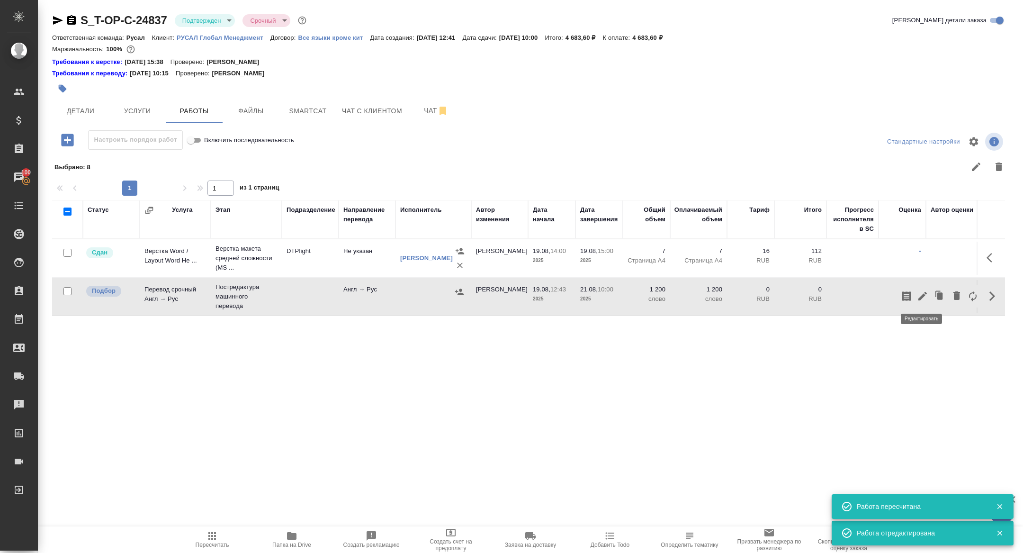
click at [922, 294] on icon "button" at bounding box center [922, 295] width 11 height 11
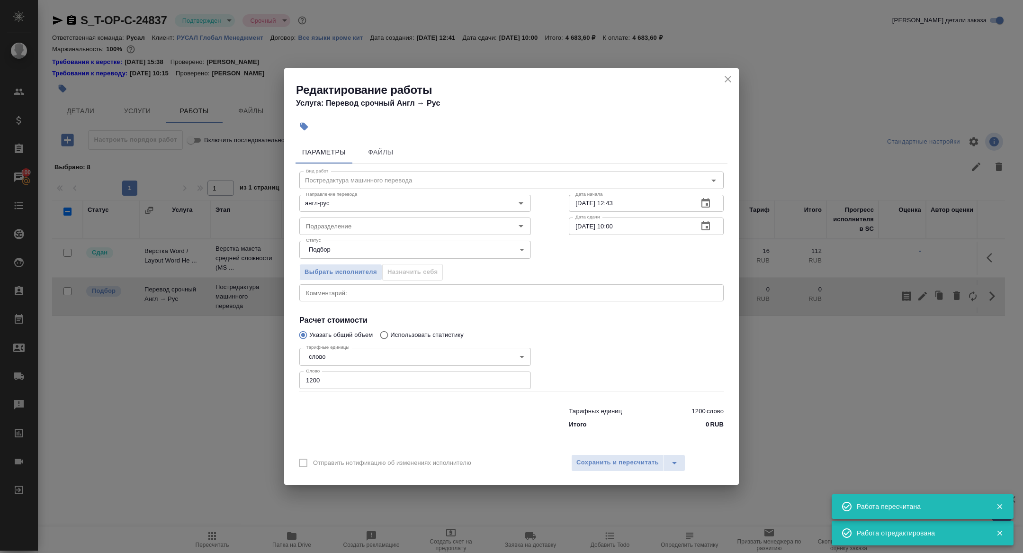
click at [706, 221] on icon "button" at bounding box center [705, 225] width 11 height 11
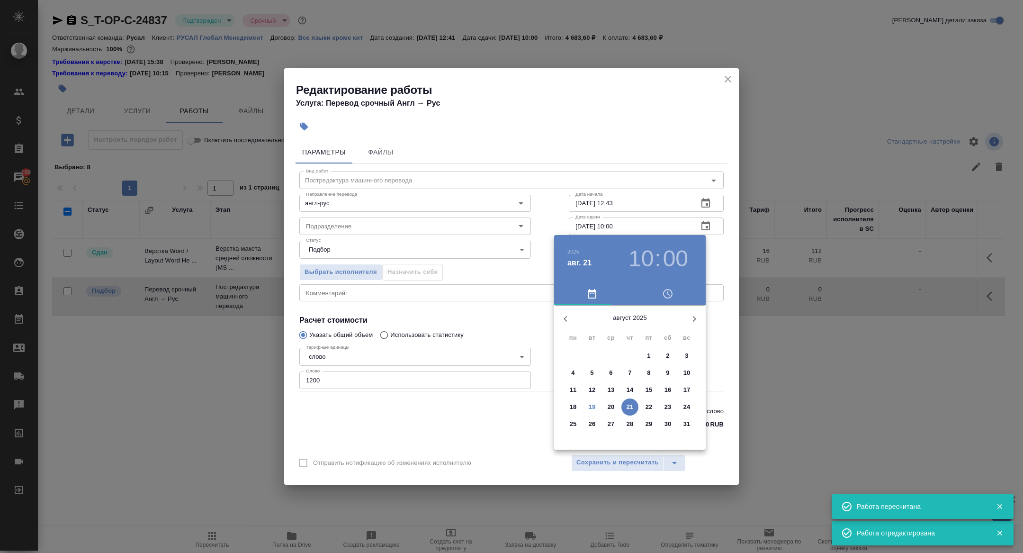
click at [642, 260] on h3 "10" at bounding box center [641, 258] width 25 height 27
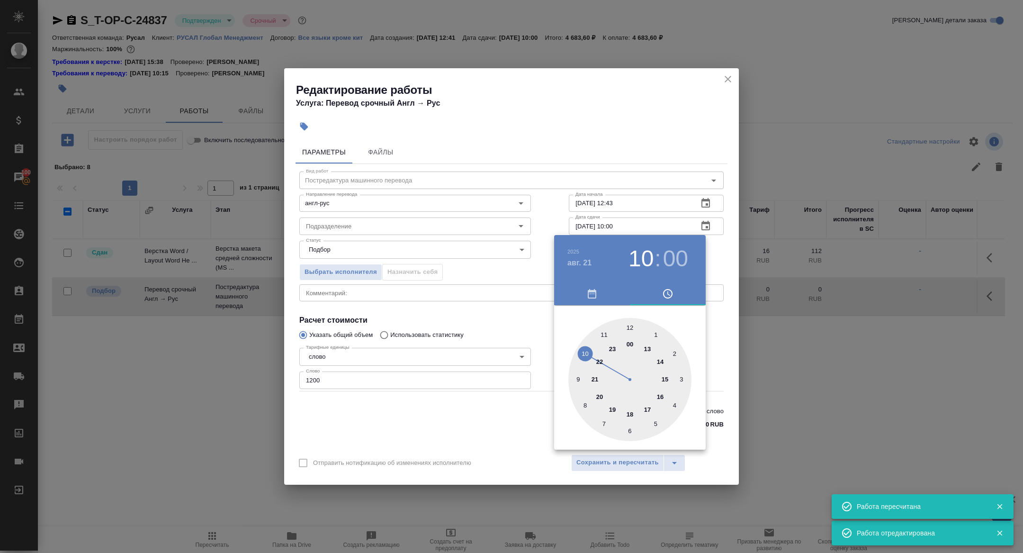
click at [579, 380] on div at bounding box center [629, 379] width 123 height 123
type input "[DATE] 09:00"
click at [464, 313] on div at bounding box center [511, 276] width 1023 height 553
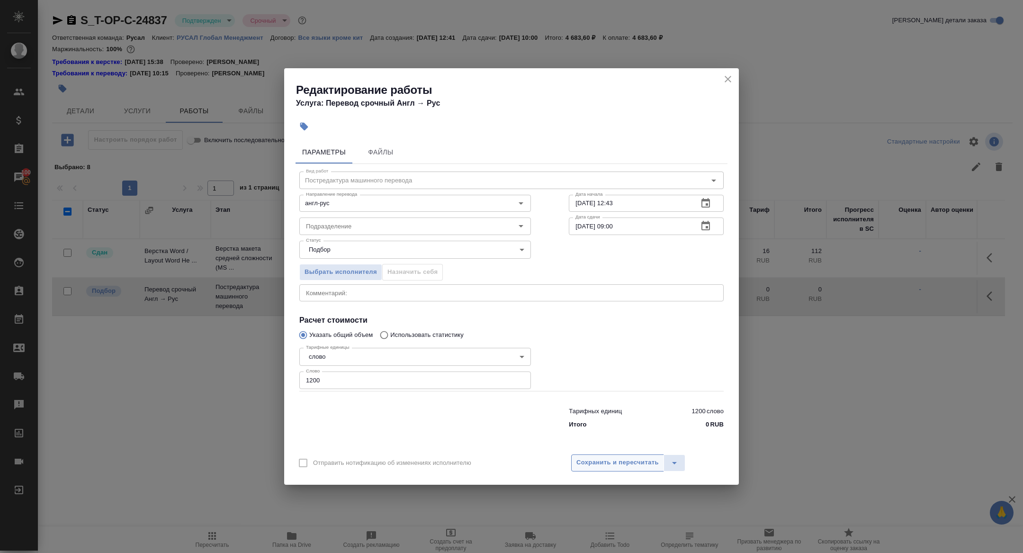
click at [600, 458] on span "Сохранить и пересчитать" at bounding box center [618, 462] width 82 height 11
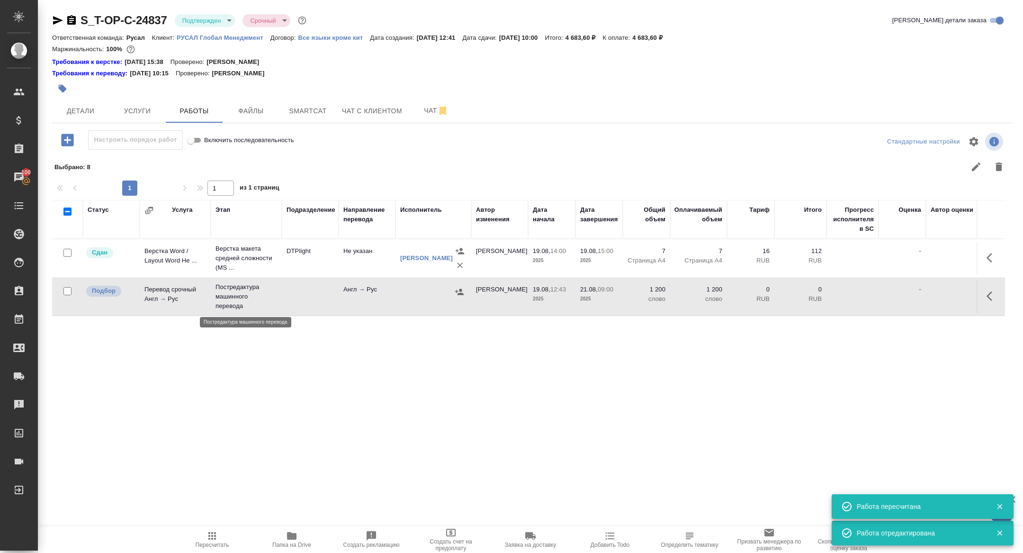
click at [217, 292] on p "Постредактура машинного перевода" at bounding box center [247, 296] width 62 height 28
click at [225, 288] on p "Постредактура машинного перевода" at bounding box center [247, 296] width 62 height 28
click at [95, 116] on span "Детали" at bounding box center [80, 111] width 45 height 12
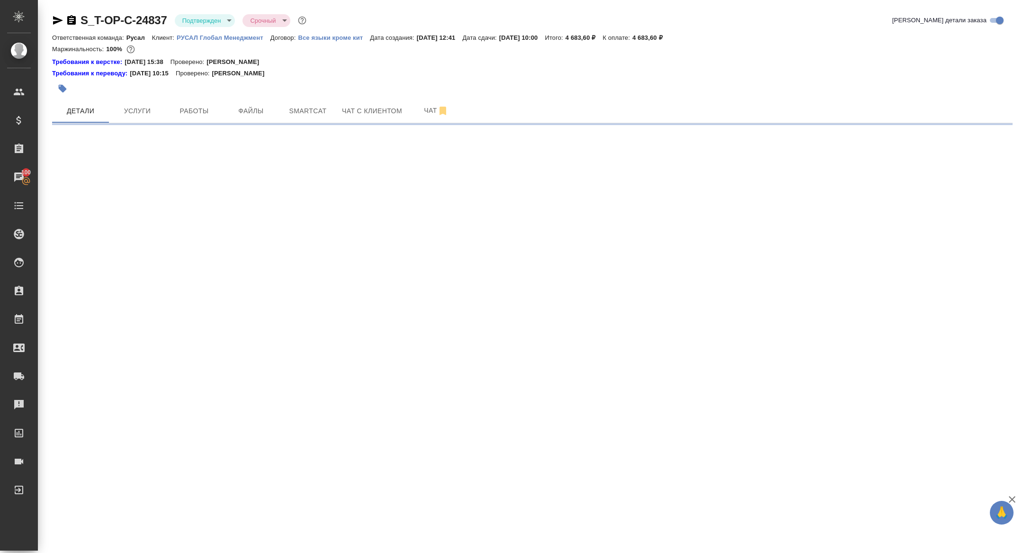
select select "RU"
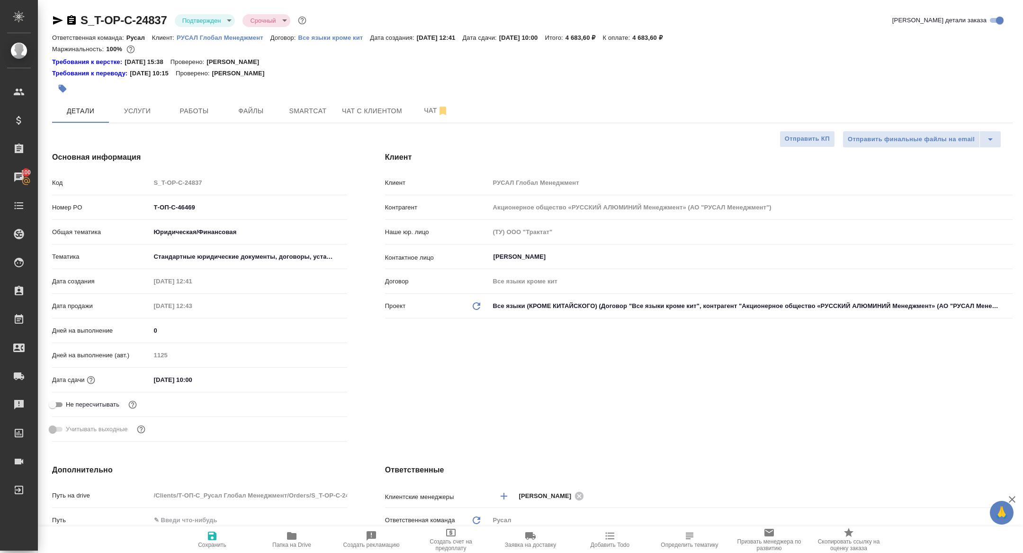
type textarea "x"
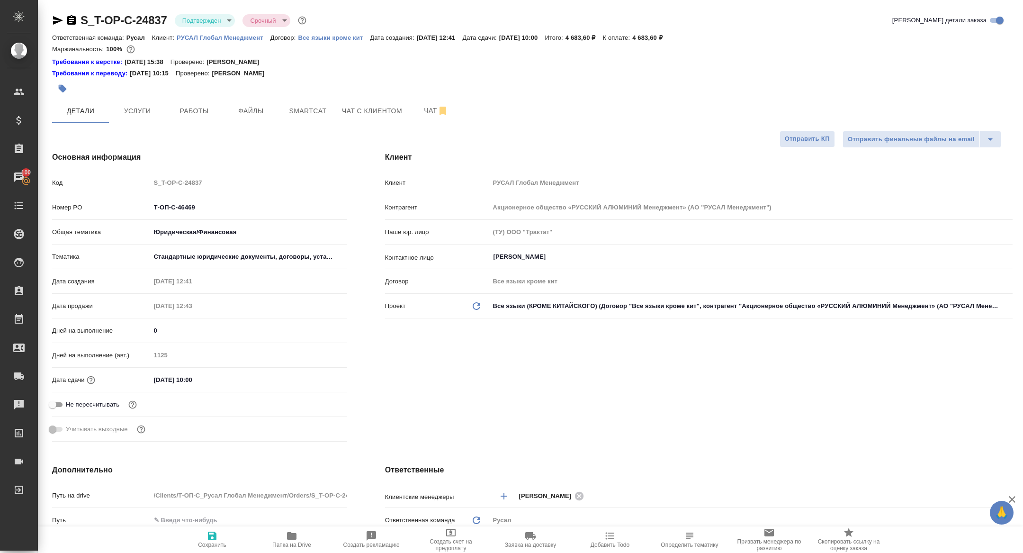
type textarea "x"
click at [192, 106] on span "Работы" at bounding box center [193, 111] width 45 height 12
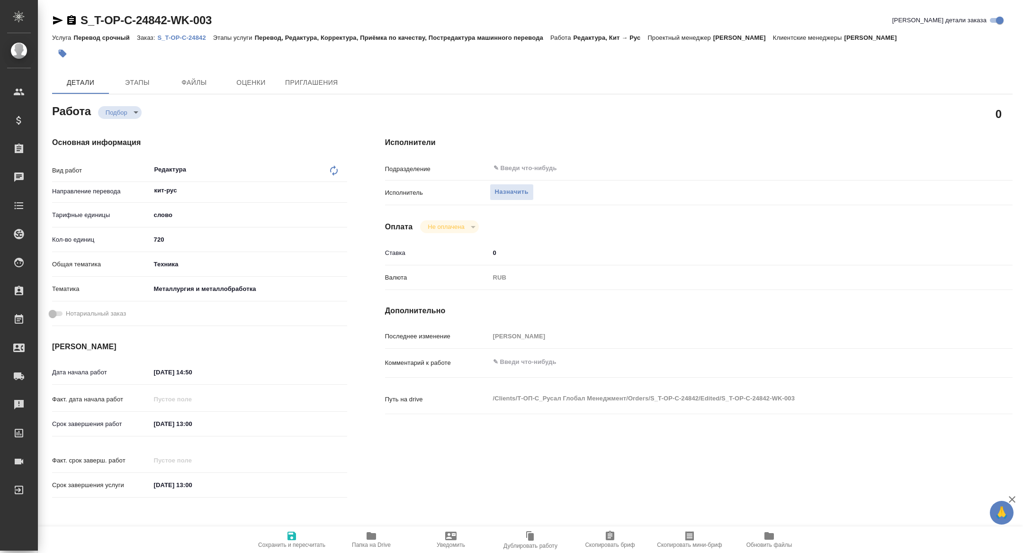
type textarea "x"
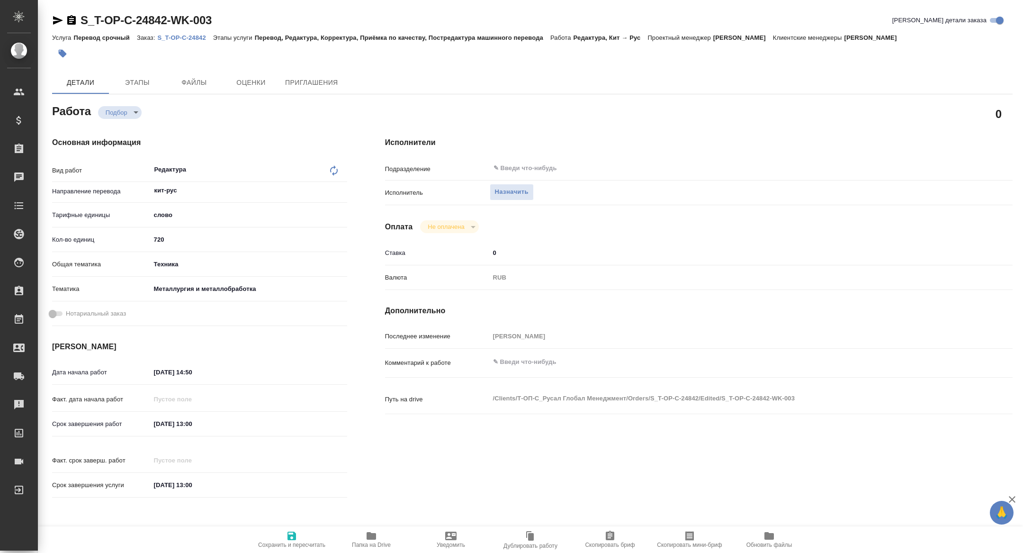
type textarea "x"
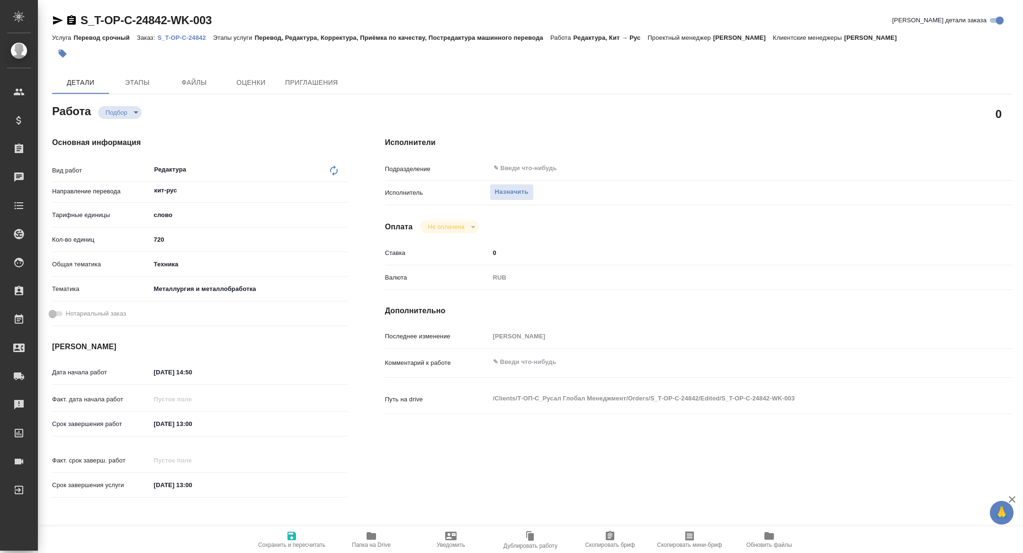
type textarea "x"
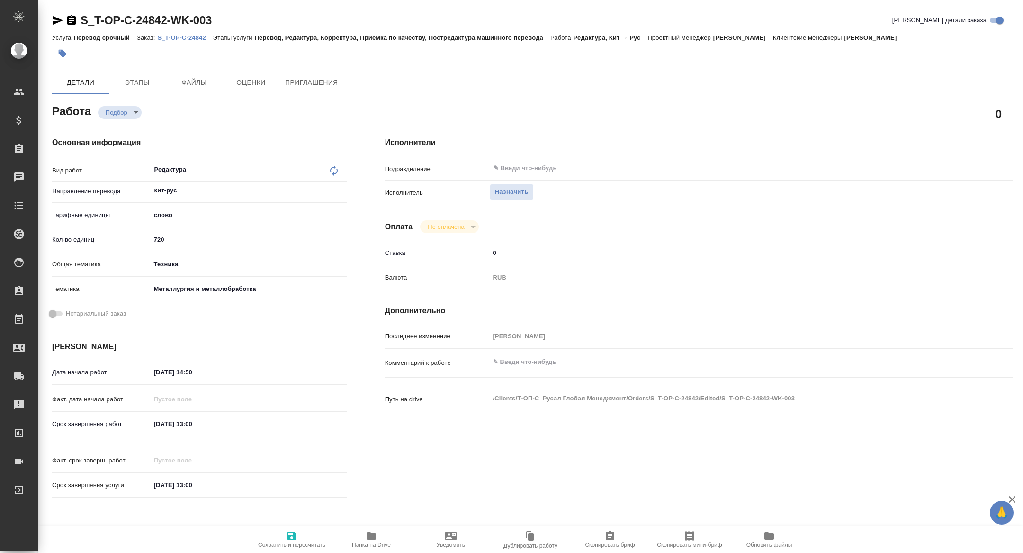
type textarea "x"
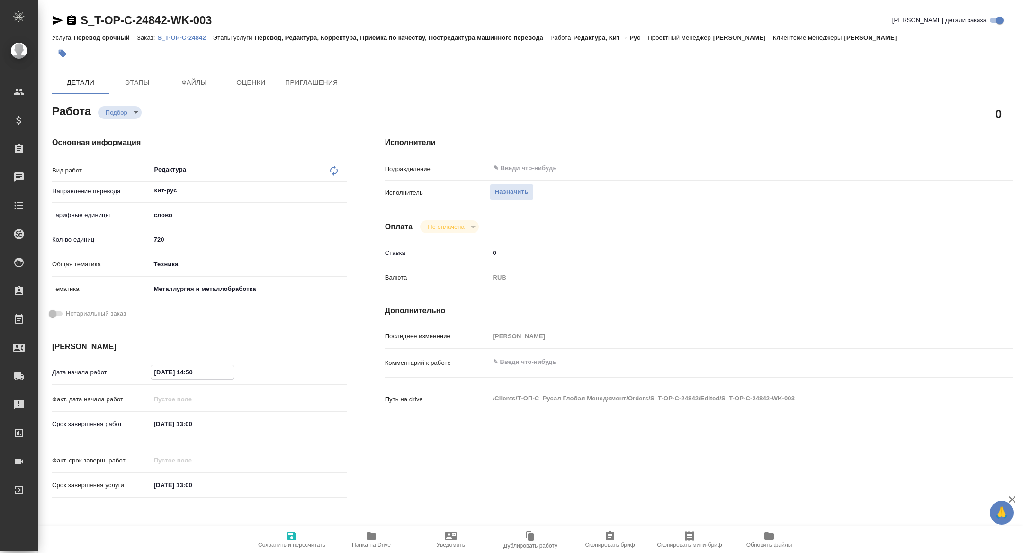
click at [199, 376] on input "19.08.2025 14:50" at bounding box center [192, 372] width 83 height 14
type textarea "x"
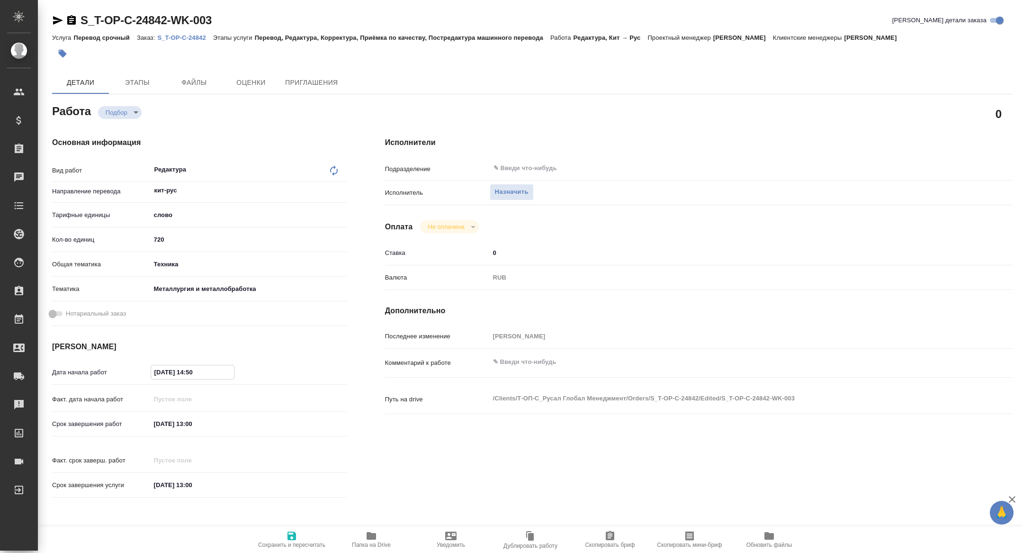
type textarea "x"
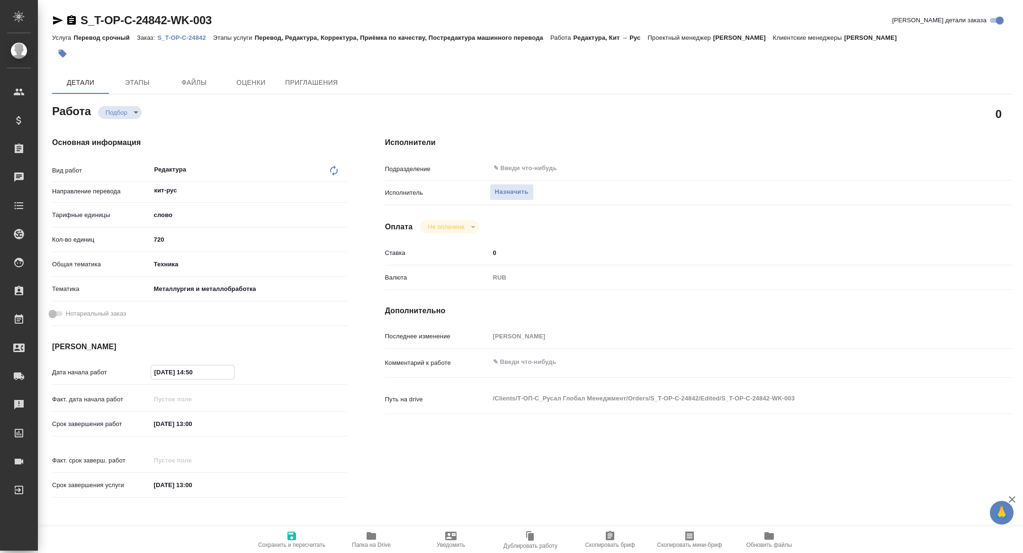
type textarea "x"
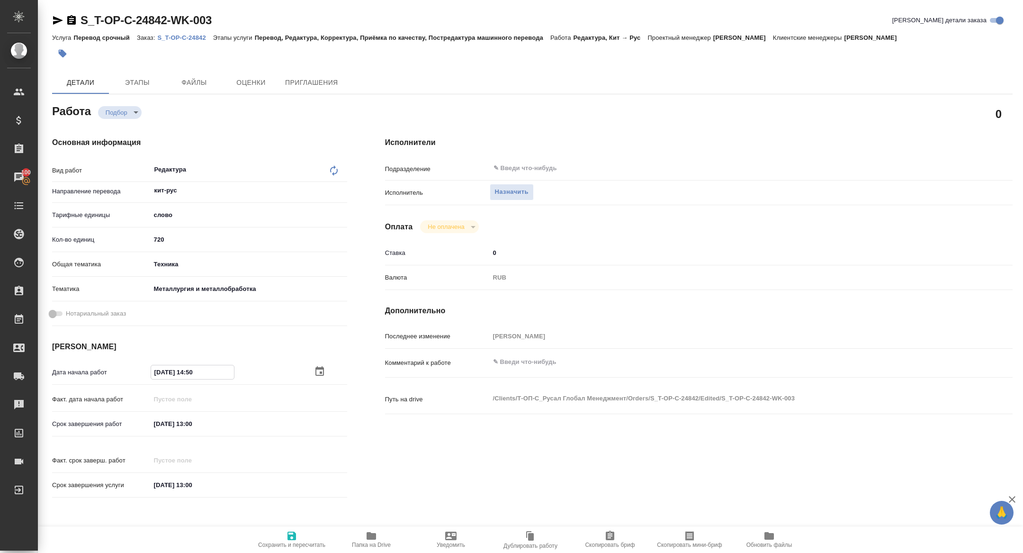
type textarea "x"
click at [319, 368] on icon "button" at bounding box center [320, 370] width 9 height 9
type textarea "x"
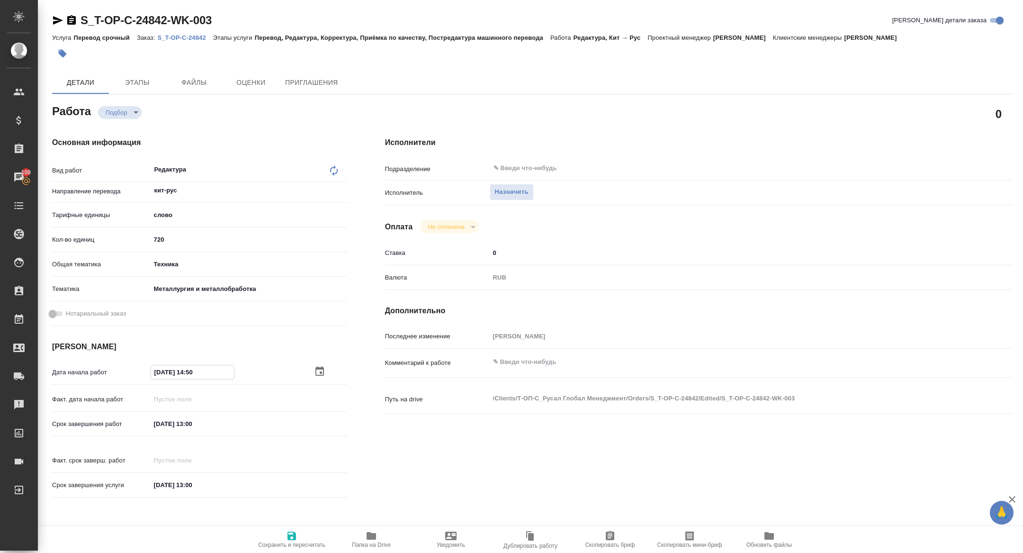
type textarea "x"
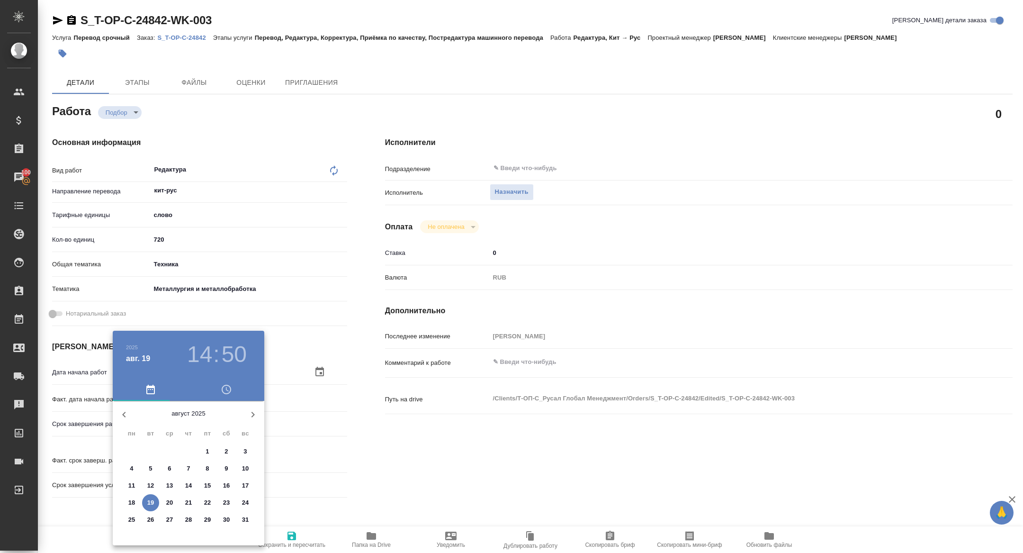
click at [173, 501] on p "20" at bounding box center [169, 502] width 7 height 9
type textarea "x"
type input "20.08.2025 14:50"
type textarea "x"
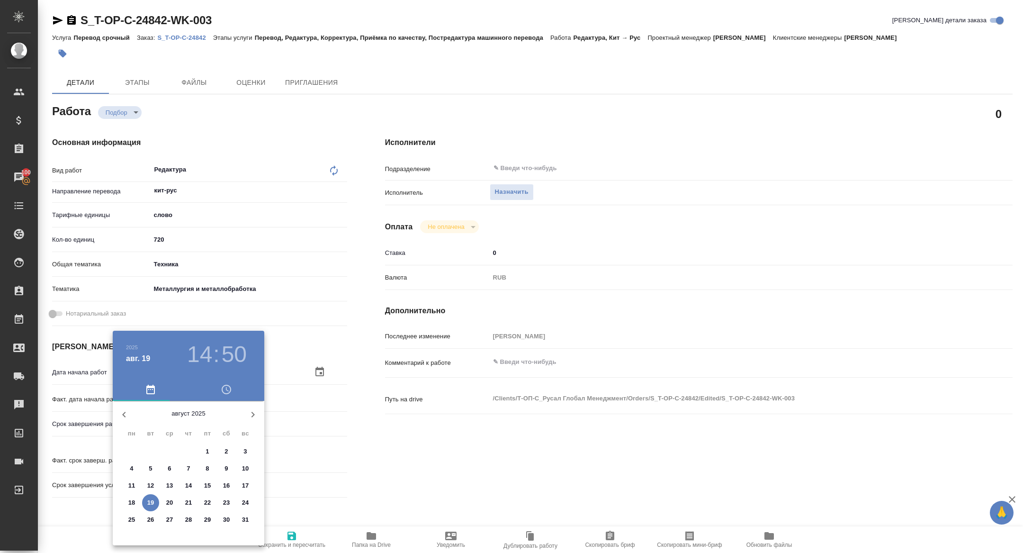
type textarea "x"
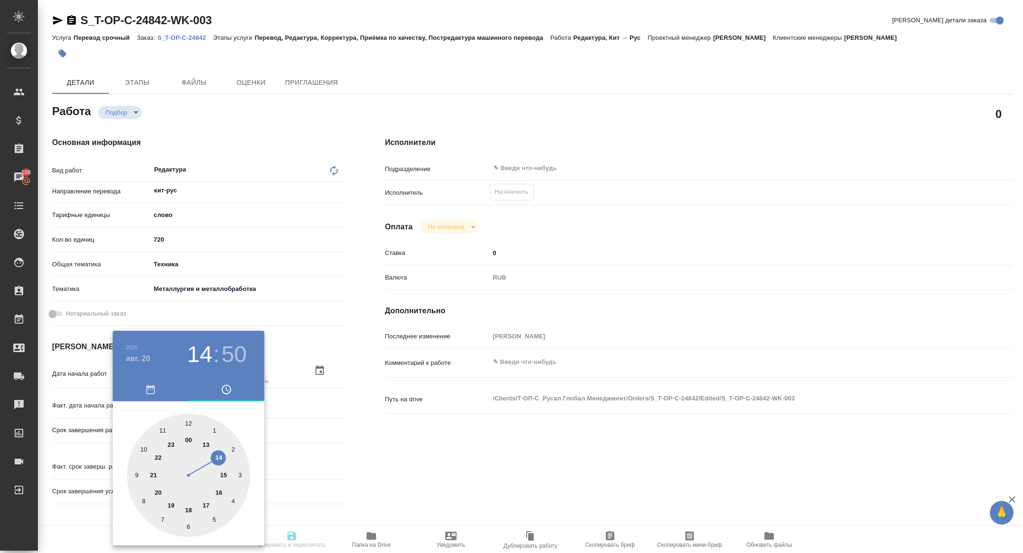
type textarea "x"
type input "20.08.2025 09:50"
type textarea "x"
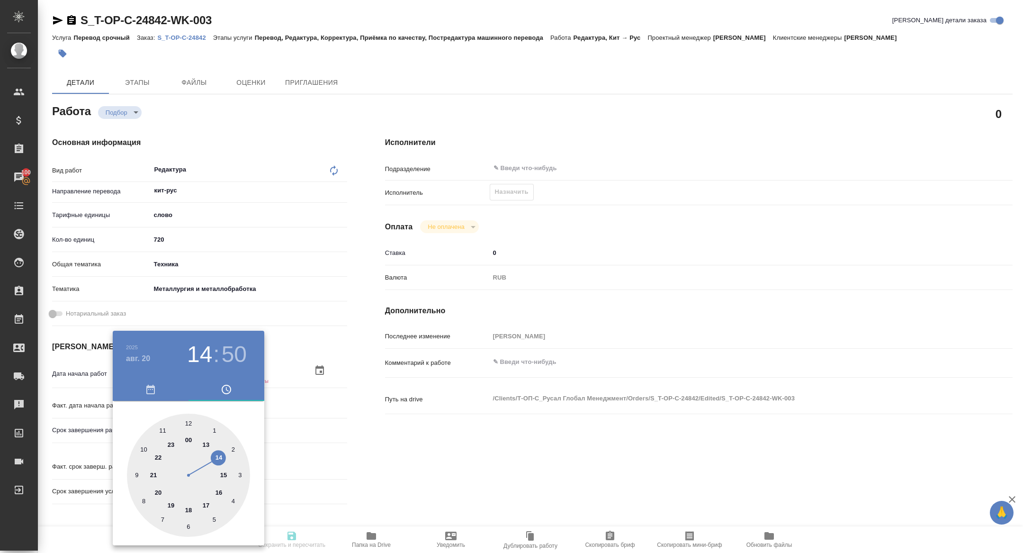
type textarea "x"
click at [135, 470] on div at bounding box center [188, 475] width 123 height 123
type textarea "x"
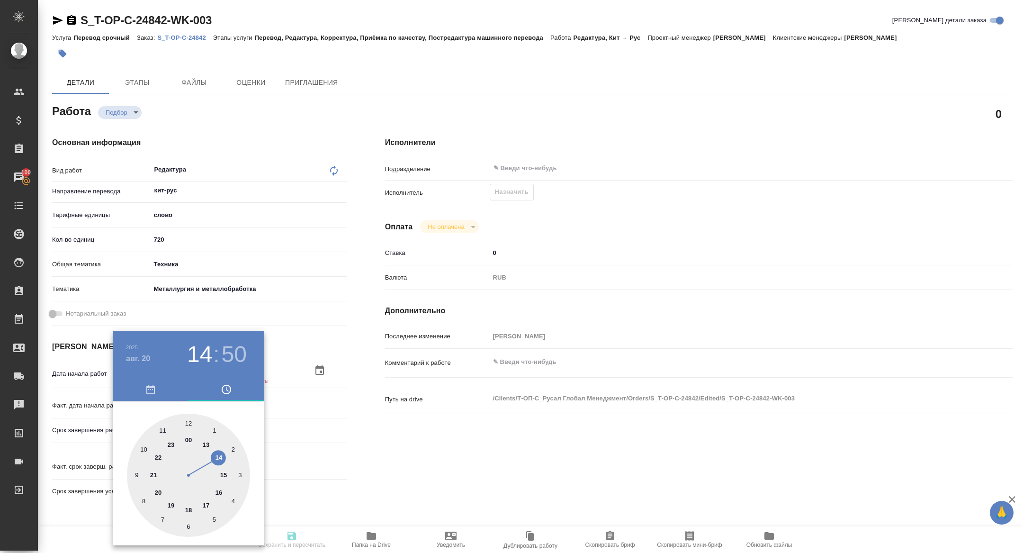
type textarea "x"
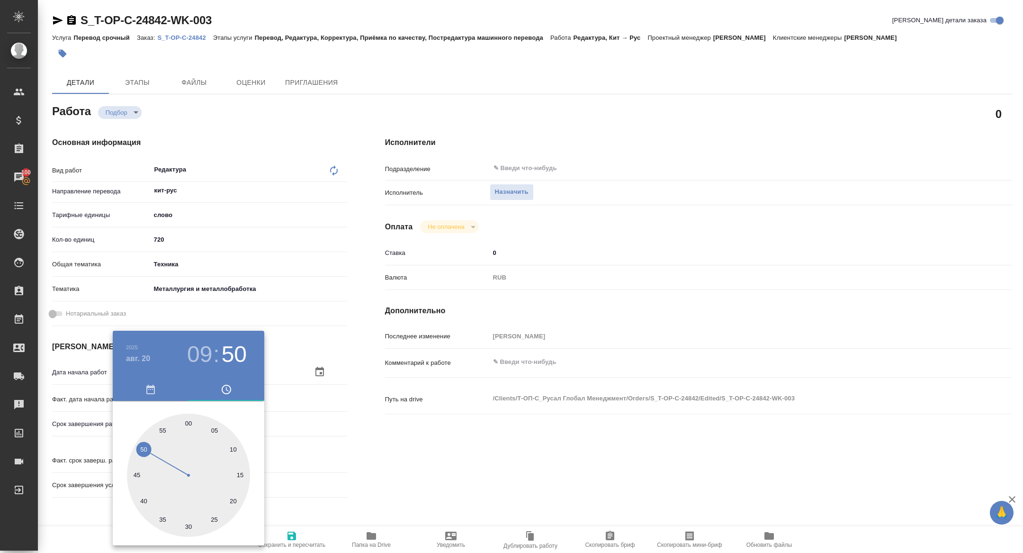
click at [189, 423] on div at bounding box center [188, 475] width 123 height 123
type textarea "x"
type input "20.08.2025 09:00"
type textarea "x"
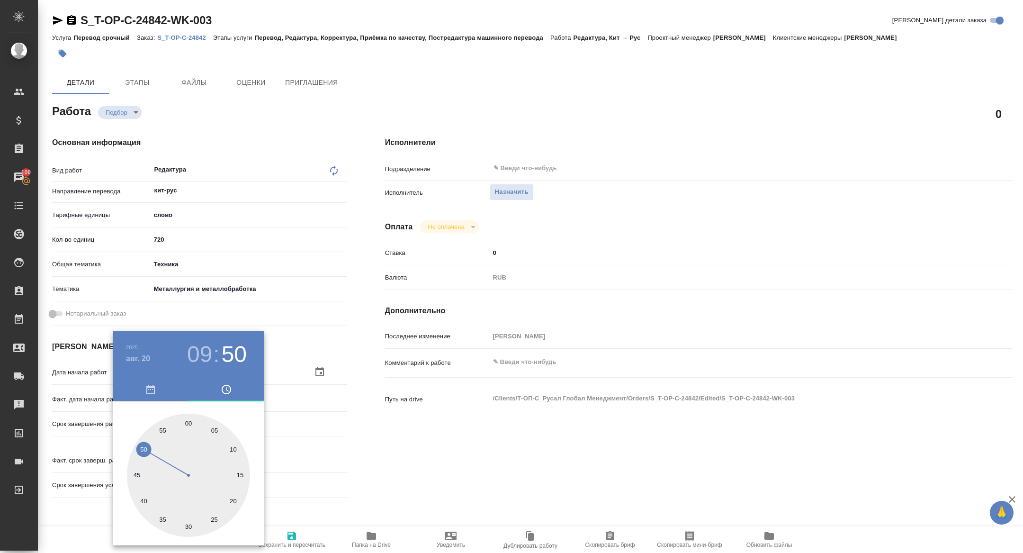
type textarea "x"
click at [405, 345] on div at bounding box center [511, 276] width 1023 height 553
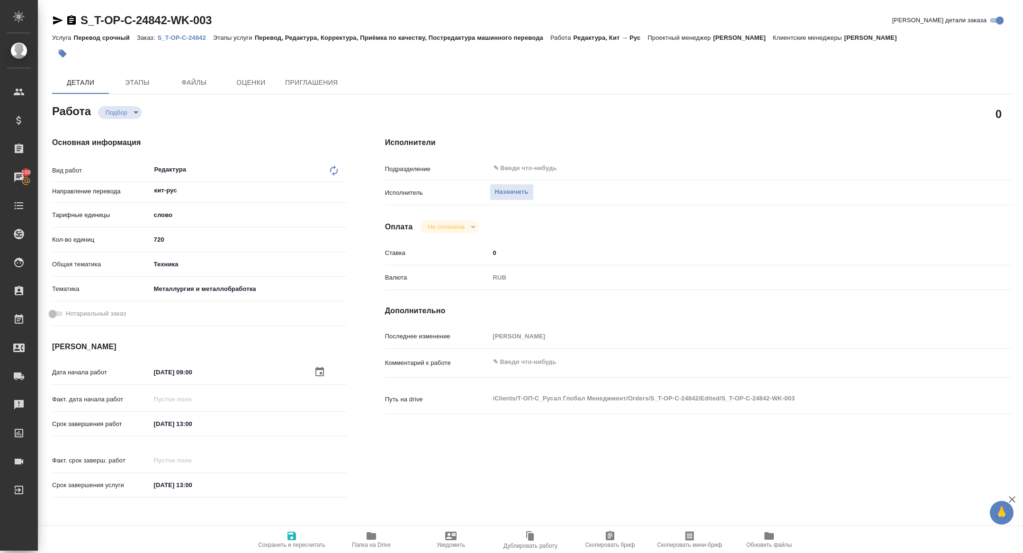
click at [281, 542] on span "Сохранить и пересчитать" at bounding box center [291, 544] width 67 height 7
type textarea "x"
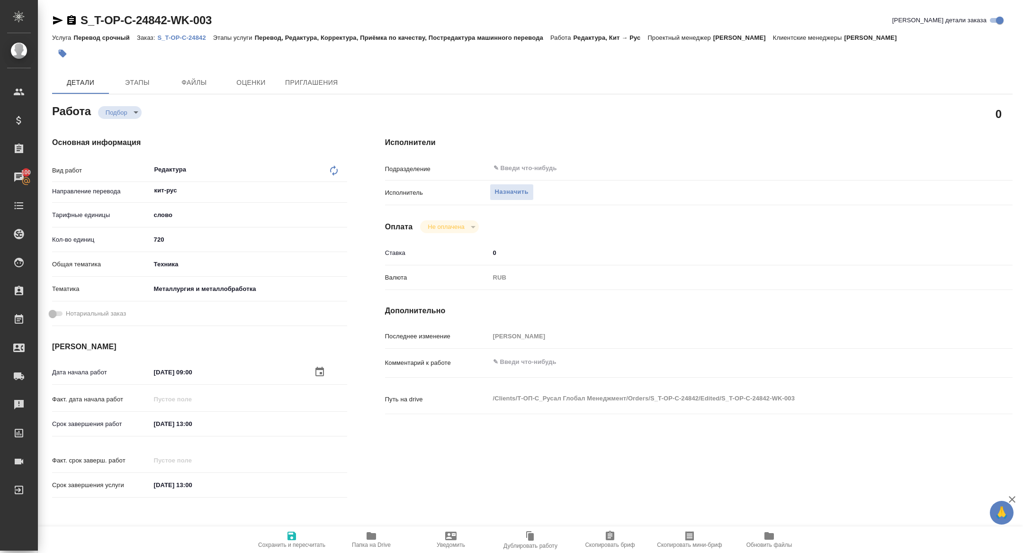
type textarea "x"
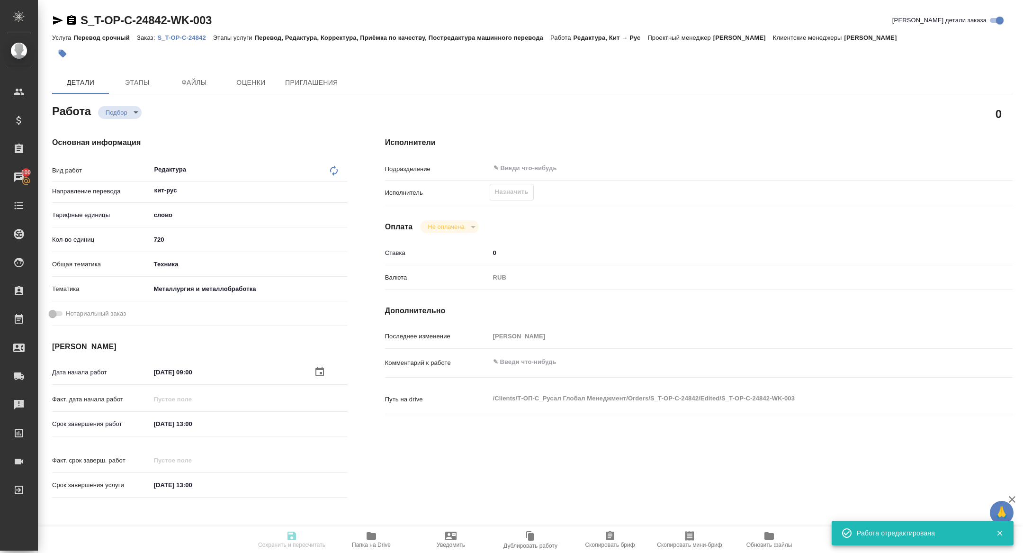
type textarea "x"
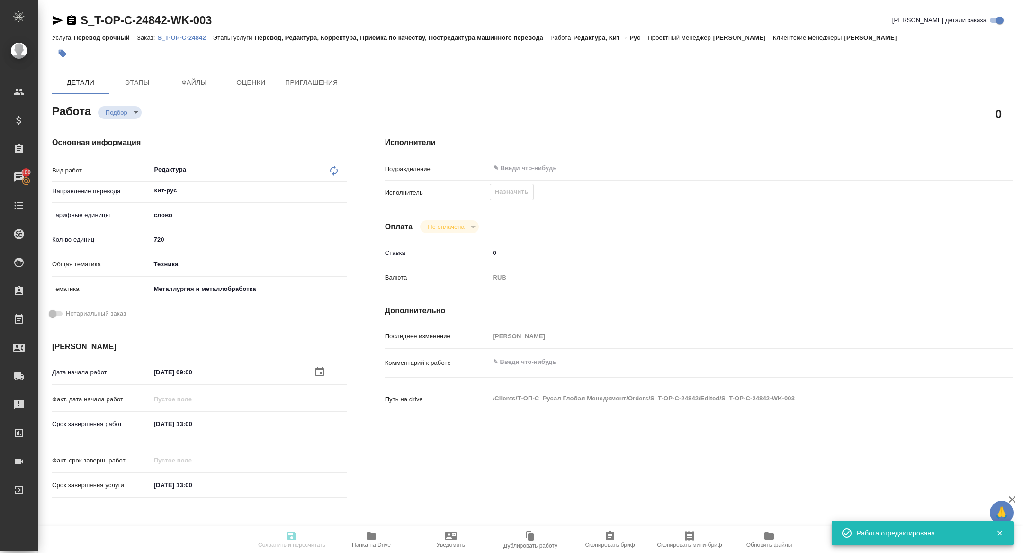
type input "recruiting"
type textarea "Редактура"
type textarea "x"
type input "кит-рус"
type input "5a8b1489cc6b4906c91bfd90"
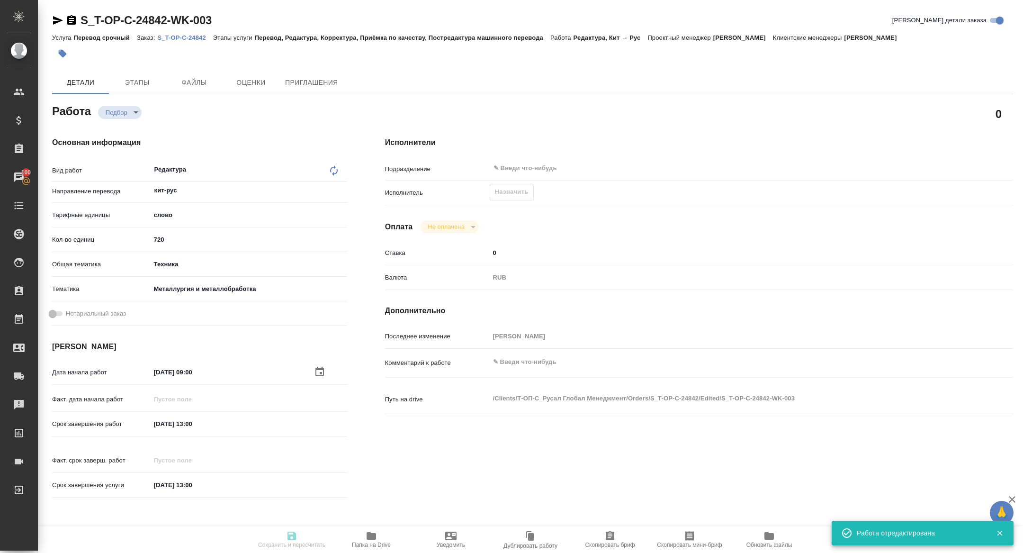
type input "720"
type input "tech"
type input "60014e23f7d9dc5f480a3cf8"
type input "20.08.2025 09:00"
type input "20.08.2025 13:00"
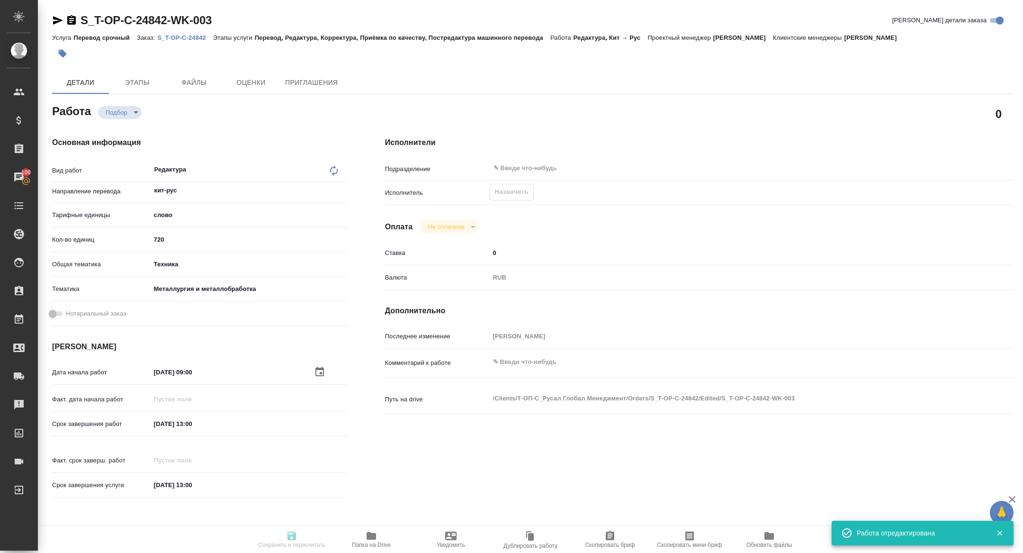
type input "20.08.2025 13:00"
type input "notPayed"
type input "0"
type input "RUB"
type input "[PERSON_NAME]"
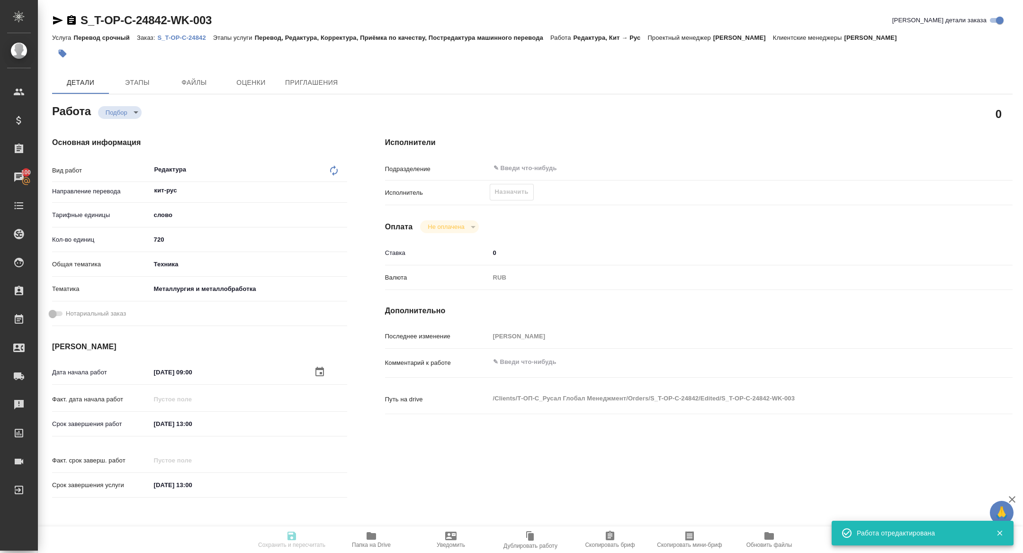
type textarea "x"
type textarea "/Clients/Т-ОП-С_Русал Глобал Менеджмент/Orders/S_T-OP-C-24842/Edited/S_T-OP-C-2…"
type textarea "x"
type input "S_T-OP-C-24842"
type input "Т-ОП-С-46473"
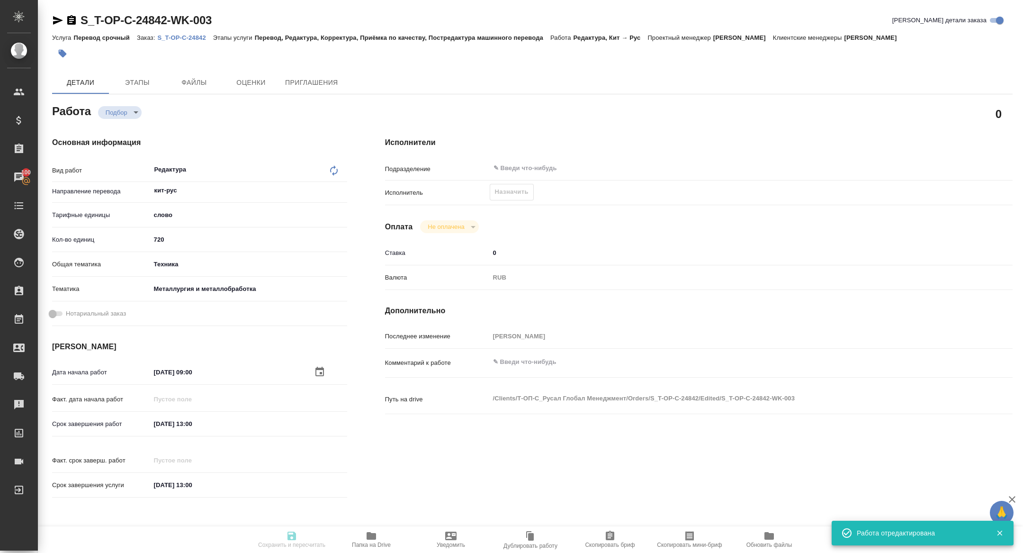
type input "Перевод срочный"
type input "Перевод, Редактура, Корректура, Приёмка по качеству, Постредактура машинного пе…"
type input "[PERSON_NAME]"
type input "/Clients/Т-ОП-С_Русал Глобал Менеджмент/Orders/S_T-OP-C-24842"
type textarea "x"
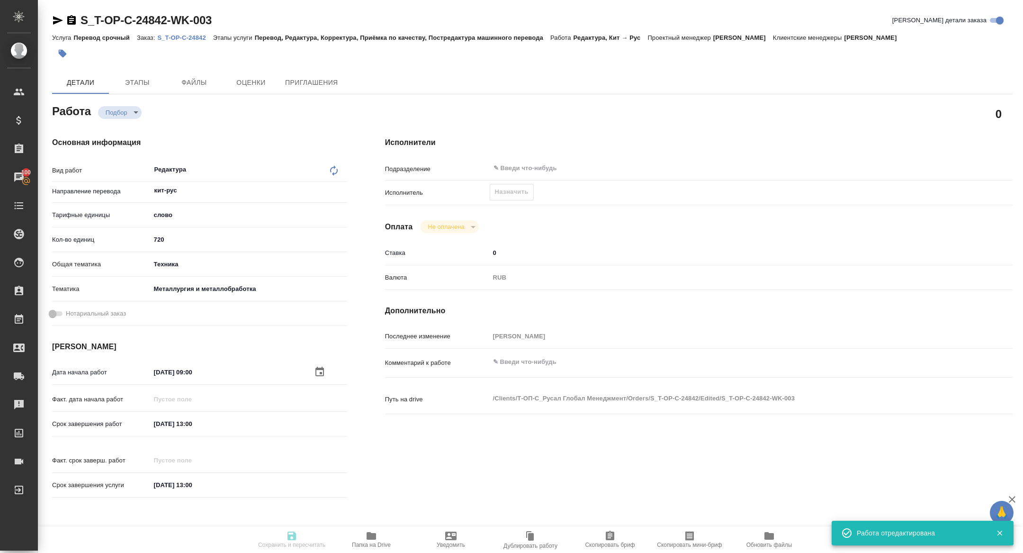
type textarea "x"
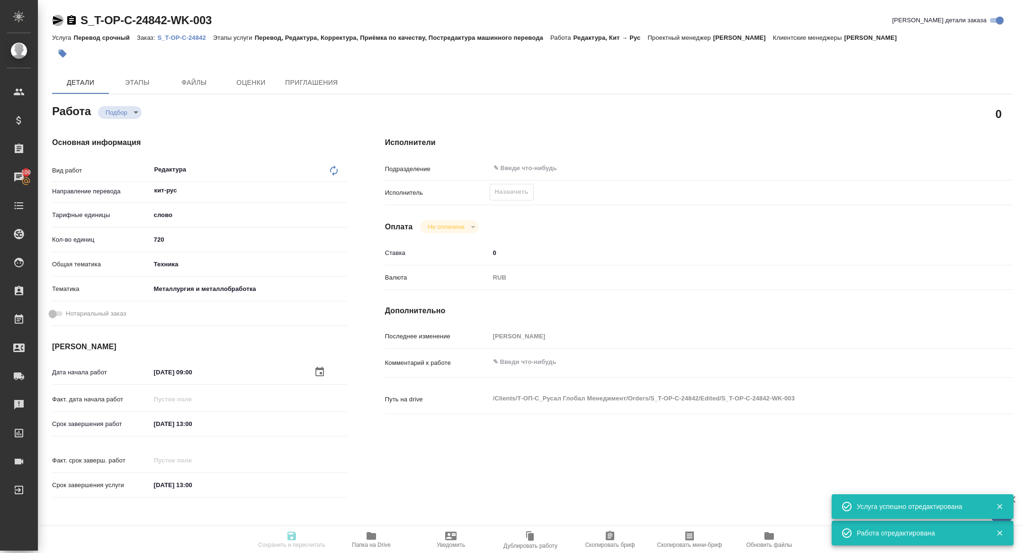
click at [56, 23] on icon "button" at bounding box center [58, 20] width 10 height 9
type textarea "x"
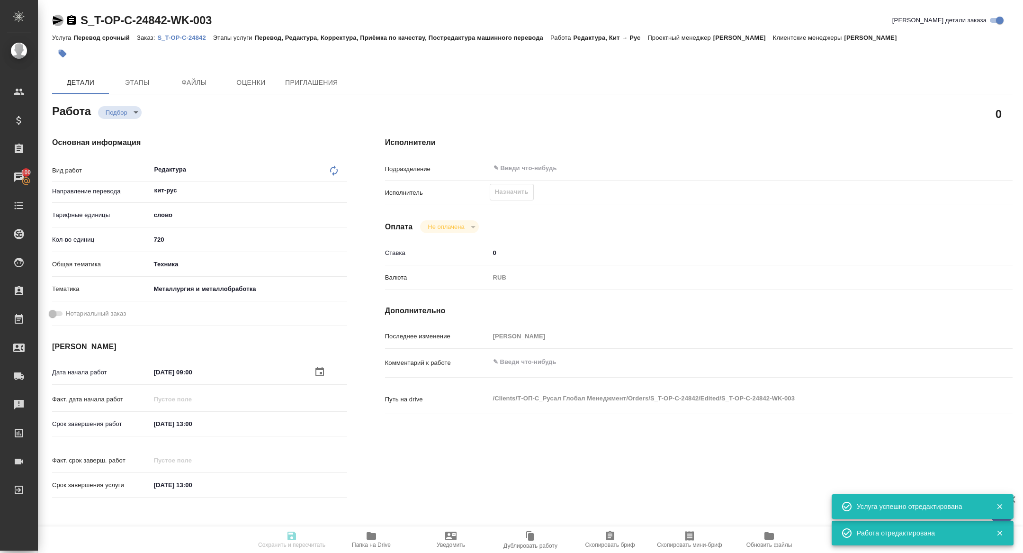
type textarea "x"
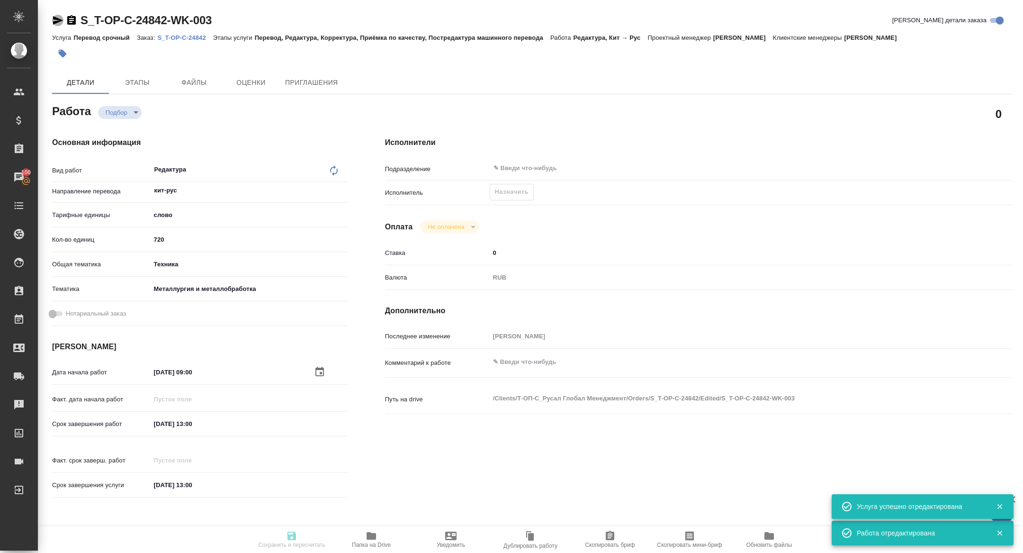
type textarea "x"
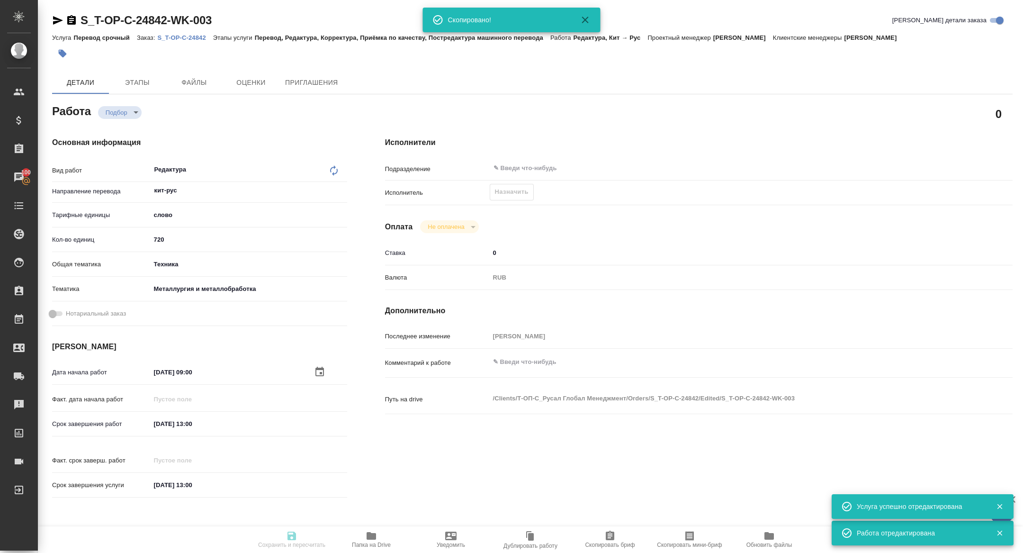
type textarea "x"
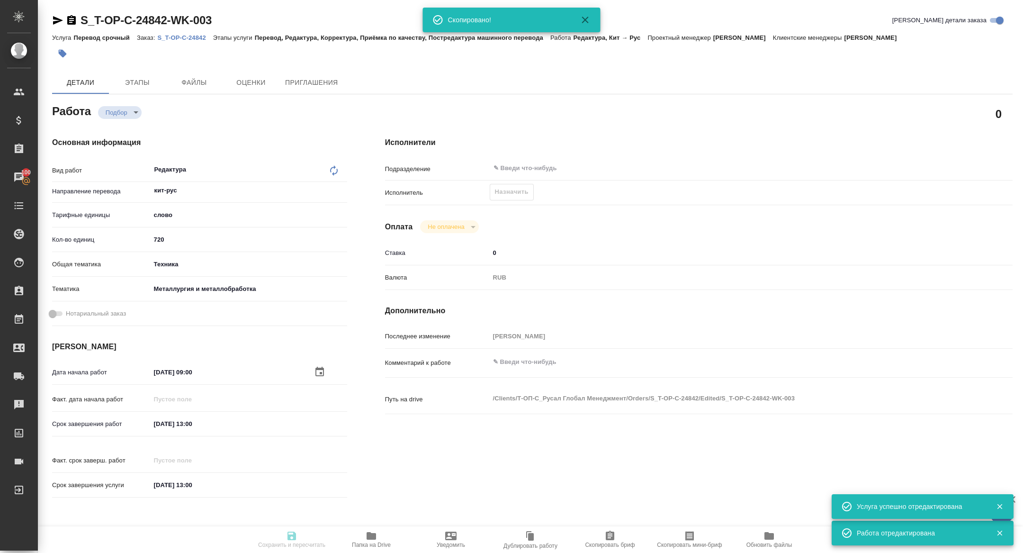
type textarea "x"
type input "recruiting"
type textarea "Редактура"
type textarea "x"
type input "кит-рус"
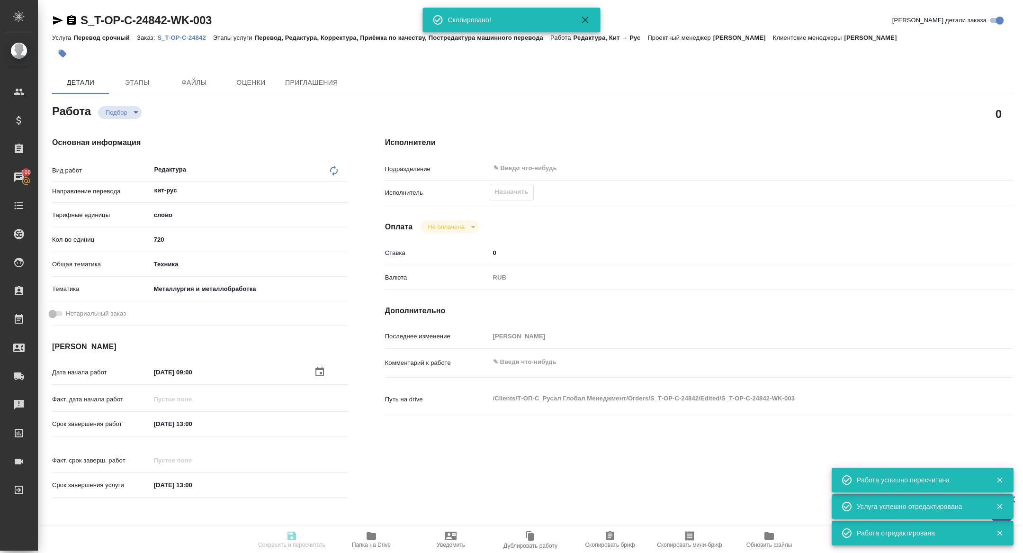
type input "5a8b1489cc6b4906c91bfd90"
type input "720"
type input "tech"
type input "60014e23f7d9dc5f480a3cf8"
type input "20.08.2025 09:00"
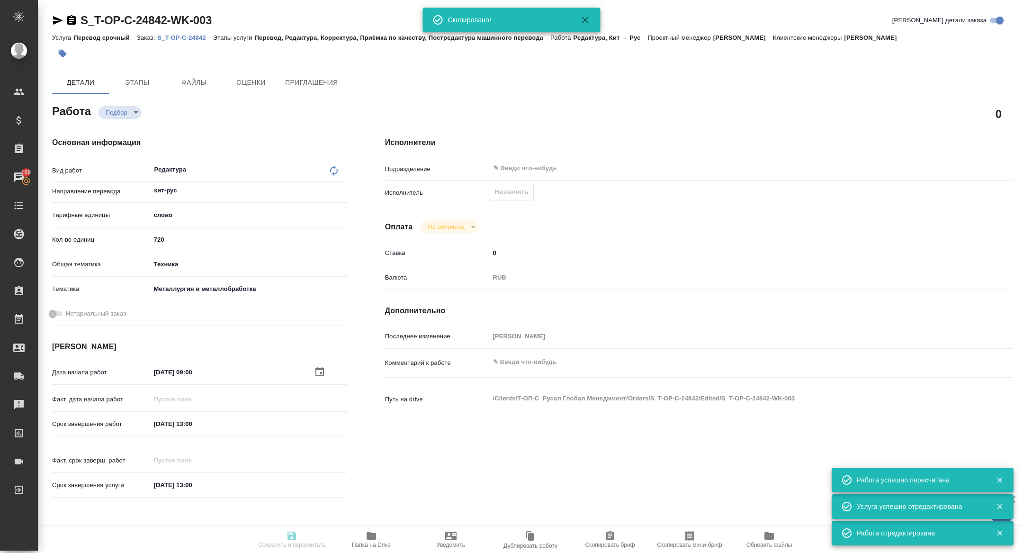
type input "20.08.2025 13:00"
type input "notPayed"
type input "0"
type input "RUB"
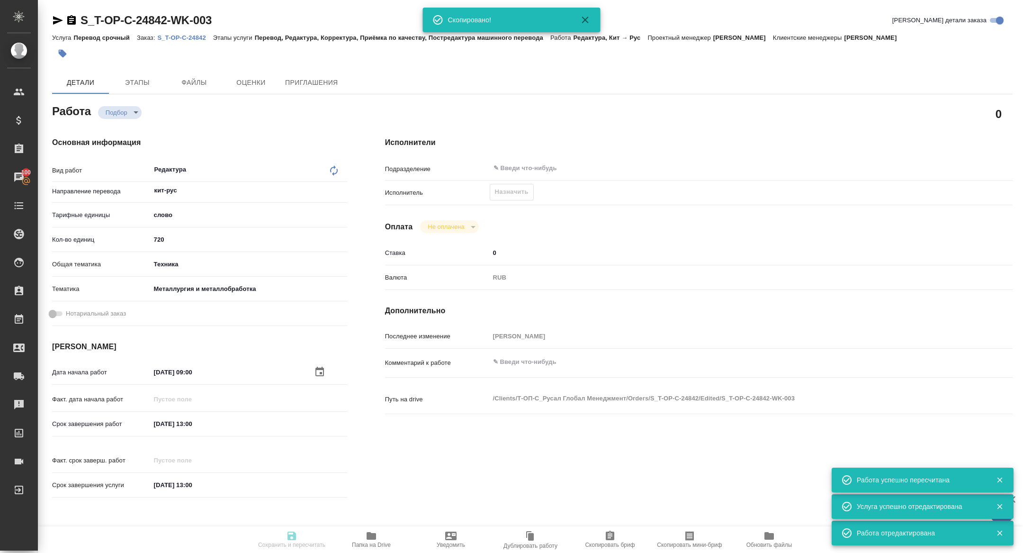
type input "[PERSON_NAME]"
type textarea "x"
type textarea "/Clients/Т-ОП-С_Русал Глобал Менеджмент/Orders/S_T-OP-C-24842/Edited/S_T-OP-C-2…"
type textarea "x"
type input "S_T-OP-C-24842"
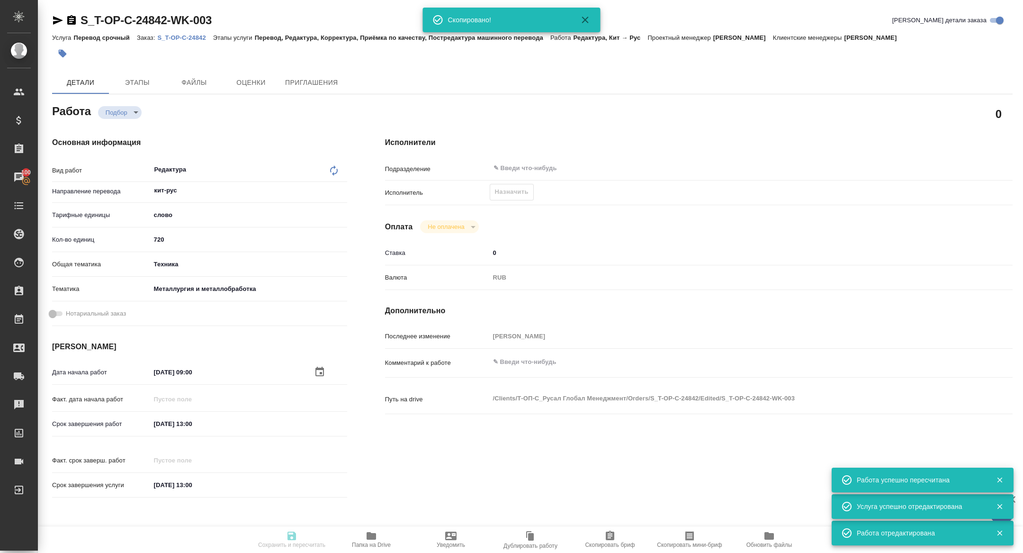
type input "Т-ОП-С-46473"
type input "Перевод срочный"
type input "Перевод, Редактура, Корректура, Приёмка по качеству, Постредактура машинного пе…"
type input "[PERSON_NAME]"
type input "/Clients/Т-ОП-С_Русал Глобал Менеджмент/Orders/S_T-OP-C-24842"
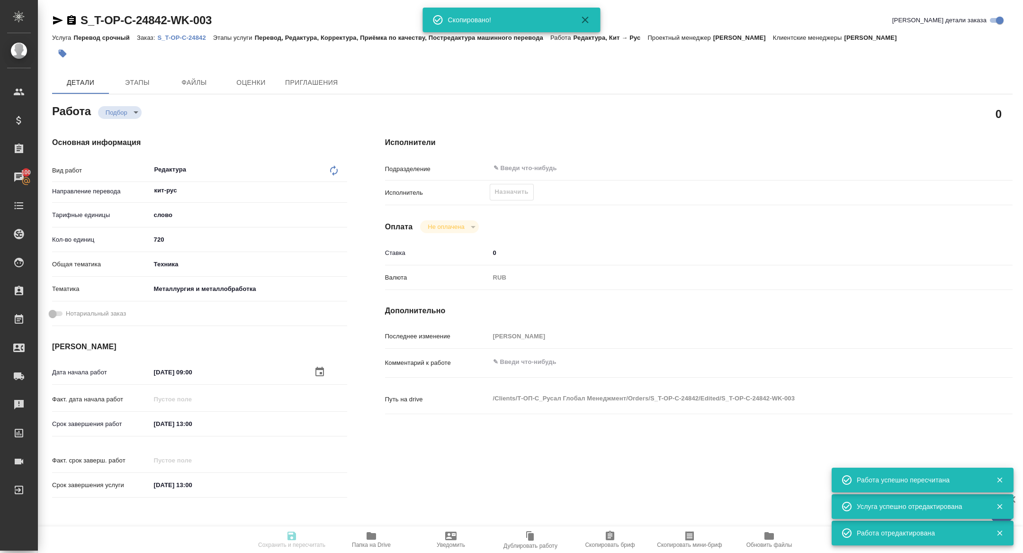
type textarea "x"
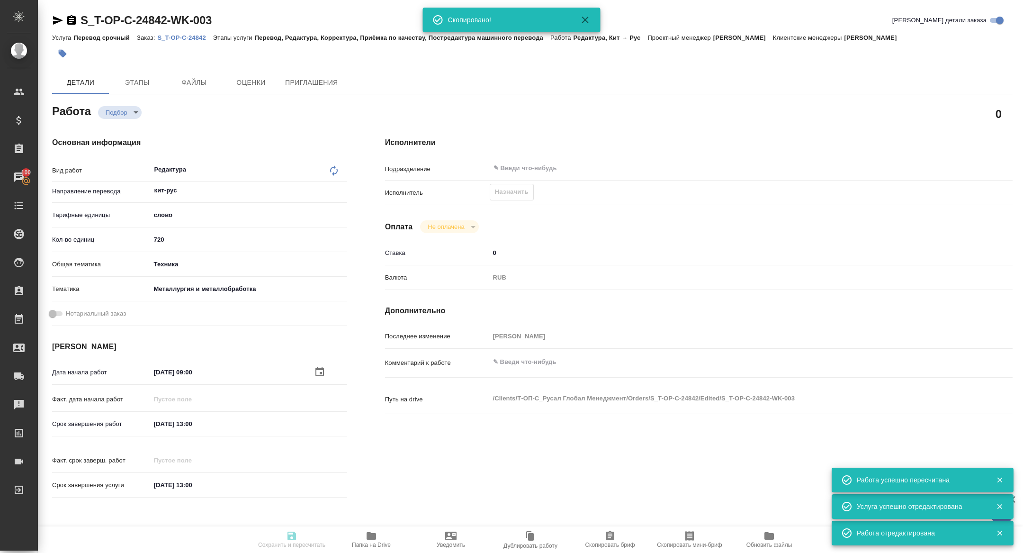
type textarea "x"
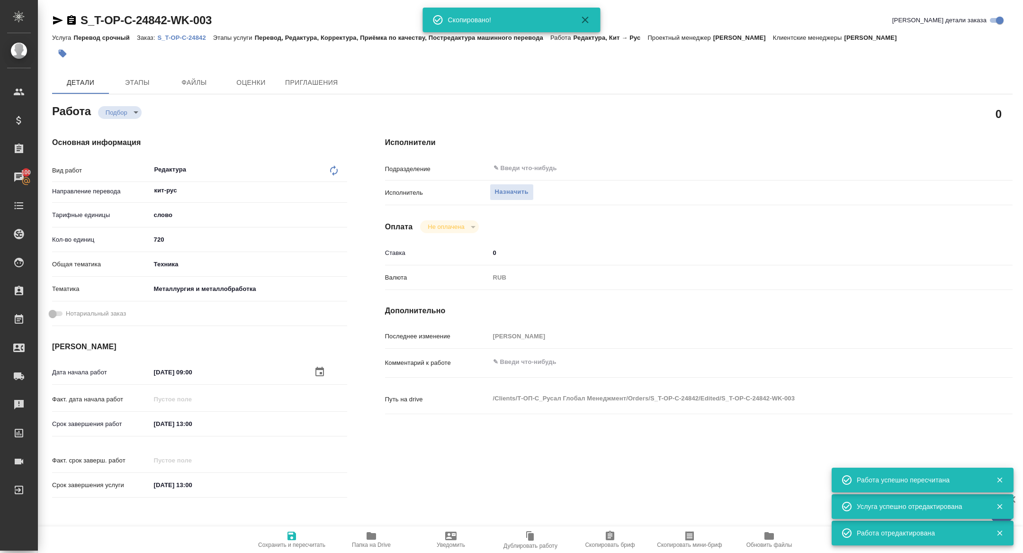
type textarea "x"
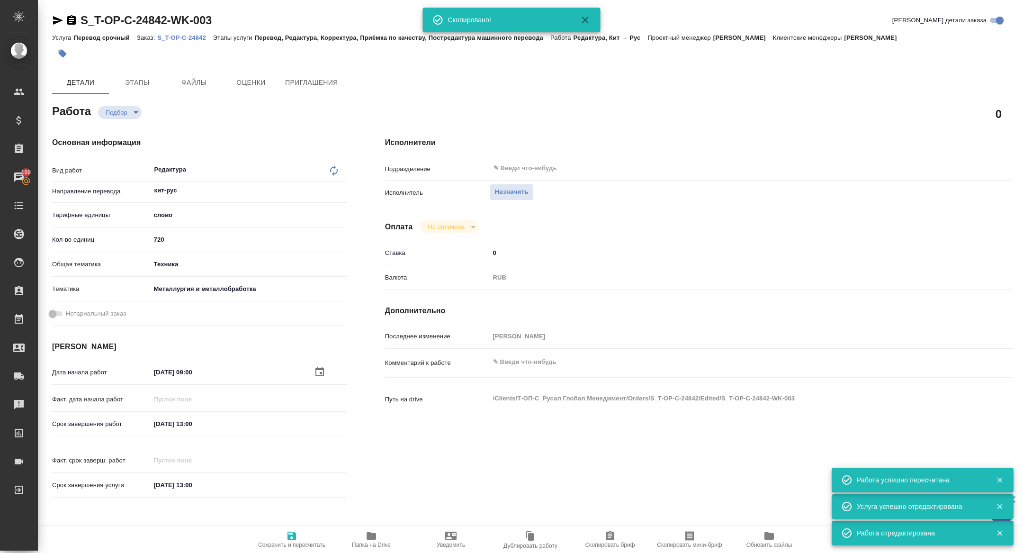
type textarea "x"
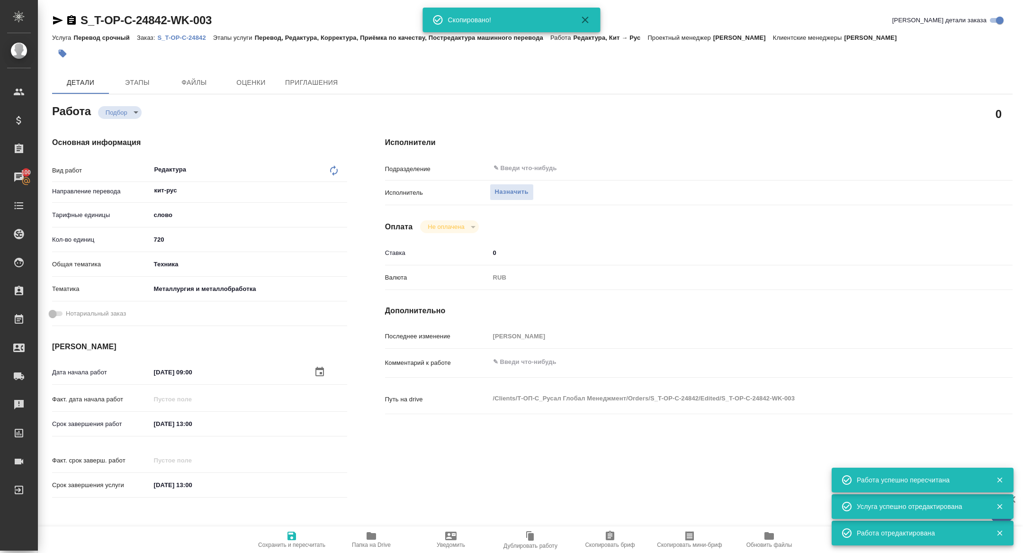
type textarea "x"
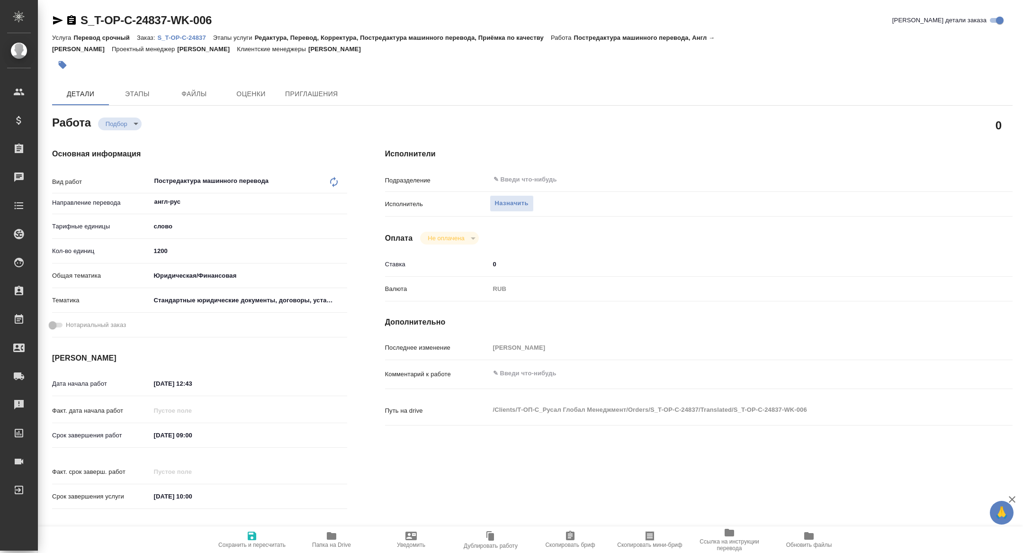
type textarea "x"
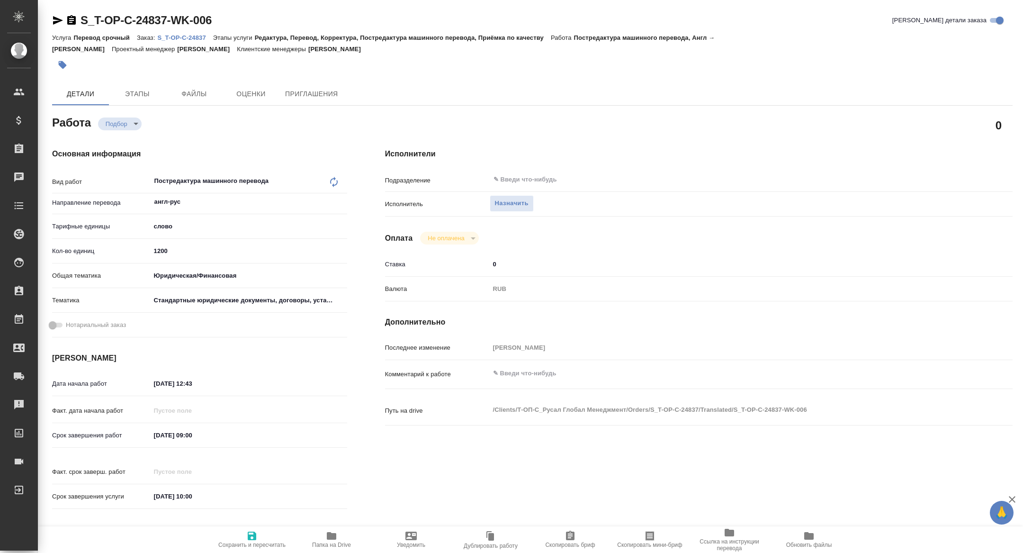
click at [648, 542] on span "Скопировать мини-бриф" at bounding box center [649, 544] width 65 height 7
type textarea "x"
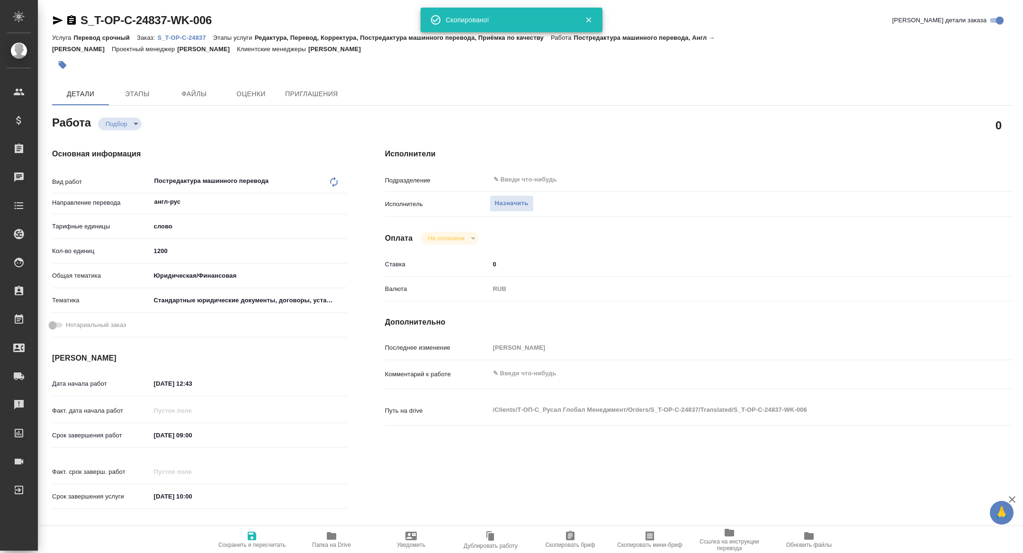
type textarea "x"
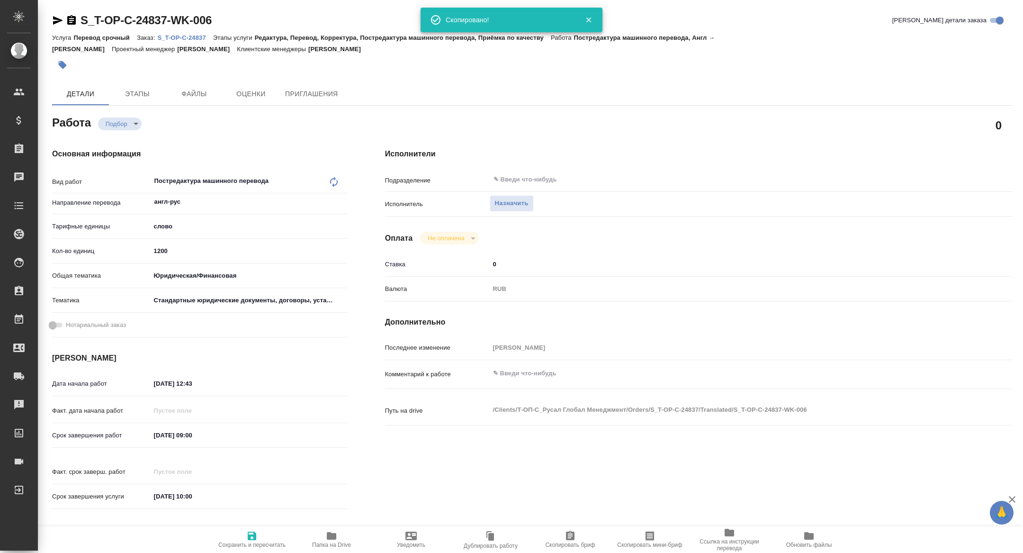
type textarea "x"
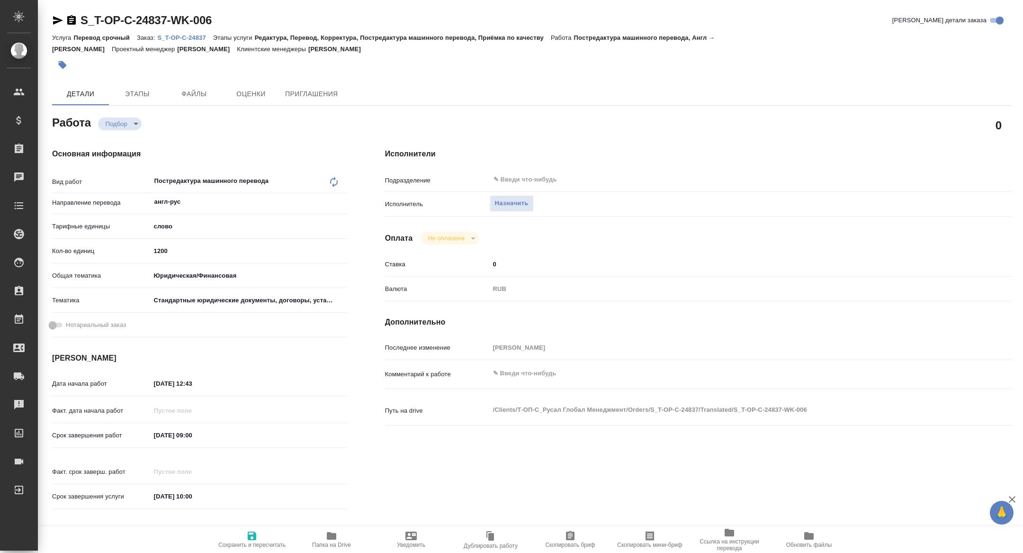
type textarea "x"
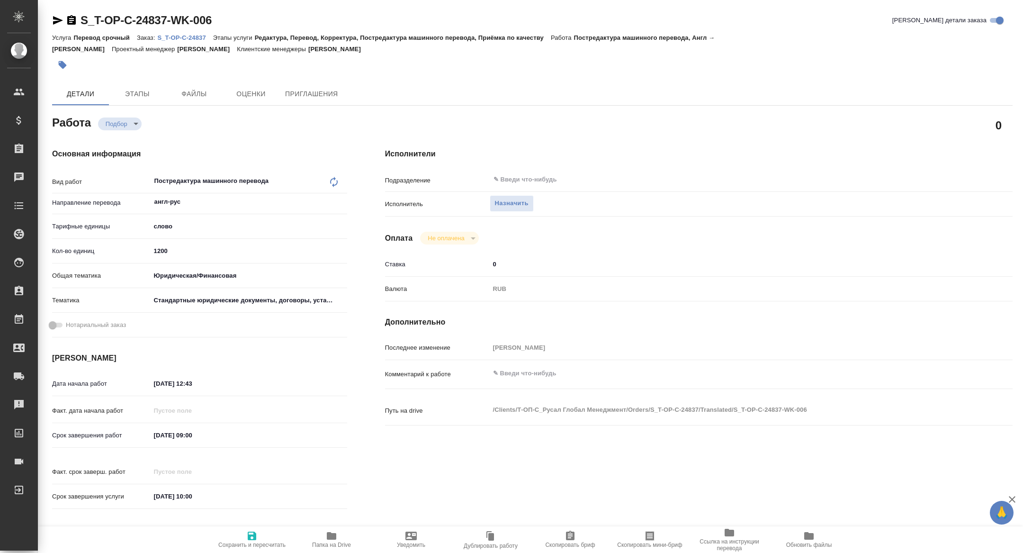
type textarea "x"
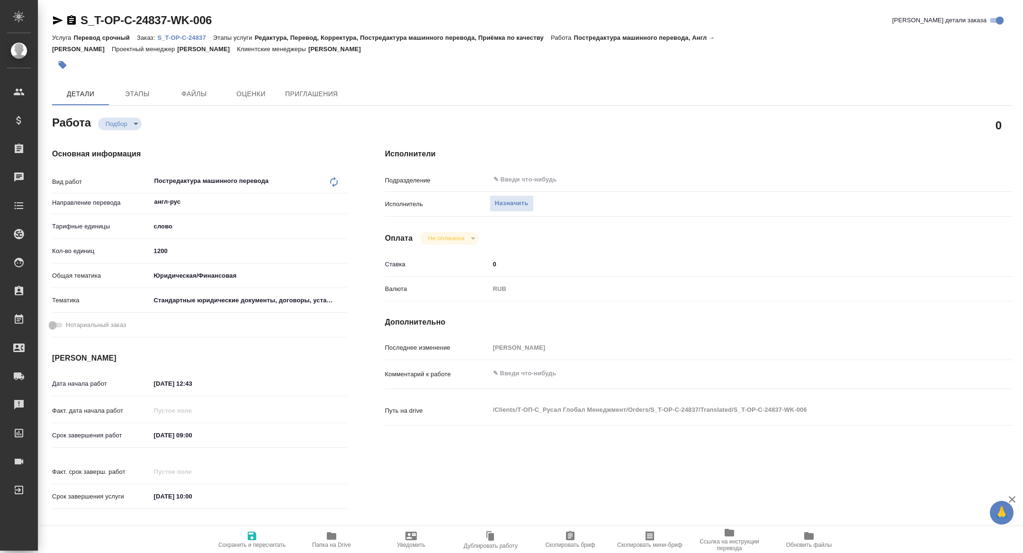
type textarea "x"
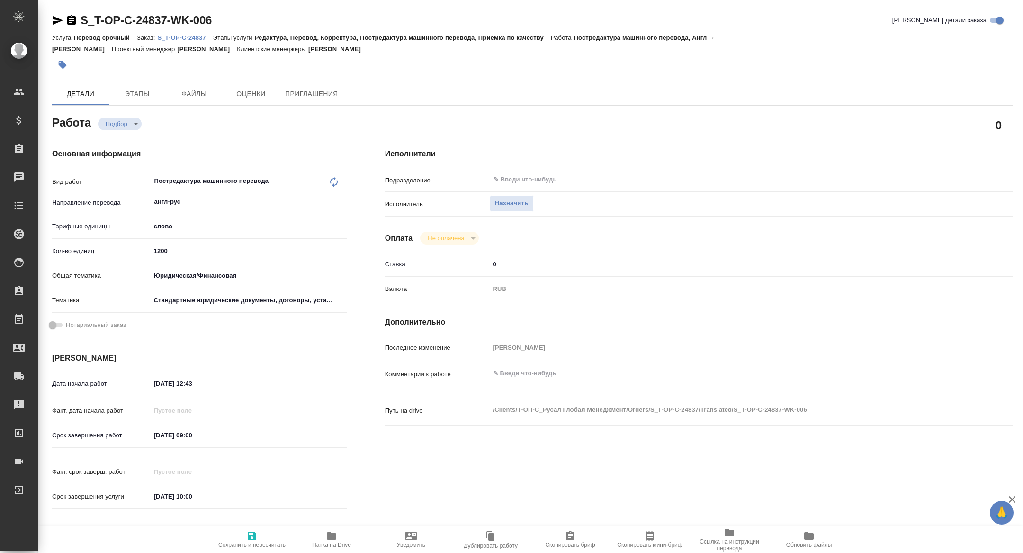
type textarea "x"
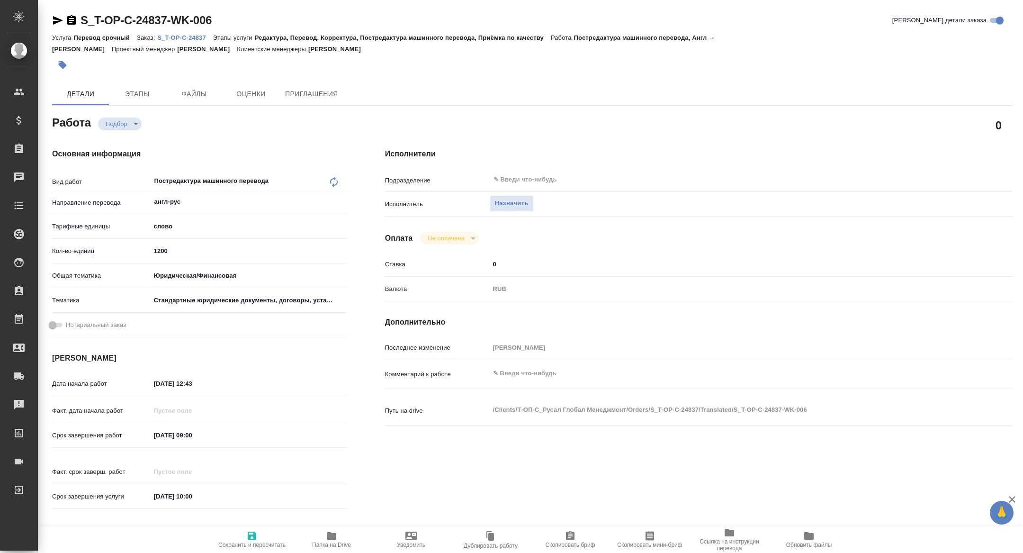
type textarea "x"
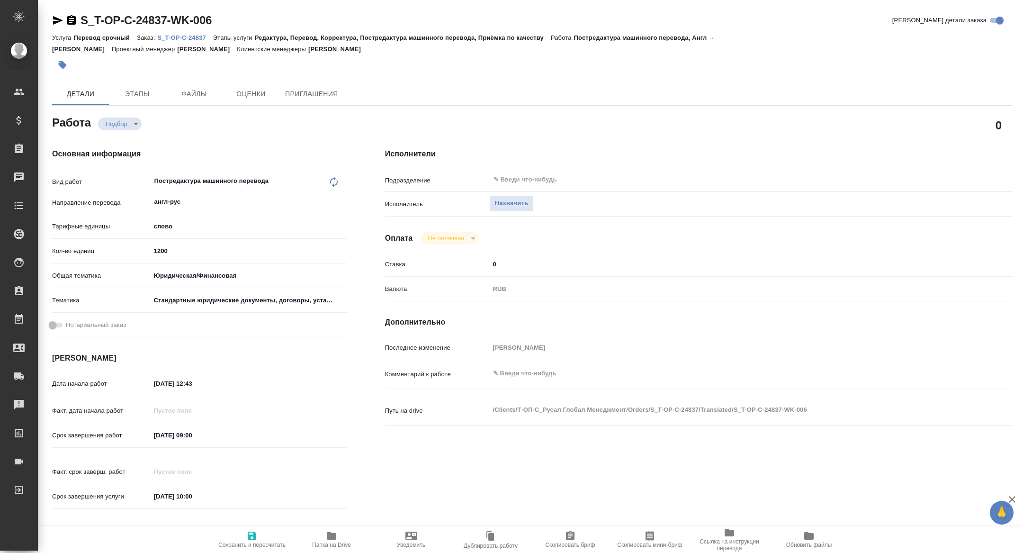
type textarea "x"
click at [652, 551] on button "Скопировать мини-бриф" at bounding box center [650, 539] width 80 height 27
type textarea "x"
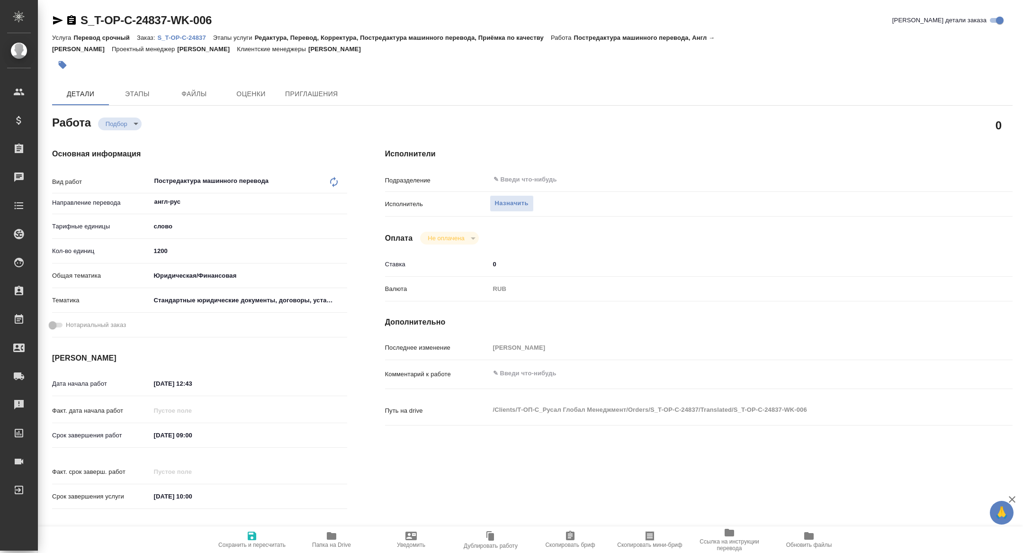
type textarea "x"
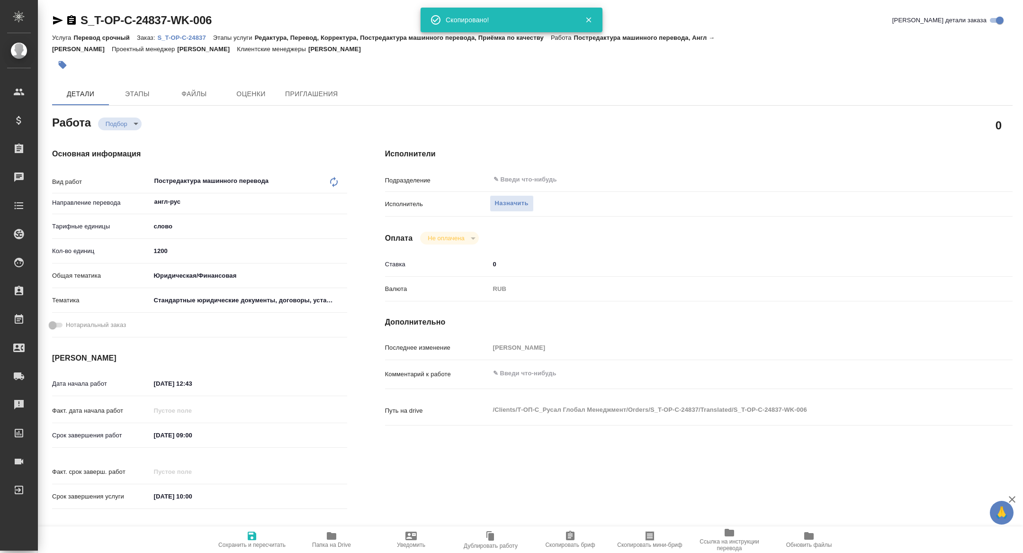
type textarea "x"
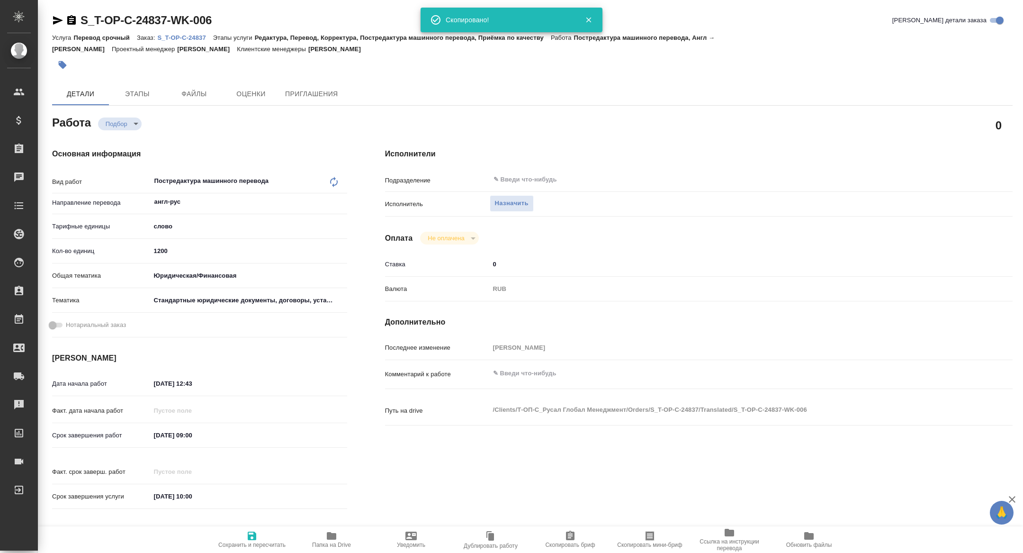
type textarea "x"
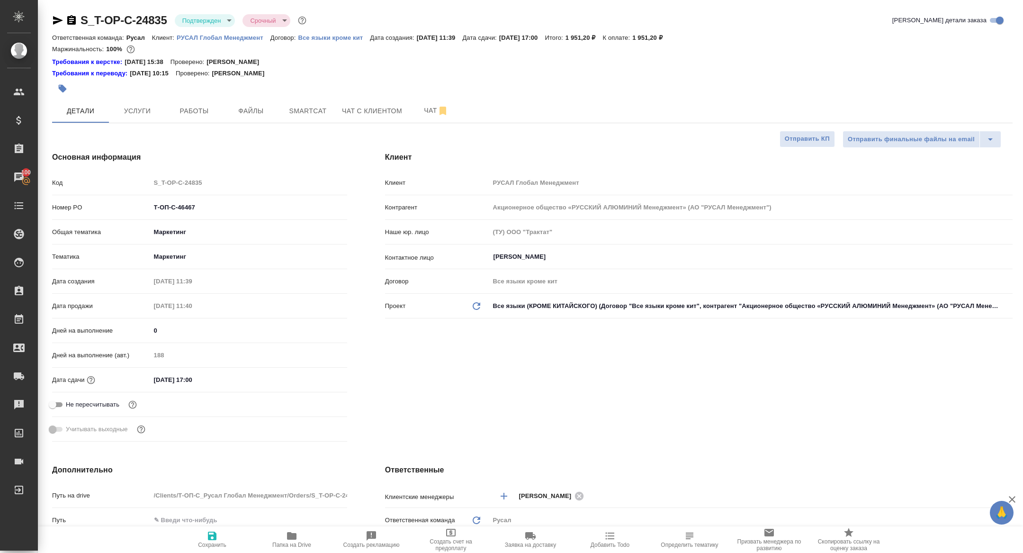
select select "RU"
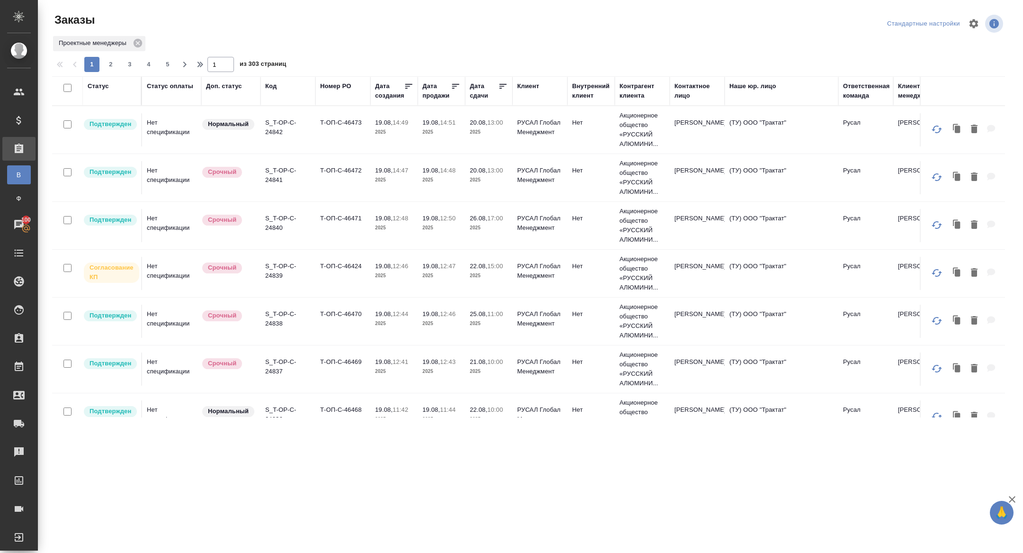
click at [483, 92] on div "Дата сдачи" at bounding box center [484, 90] width 28 height 19
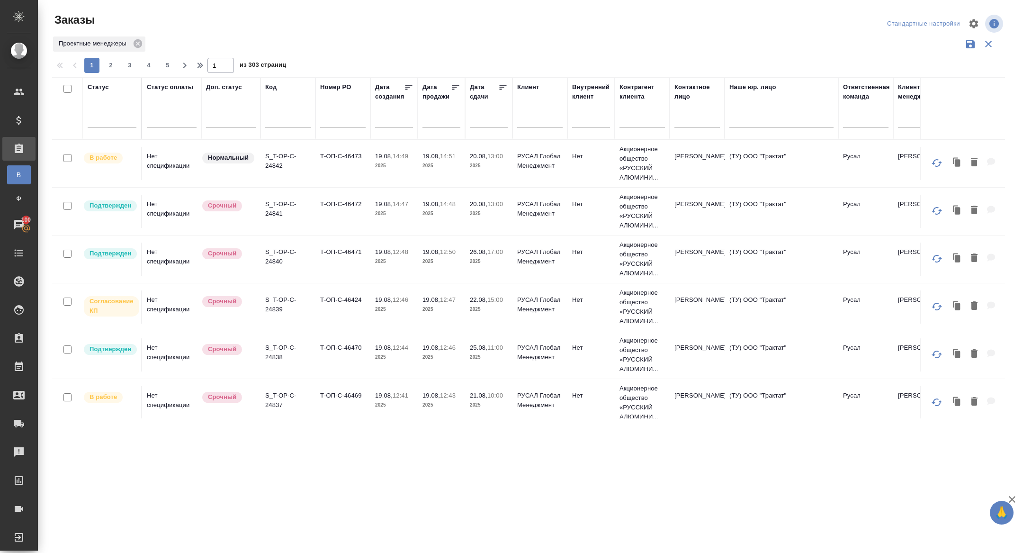
click at [481, 123] on input "text" at bounding box center [492, 119] width 32 height 13
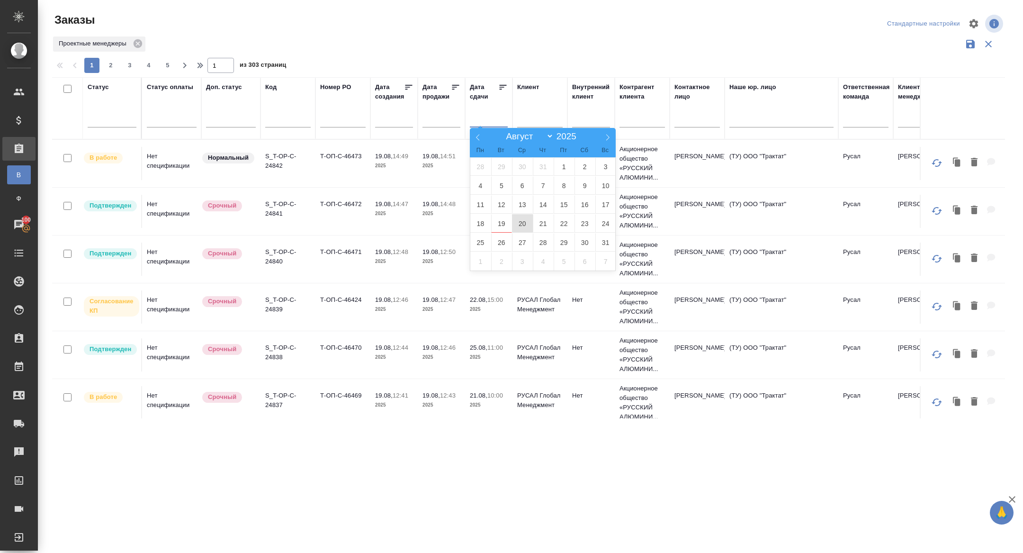
click at [527, 220] on span "20" at bounding box center [522, 223] width 21 height 18
type div "2025-08-19T21:00:00.000Z"
click at [505, 221] on span "19" at bounding box center [501, 223] width 21 height 18
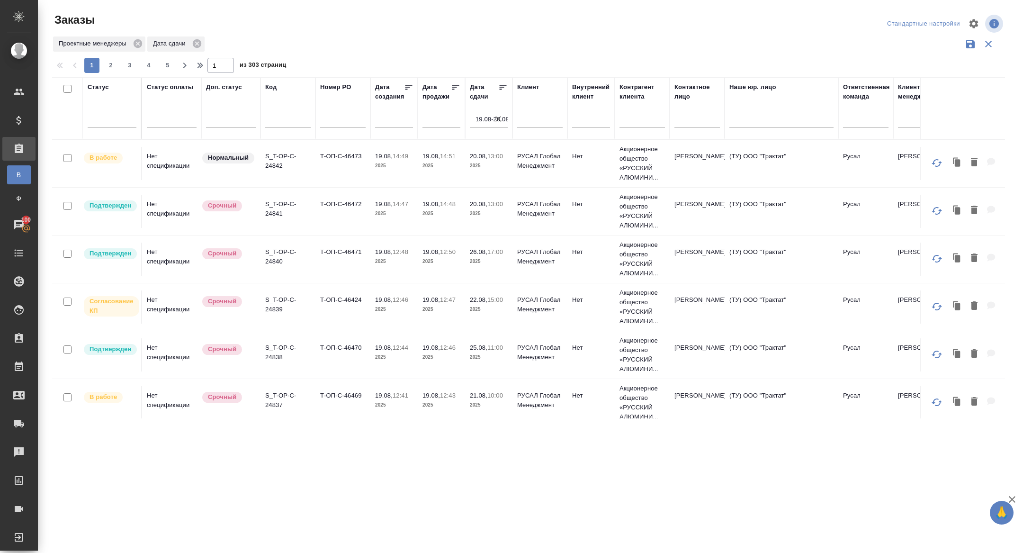
click at [499, 90] on icon at bounding box center [502, 86] width 9 height 9
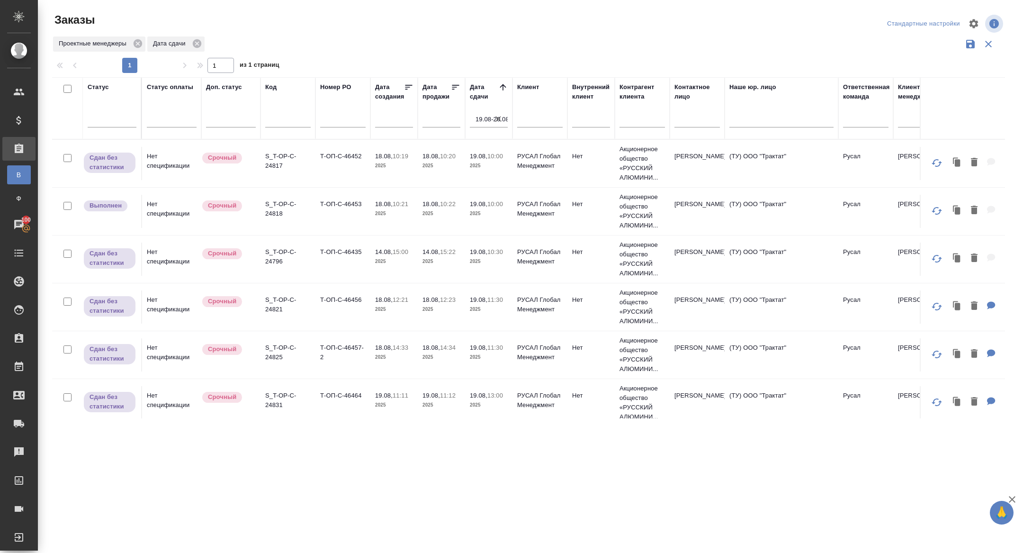
scroll to position [300, 0]
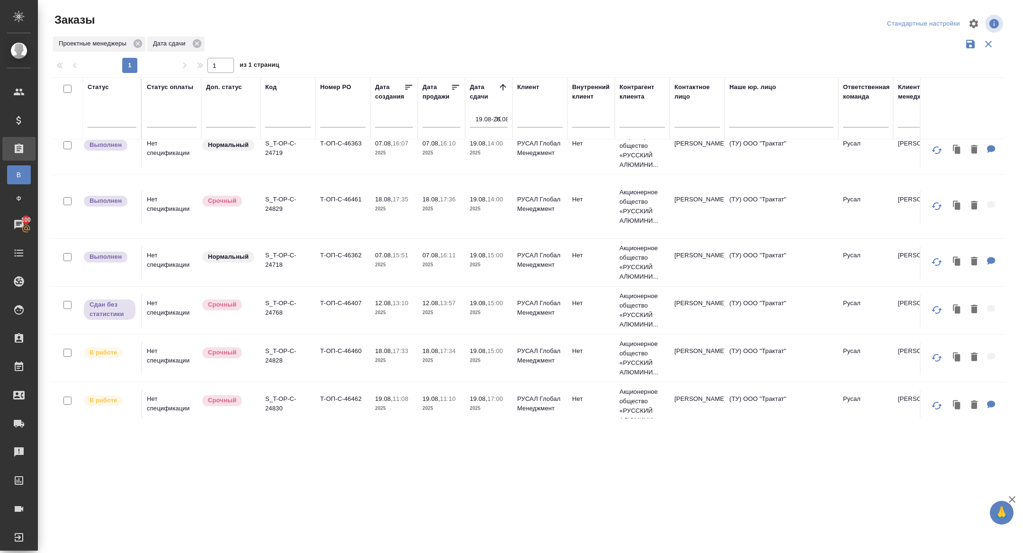
drag, startPoint x: 269, startPoint y: 327, endPoint x: 271, endPoint y: 340, distance: 13.3
click at [269, 334] on tr "В работе Нет спецификации Срочный S_T-OP-C-24828 Т-ОП-С-46460 18.08, 17:33 2025…" at bounding box center [845, 358] width 1586 height 48
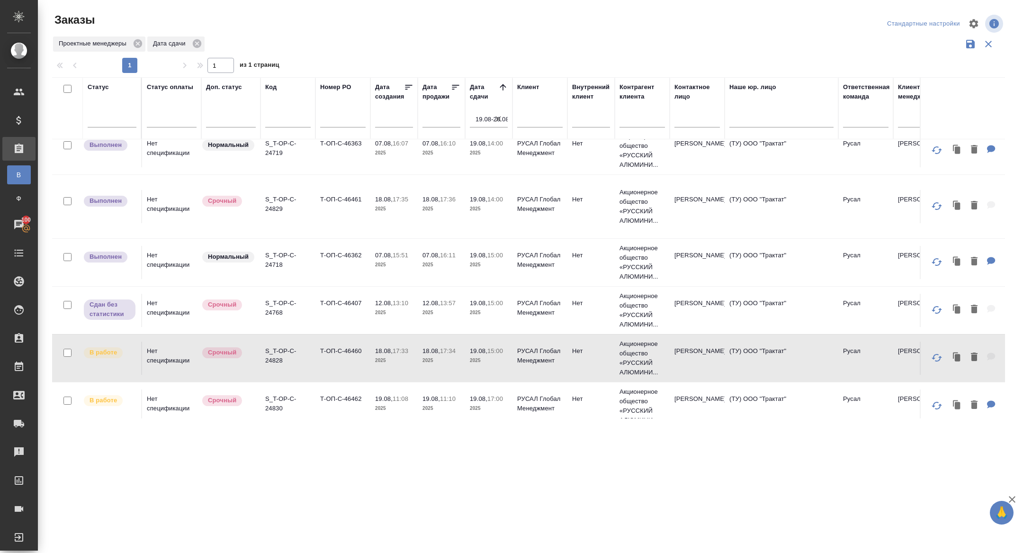
click at [271, 346] on p "S_T-OP-C-24828" at bounding box center [287, 355] width 45 height 19
click at [279, 394] on p "S_T-OP-C-24830" at bounding box center [287, 403] width 45 height 19
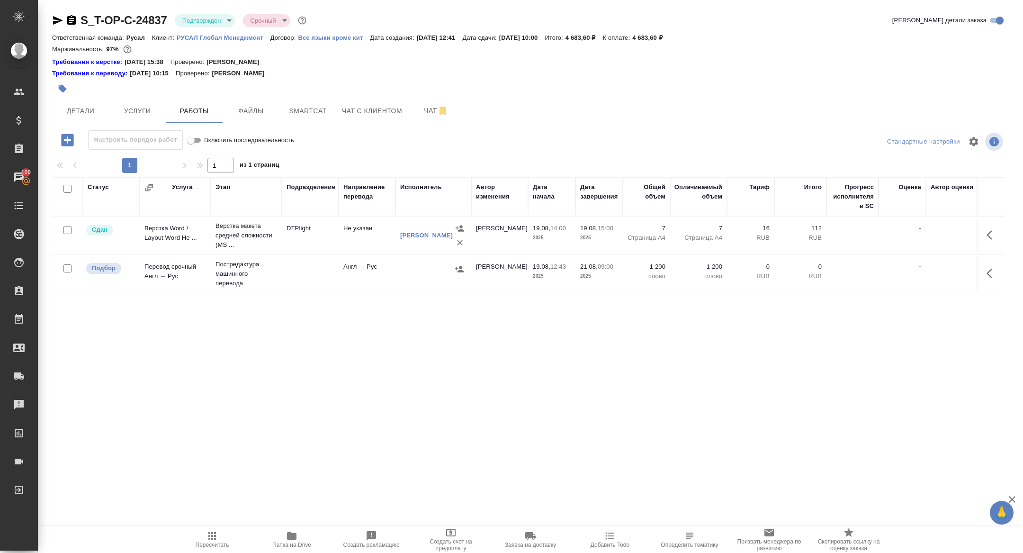
click at [208, 16] on body "🙏 .cls-1 fill:#fff; AWATERA Zhuravleva Alexandra Клиенты Спецификации Заказы 10…" at bounding box center [511, 276] width 1023 height 553
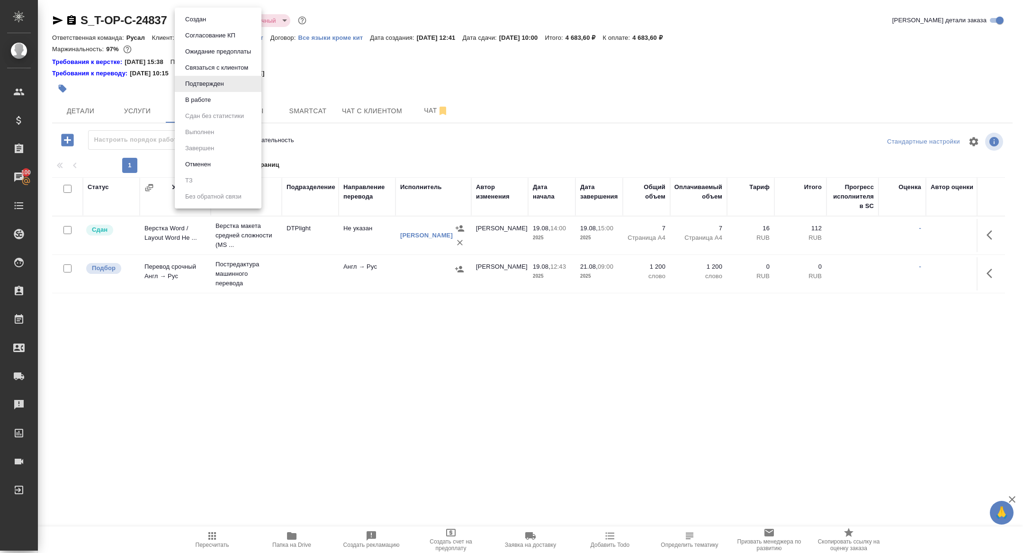
click at [205, 25] on button "В работе" at bounding box center [195, 19] width 27 height 10
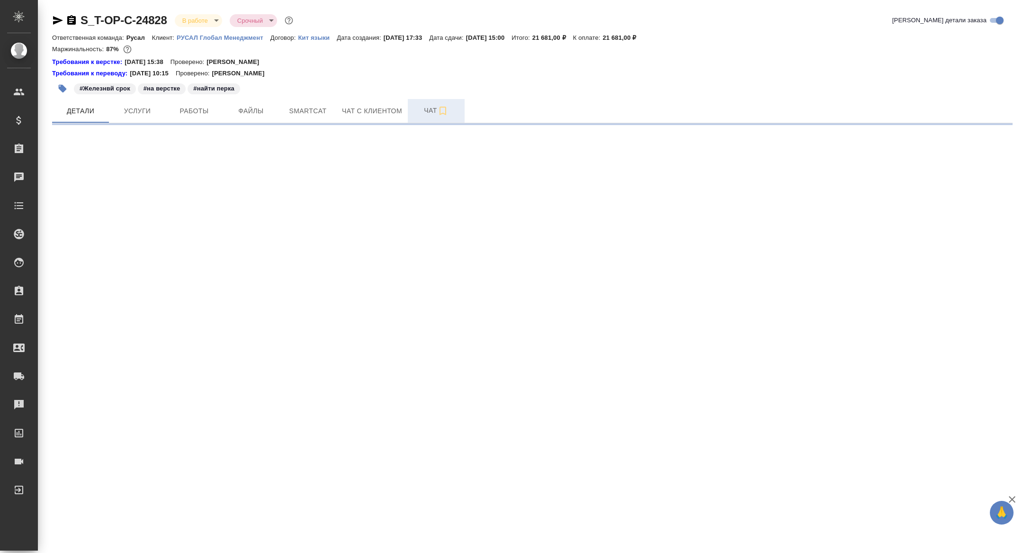
click at [421, 114] on span "Чат" at bounding box center [436, 111] width 45 height 12
select select "RU"
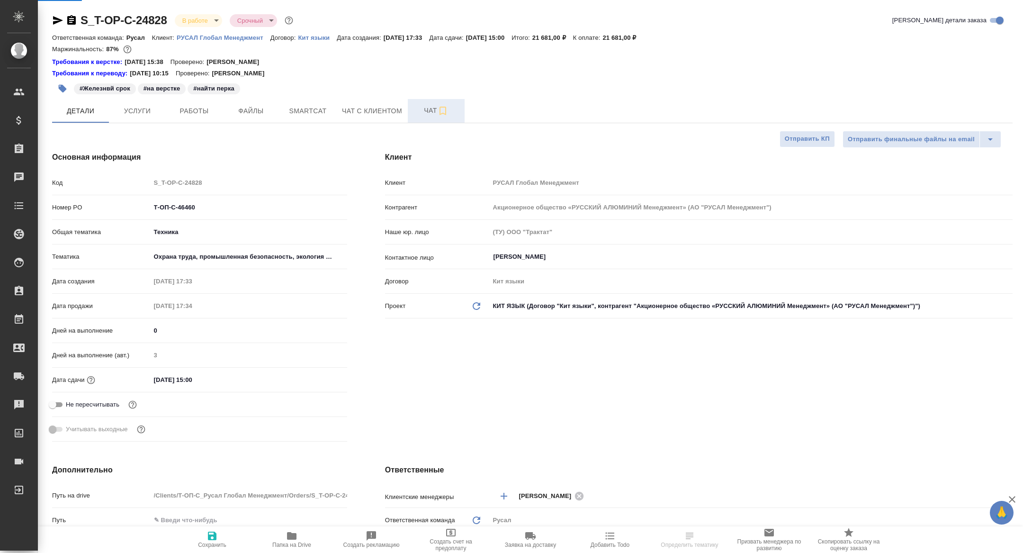
type textarea "x"
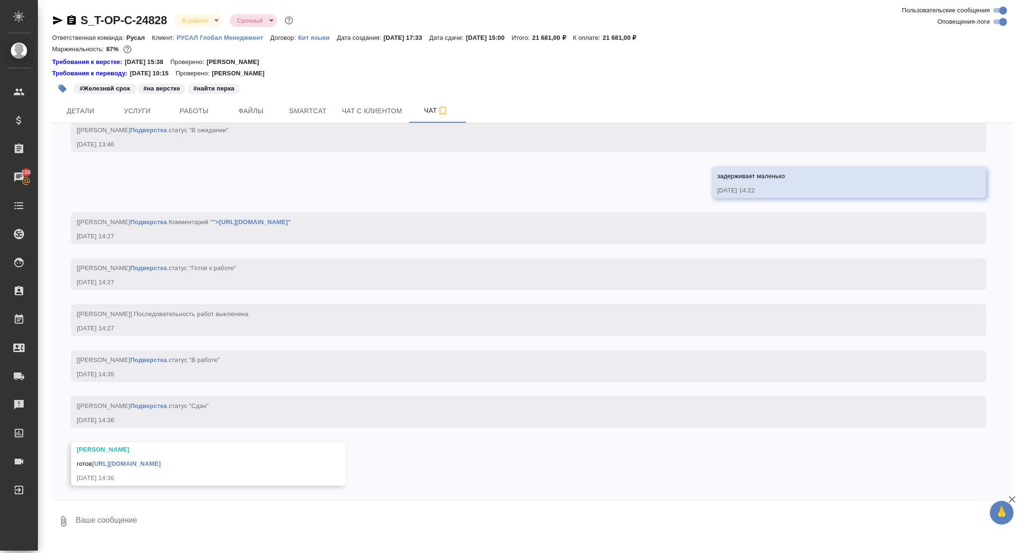
scroll to position [2673, 0]
click at [147, 462] on link "https://drive.awatera.com/apps/files/files/10139285?dir=/Shares/%D0%A2-%D0%9E%D…" at bounding box center [126, 463] width 69 height 7
click at [96, 115] on span "Детали" at bounding box center [80, 111] width 45 height 12
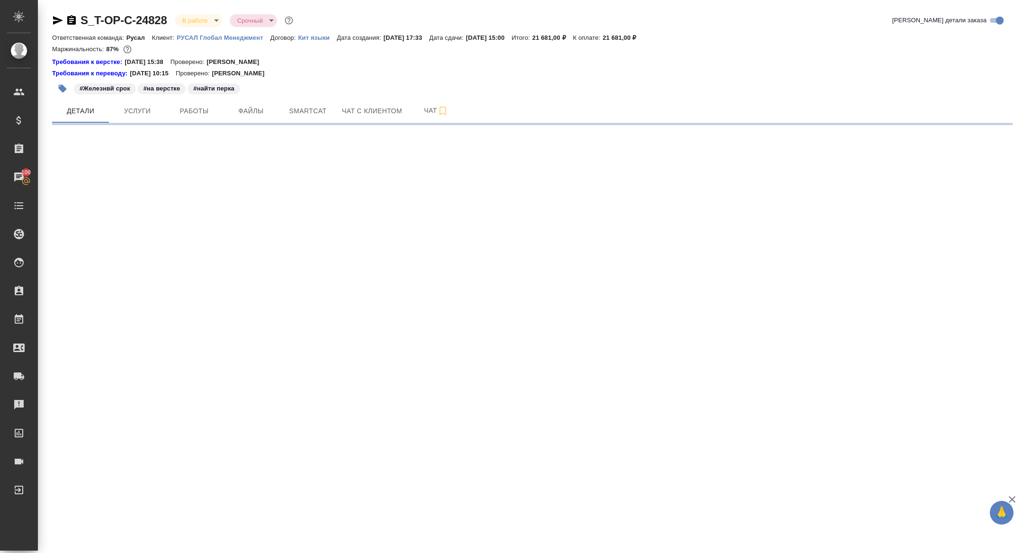
select select "RU"
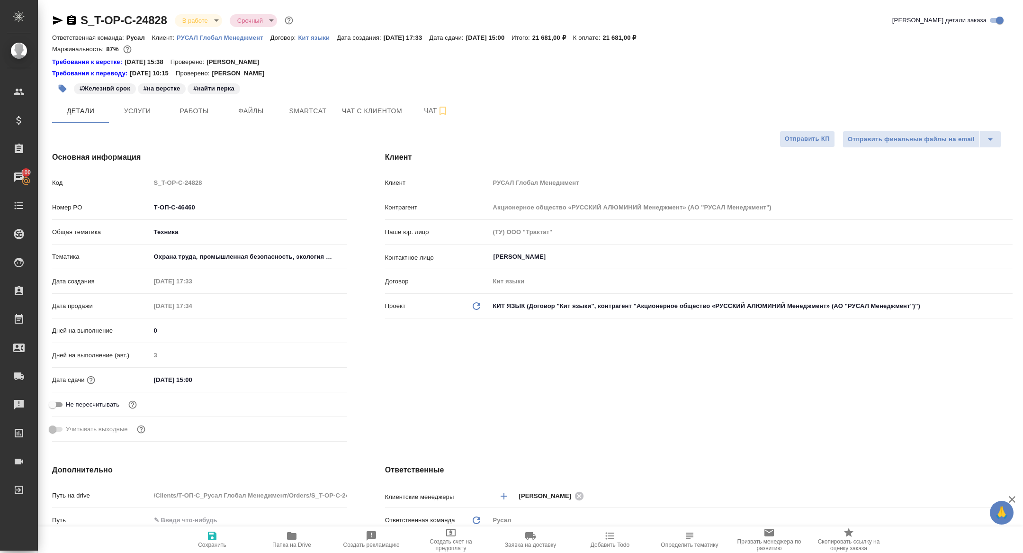
type textarea "x"
drag, startPoint x: 211, startPoint y: 209, endPoint x: 90, endPoint y: 197, distance: 121.4
click at [91, 197] on div "Код S_T-OP-C-24828 Номер PO Т-ОП-С-46460 Общая тематика Техника tech Тематика О…" at bounding box center [199, 309] width 295 height 271
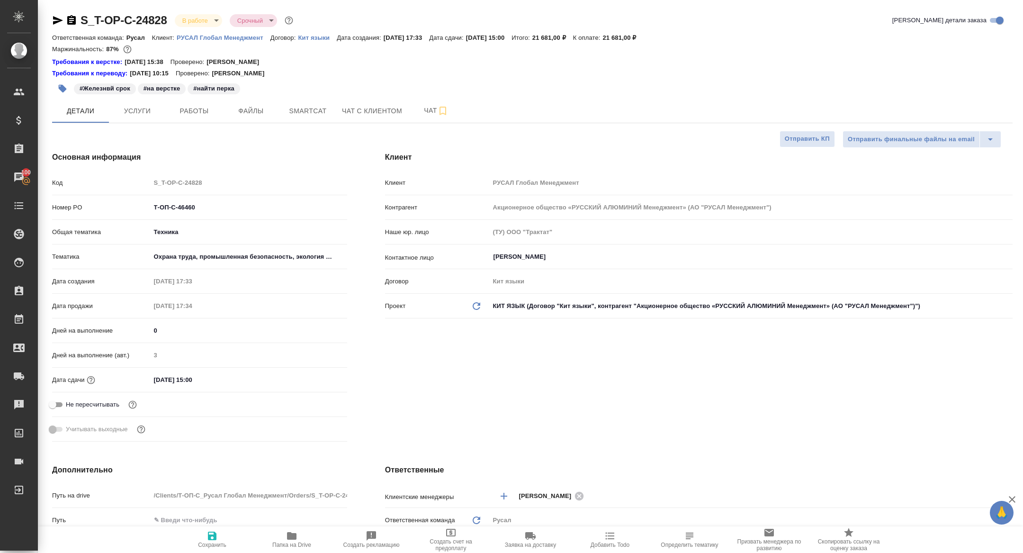
type textarea "x"
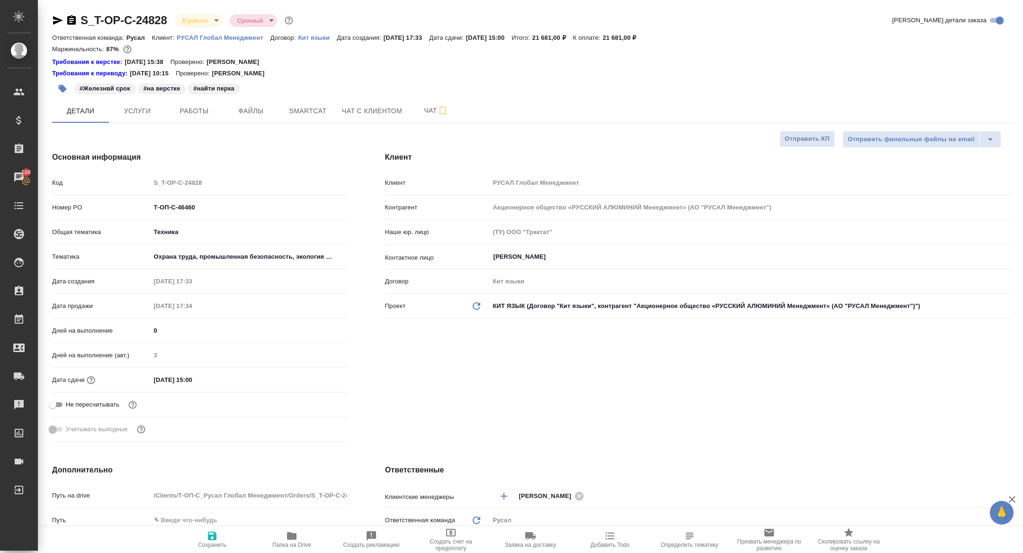
type textarea "x"
click at [197, 116] on span "Работы" at bounding box center [193, 111] width 45 height 12
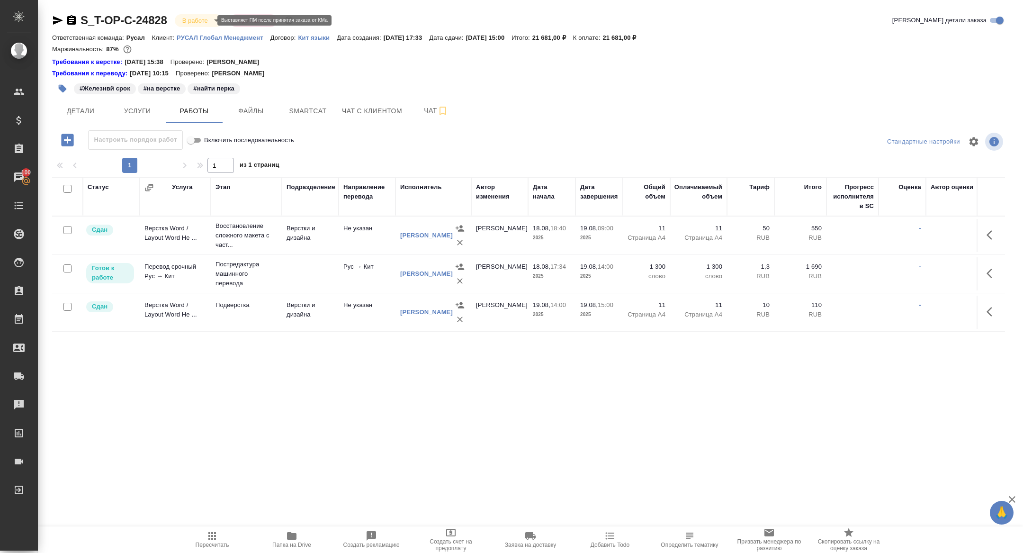
click at [189, 19] on body "🙏 .cls-1 fill:#fff; AWATERA Zhuravleva Alexandra Клиенты Спецификации Заказы 10…" at bounding box center [511, 276] width 1023 height 553
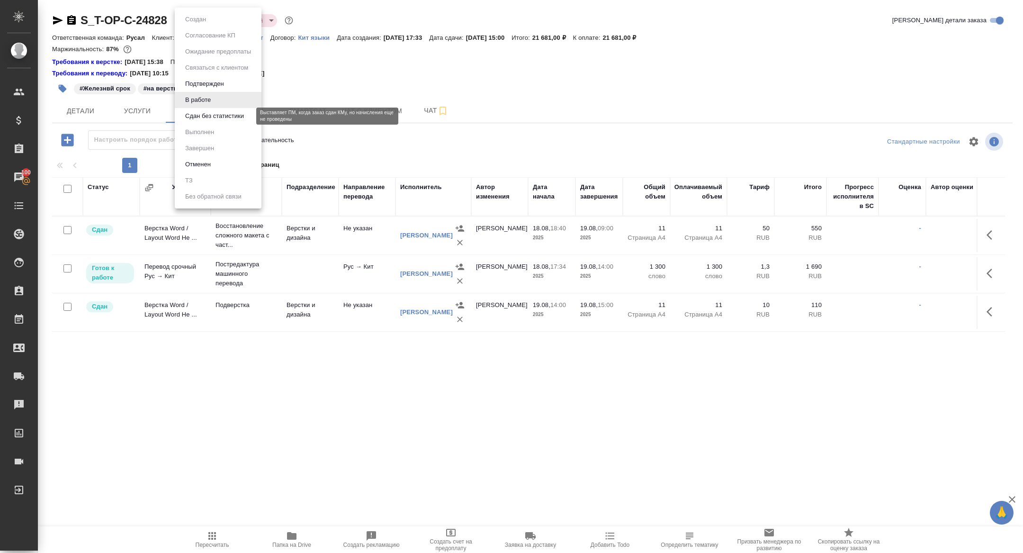
click at [200, 111] on button "Сдан без статистики" at bounding box center [214, 116] width 64 height 10
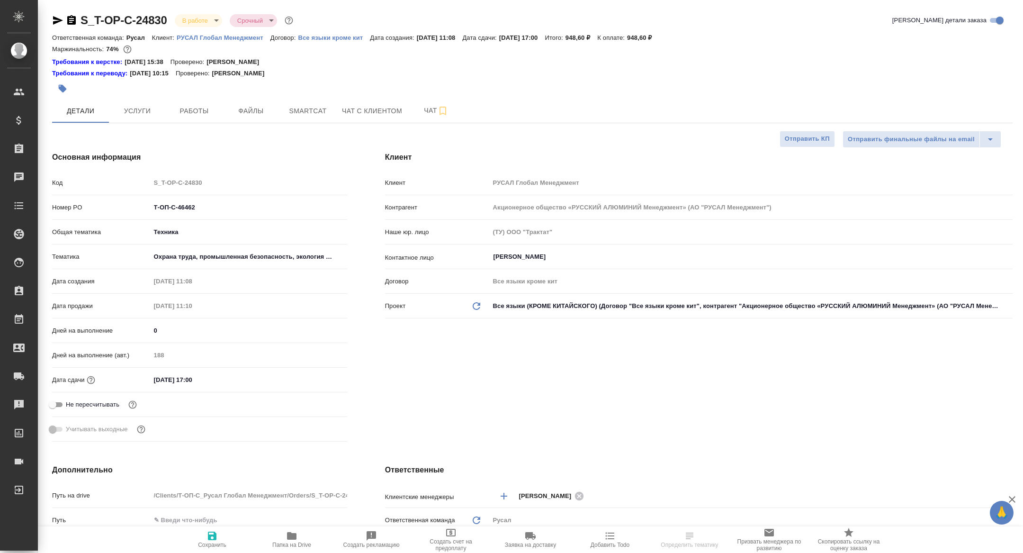
select select "RU"
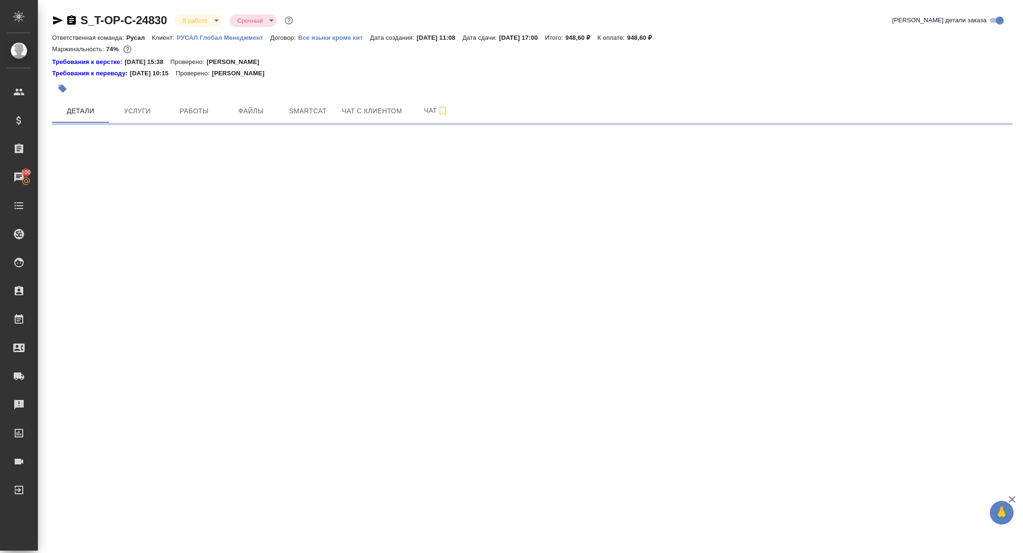
select select "RU"
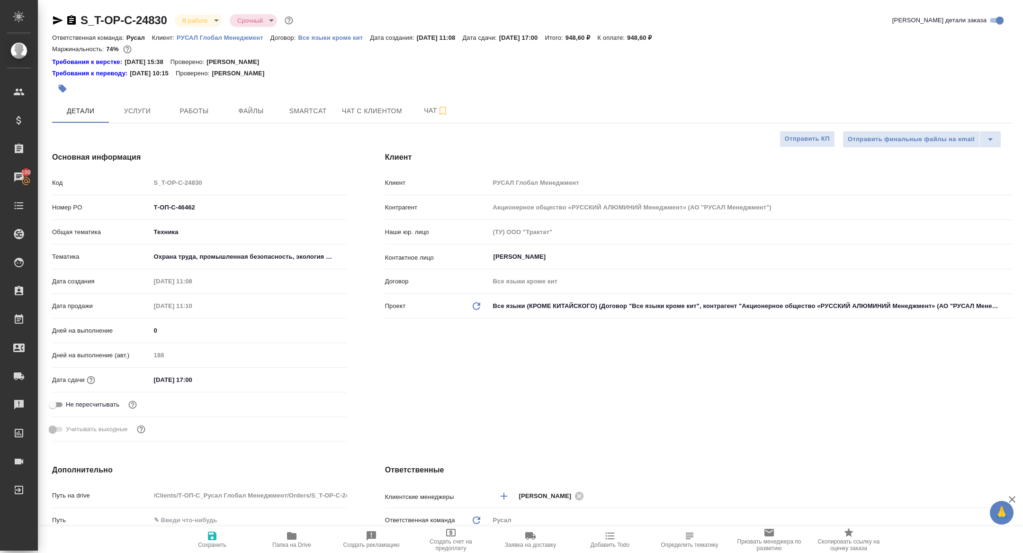
type textarea "x"
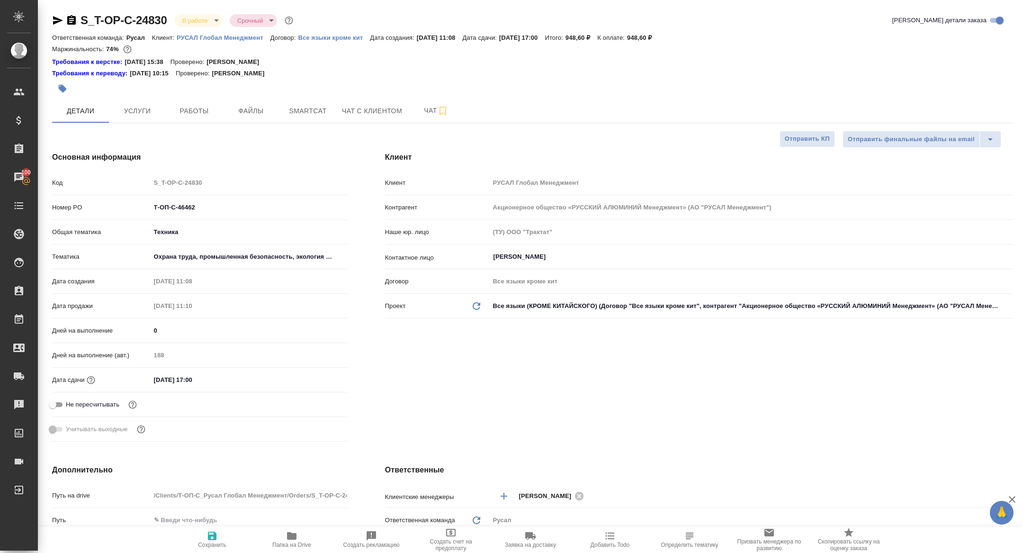
type textarea "x"
drag, startPoint x: 205, startPoint y: 208, endPoint x: 91, endPoint y: 182, distance: 116.6
click at [92, 182] on div "Код S_T-OP-C-24830 Номер PO Т-ОП-С-46462 Общая тематика Техника tech Тематика О…" at bounding box center [199, 309] width 295 height 271
type textarea "x"
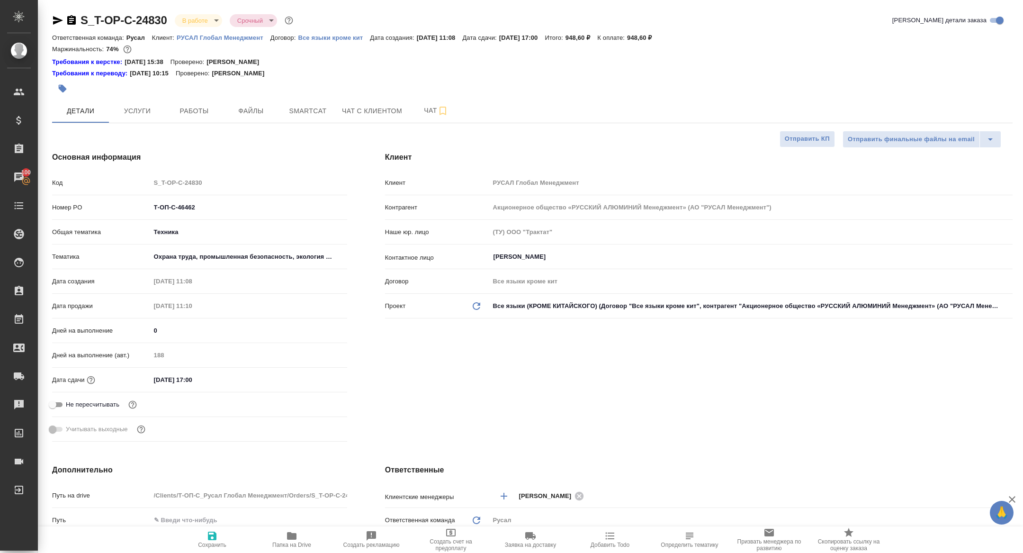
type textarea "x"
click at [184, 13] on div "S_T-OP-C-24830 В работе inProgress Срочный urgent" at bounding box center [173, 20] width 243 height 15
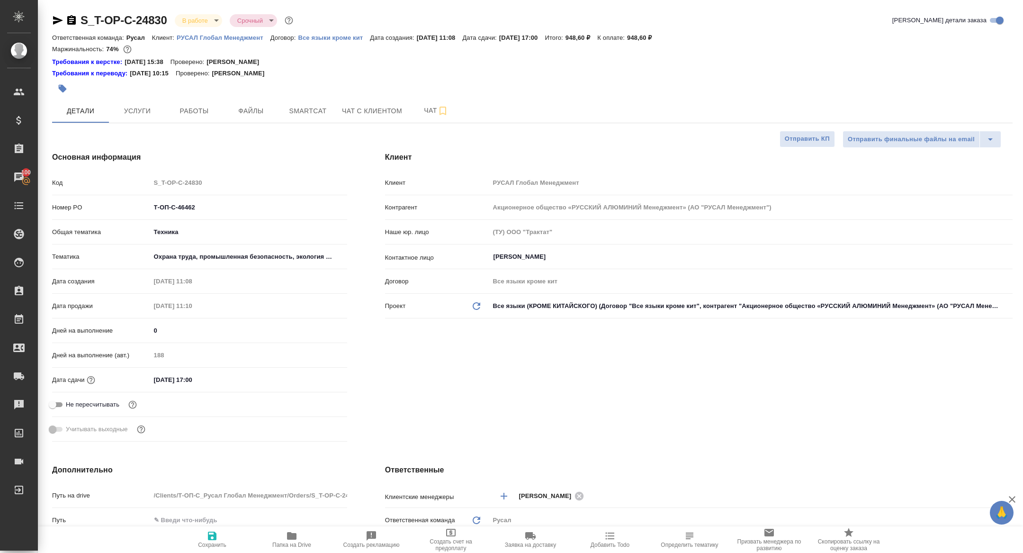
click at [197, 13] on div "S_T-OP-C-24830 В работе inProgress Срочный urgent" at bounding box center [173, 20] width 243 height 15
click at [196, 22] on body "🙏 .cls-1 fill:#fff; AWATERA [PERSON_NAME] Спецификации Заказы 100 Чаты Todo Про…" at bounding box center [511, 276] width 1023 height 553
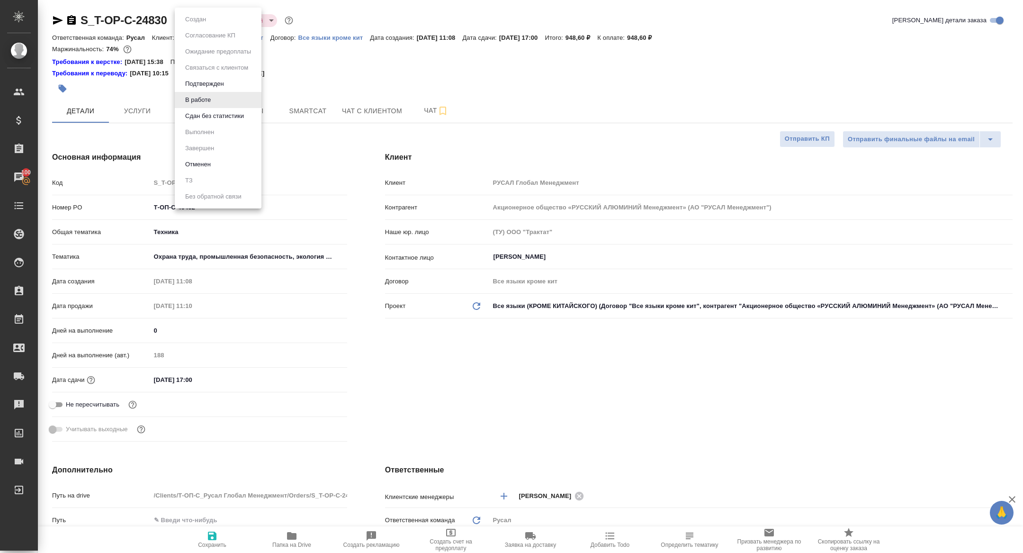
click at [209, 25] on button "Сдан без статистики" at bounding box center [195, 19] width 27 height 10
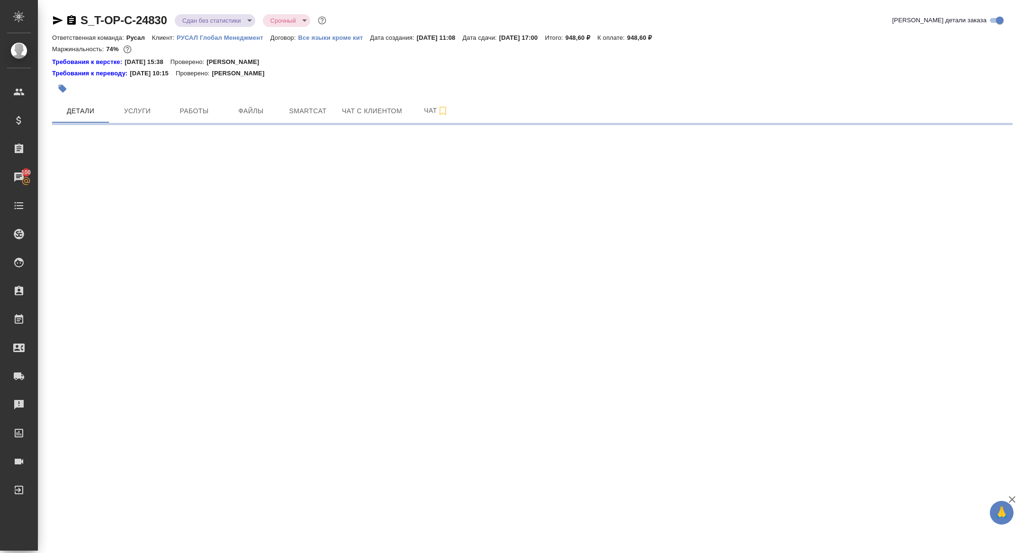
select select "RU"
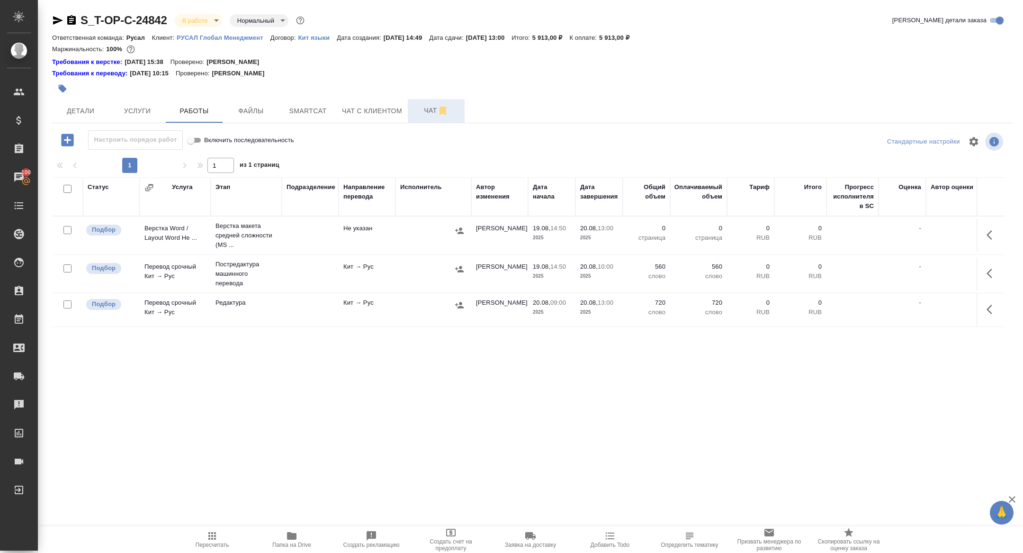
click at [423, 107] on span "Чат" at bounding box center [436, 111] width 45 height 12
